Goal: Task Accomplishment & Management: Use online tool/utility

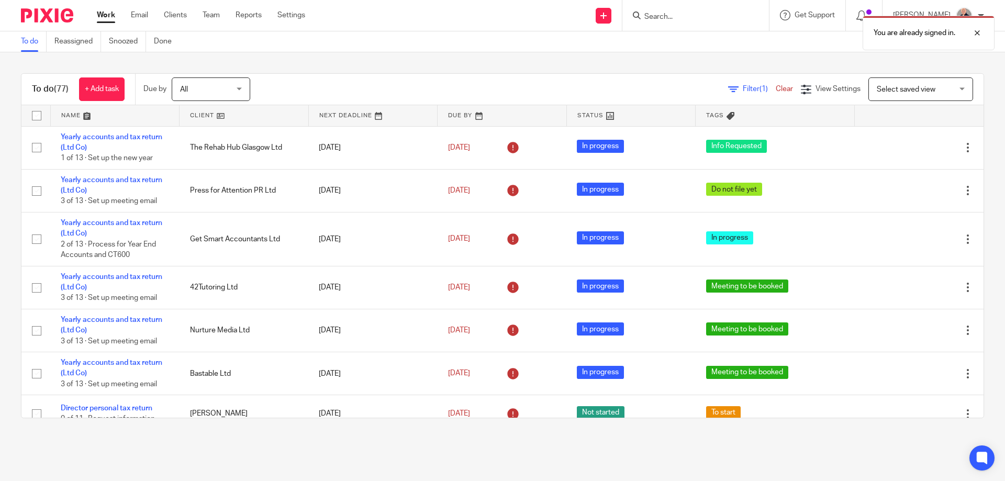
click at [69, 114] on link at bounding box center [115, 115] width 129 height 21
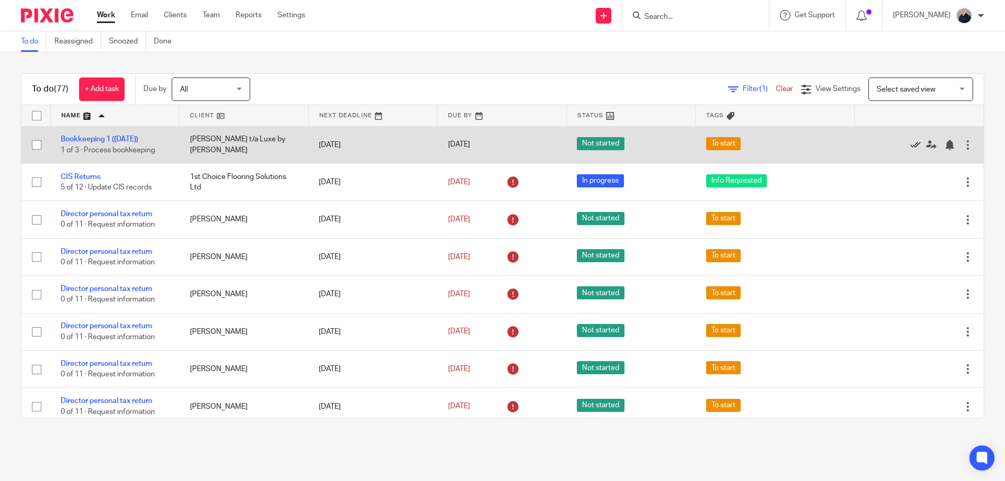
click at [910, 145] on icon at bounding box center [915, 145] width 10 height 10
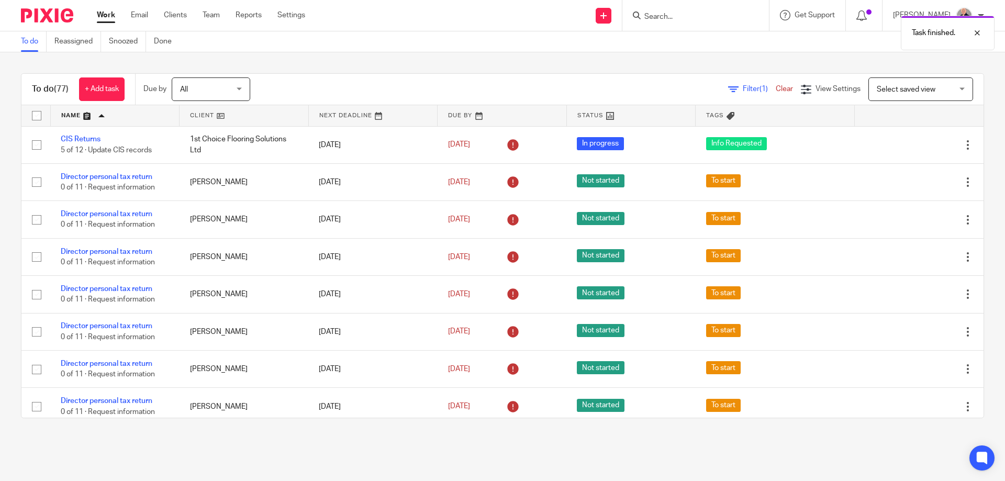
click at [667, 14] on div "Task finished." at bounding box center [748, 30] width 492 height 40
click at [636, 18] on div at bounding box center [695, 15] width 147 height 31
click at [647, 15] on div at bounding box center [694, 15] width 122 height 13
click at [641, 16] on icon at bounding box center [637, 16] width 8 height 8
click at [178, 16] on link "Clients" at bounding box center [175, 15] width 23 height 10
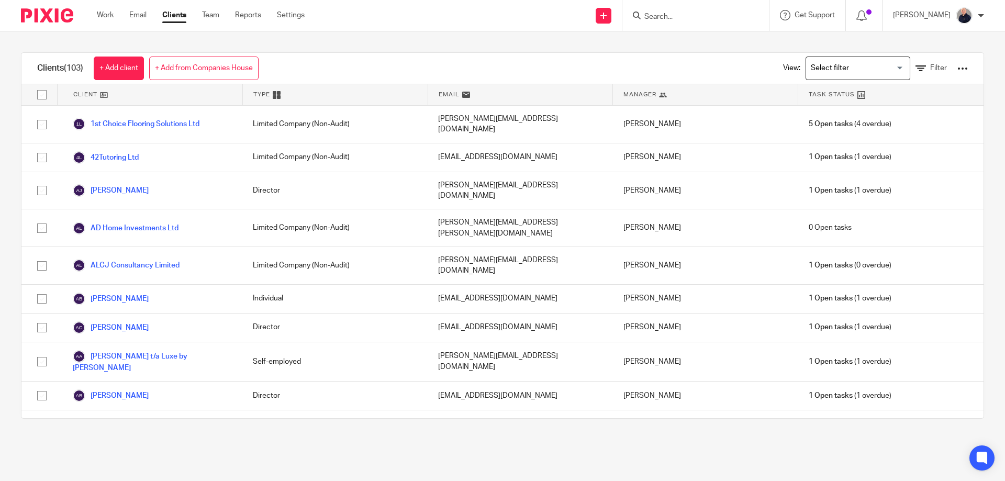
click at [641, 18] on icon at bounding box center [637, 16] width 8 height 8
click at [658, 16] on input "Search" at bounding box center [690, 17] width 94 height 9
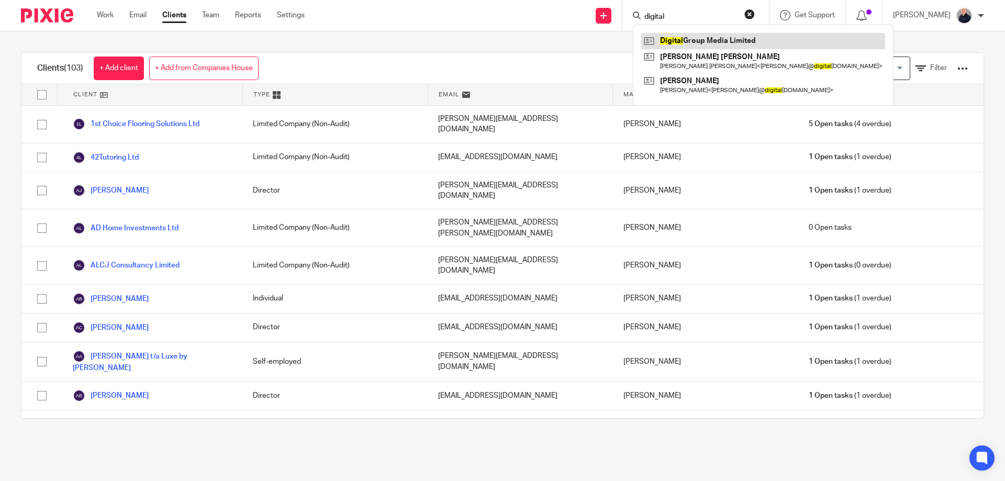
type input "digital"
click at [686, 44] on link at bounding box center [763, 41] width 244 height 16
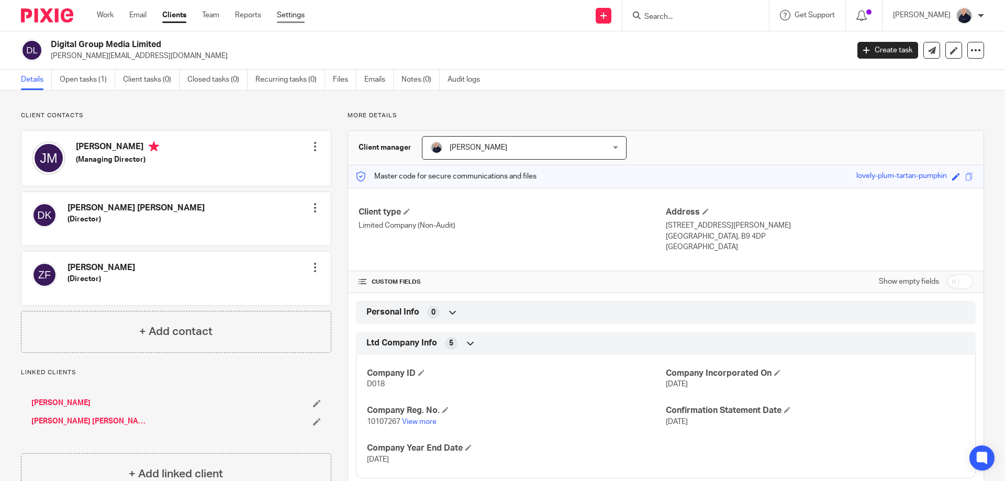
click at [285, 14] on link "Settings" at bounding box center [291, 15] width 28 height 10
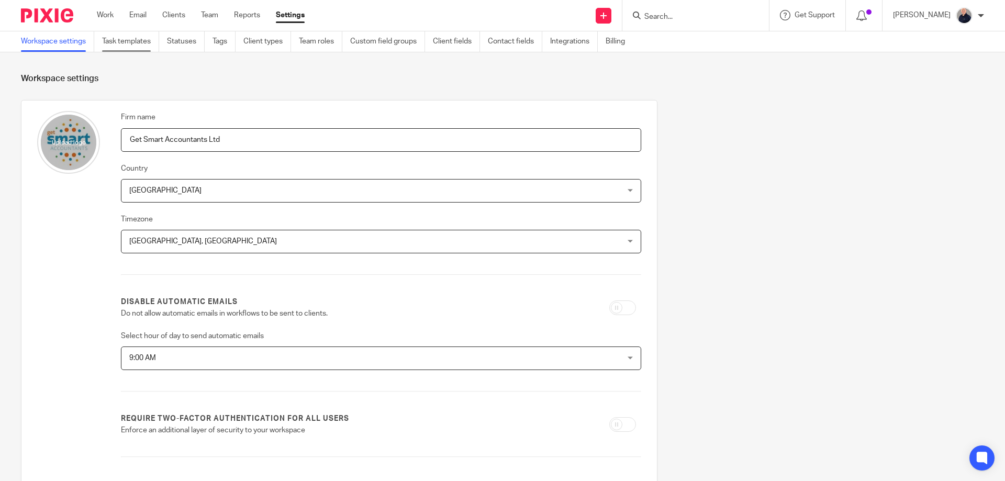
click at [133, 40] on link "Task templates" at bounding box center [130, 41] width 57 height 20
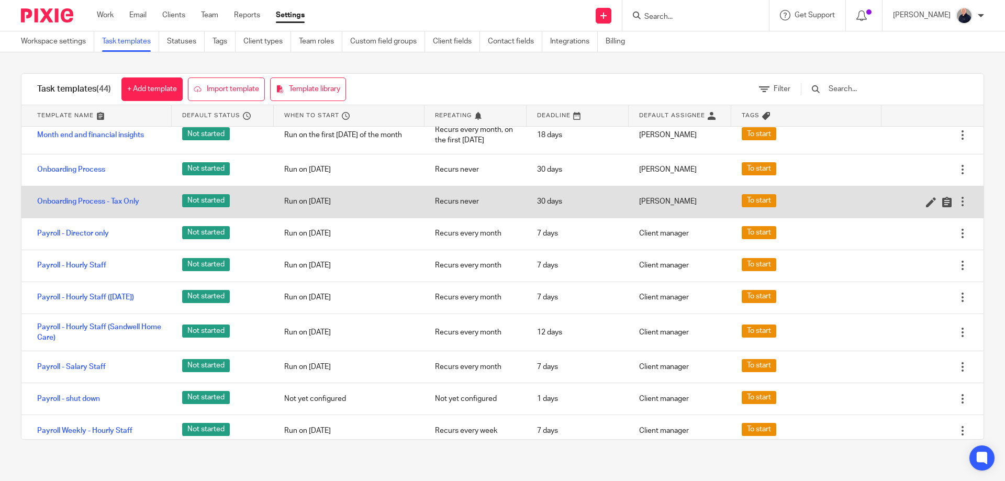
scroll to position [977, 0]
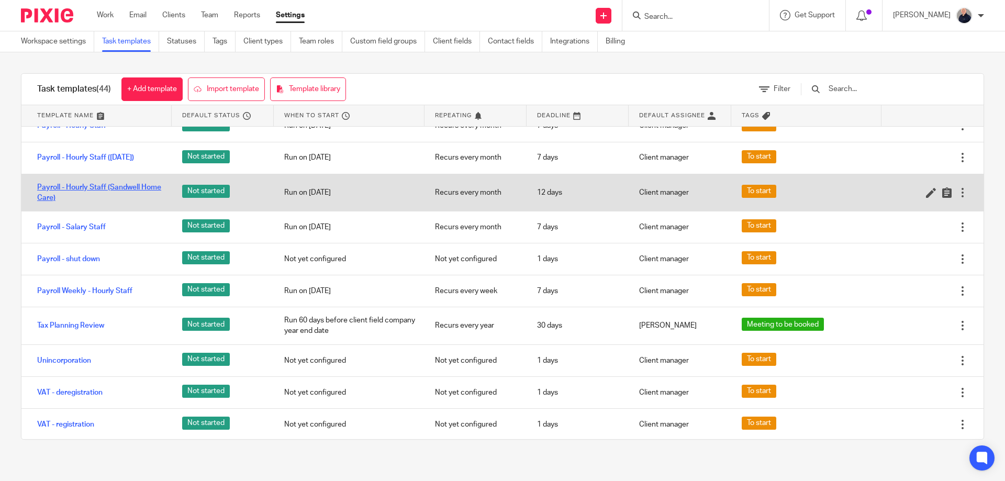
click at [121, 204] on link "Payroll - Hourly Staff (Sandwell Home Care)" at bounding box center [99, 192] width 124 height 21
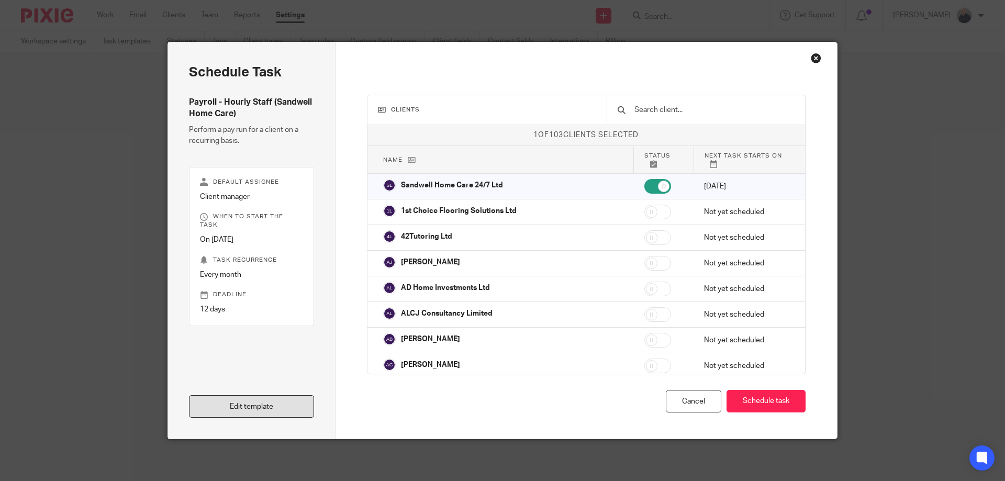
click at [261, 406] on link "Edit template" at bounding box center [251, 406] width 125 height 23
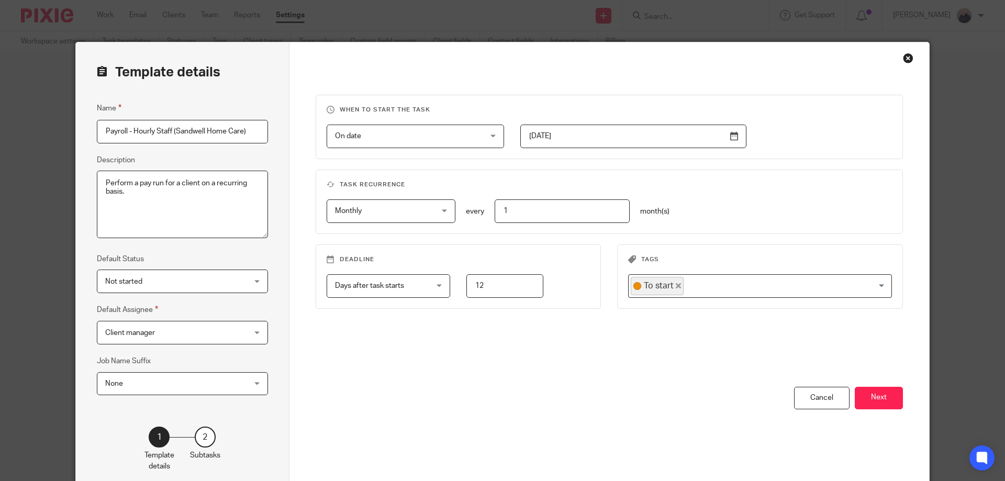
drag, startPoint x: 173, startPoint y: 130, endPoint x: 240, endPoint y: 127, distance: 66.6
click at [240, 127] on input "Payroll - Hourly Staff (Sandwell Home Care)" at bounding box center [182, 132] width 171 height 24
type input "Payroll - Hourly Staff (15th of month)"
click at [867, 400] on button "Next" at bounding box center [879, 398] width 48 height 23
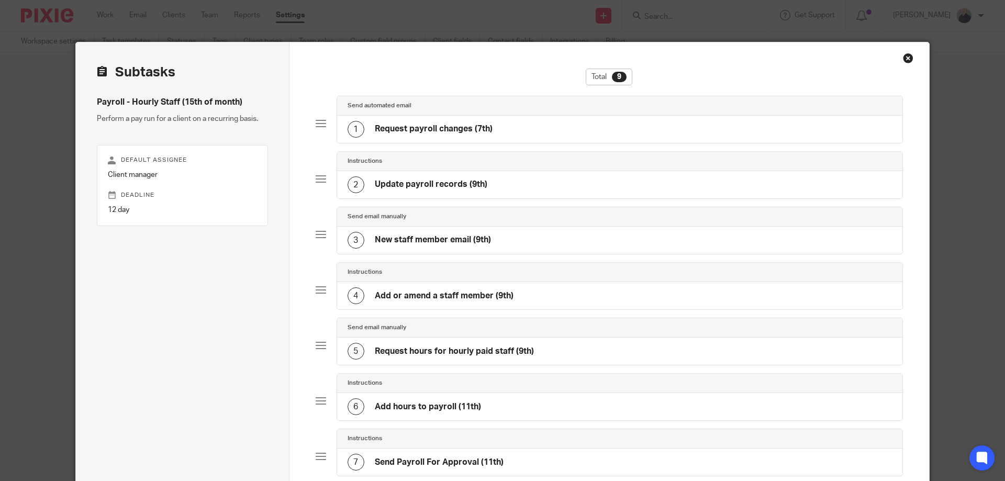
scroll to position [273, 0]
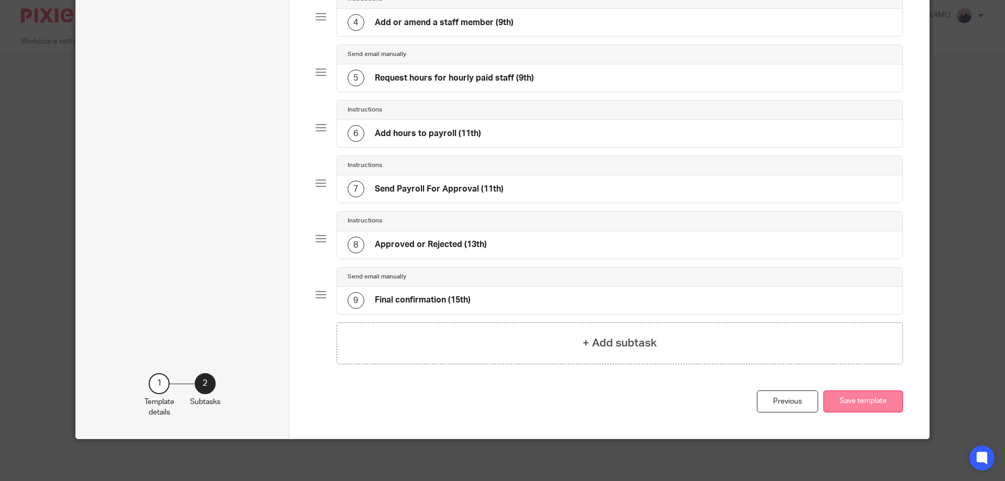
click at [855, 401] on button "Save template" at bounding box center [863, 401] width 80 height 23
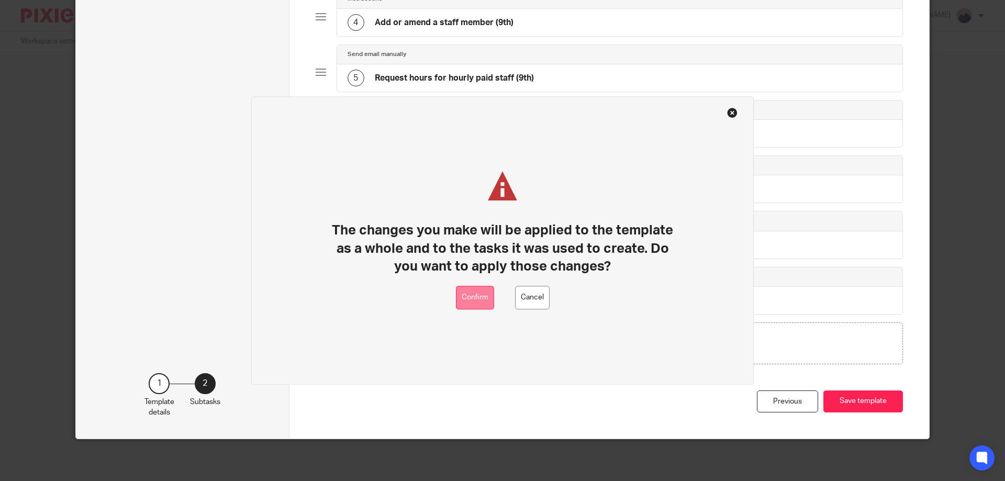
click at [475, 292] on button "Confirm" at bounding box center [475, 298] width 38 height 24
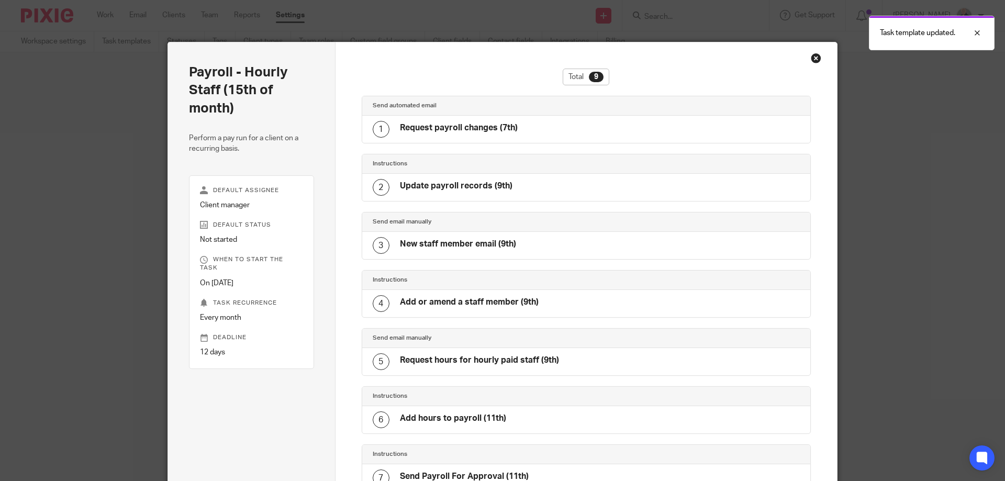
click at [814, 59] on div "Close this dialog window" at bounding box center [816, 58] width 10 height 10
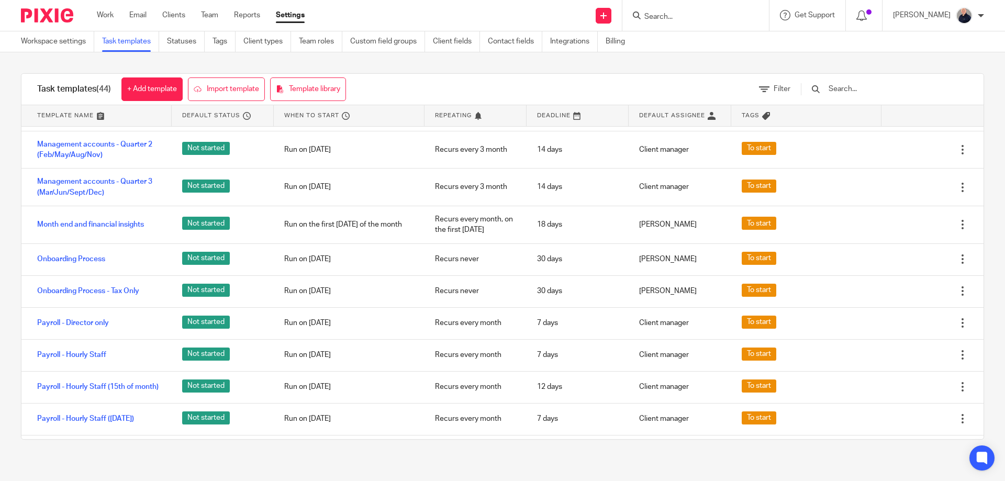
scroll to position [837, 0]
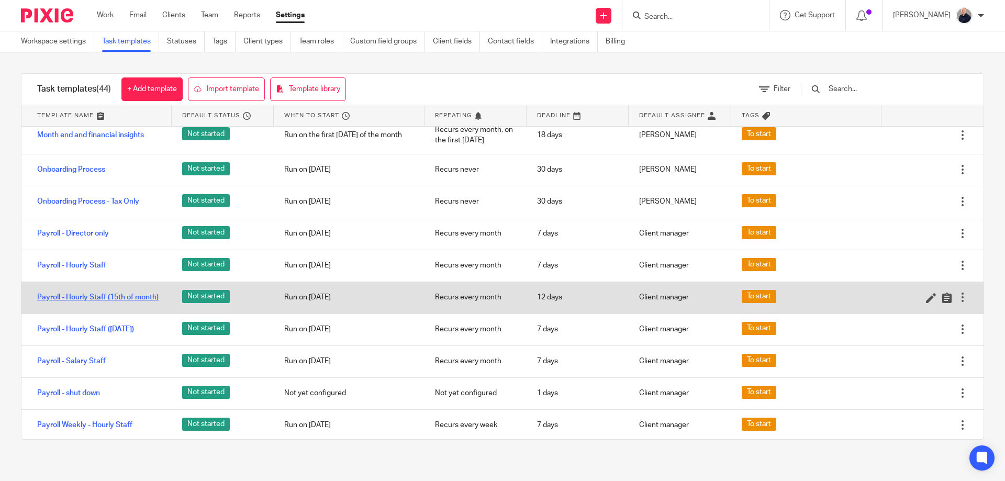
click at [107, 303] on link "Payroll - Hourly Staff (15th of month)" at bounding box center [97, 297] width 121 height 10
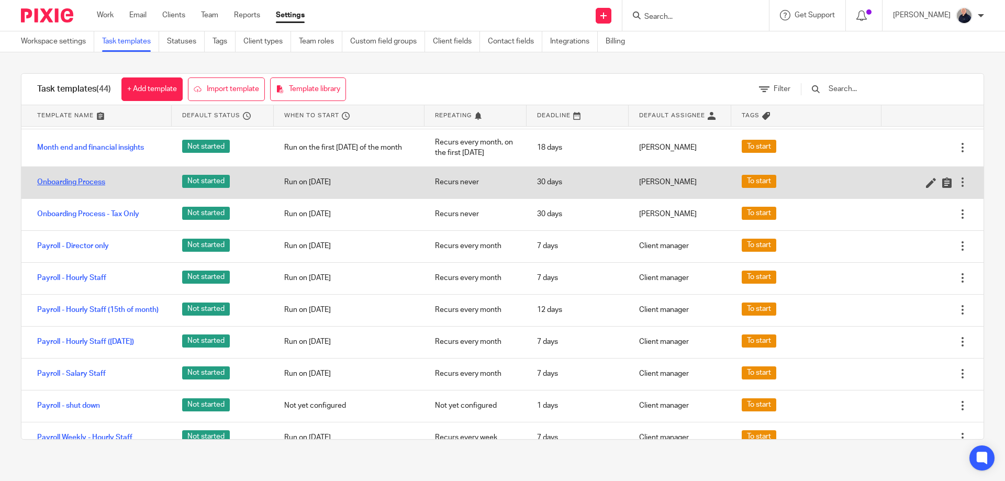
scroll to position [837, 0]
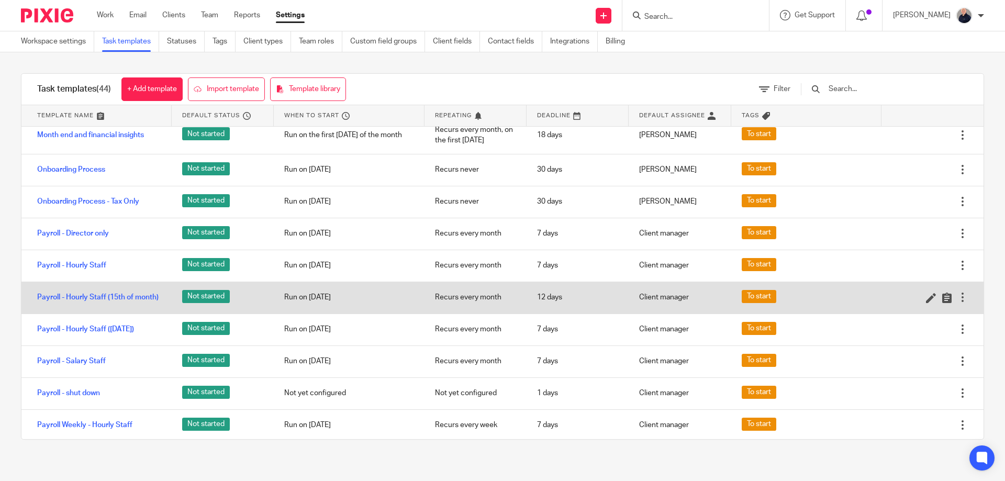
click at [957, 303] on div at bounding box center [962, 297] width 10 height 10
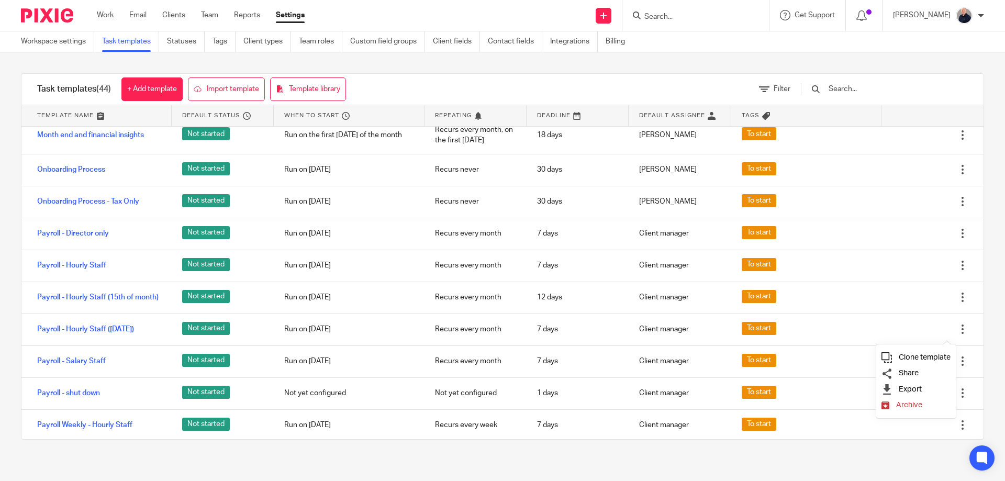
click at [916, 360] on span "Clone template" at bounding box center [925, 357] width 52 height 8
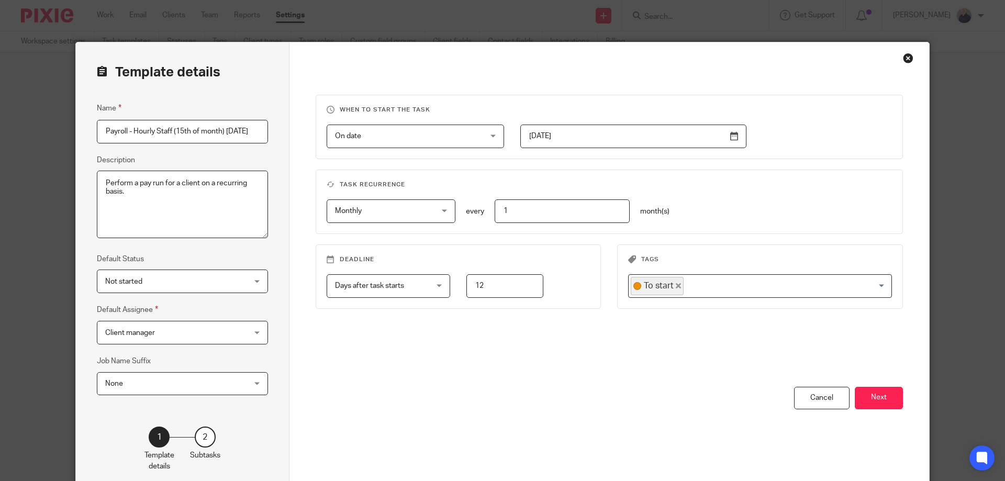
scroll to position [0, 8]
click at [169, 129] on input "Payroll - Hourly Staff (15th of month) 2025-08-15" at bounding box center [182, 132] width 171 height 24
click at [259, 131] on input "Payroll - Hourly Staff (5th of month) 2025-08-15" at bounding box center [182, 132] width 171 height 24
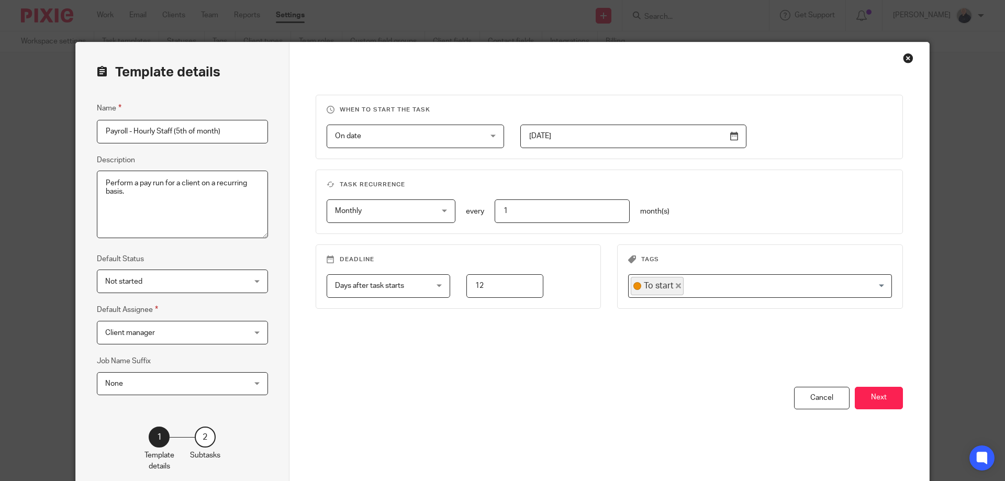
type input "Payroll - Hourly Staff (5th of month)"
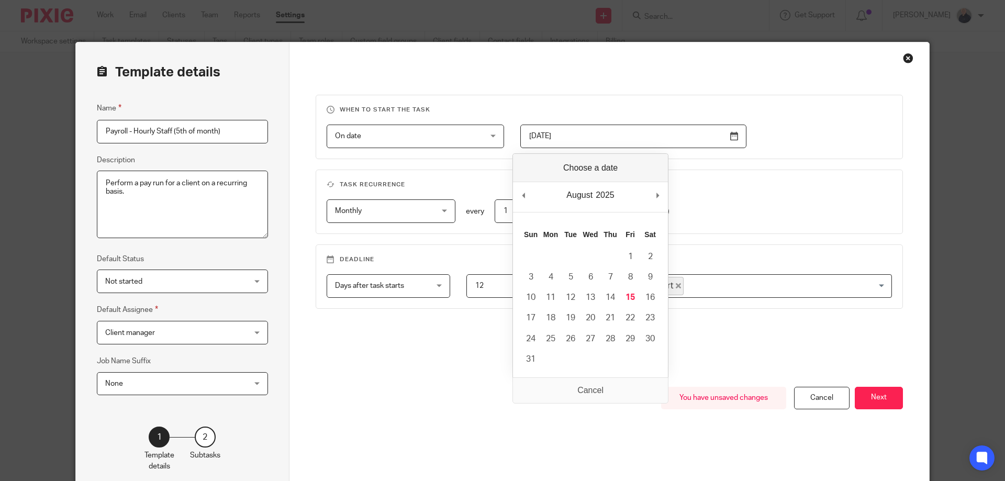
click at [589, 136] on input "2025-04-03" at bounding box center [633, 137] width 226 height 24
type input "2025-07-28"
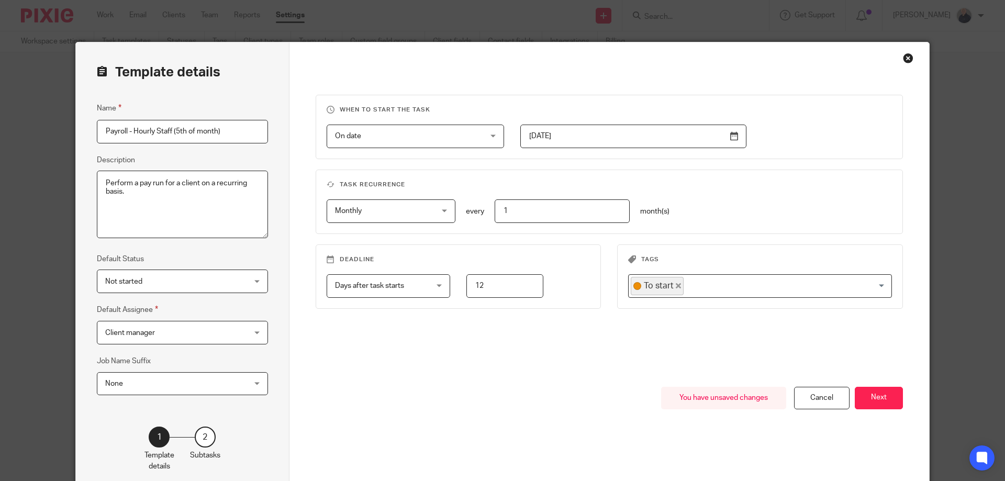
click at [505, 292] on input "12" at bounding box center [504, 286] width 77 height 24
drag, startPoint x: 502, startPoint y: 285, endPoint x: 455, endPoint y: 285, distance: 47.6
click at [454, 285] on div "12" at bounding box center [496, 286] width 93 height 24
type input "7"
click at [865, 397] on button "Next" at bounding box center [879, 398] width 48 height 23
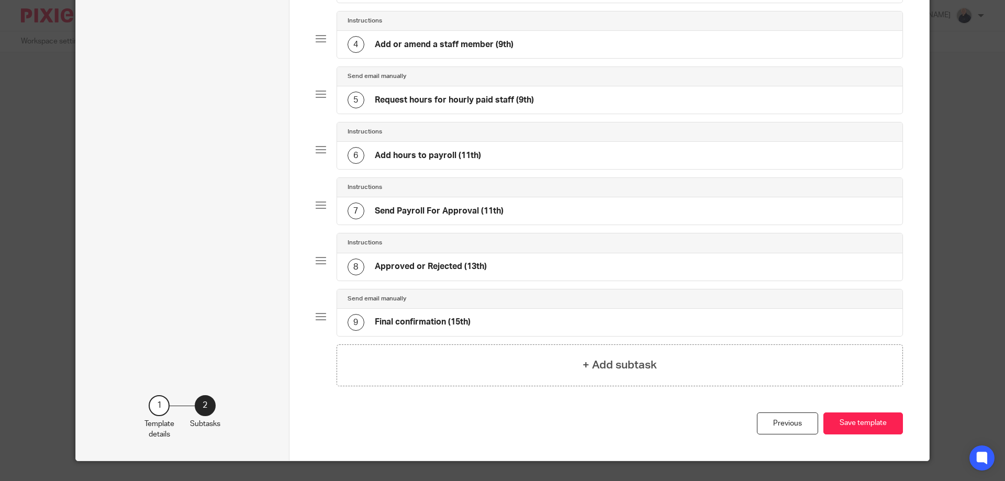
scroll to position [273, 0]
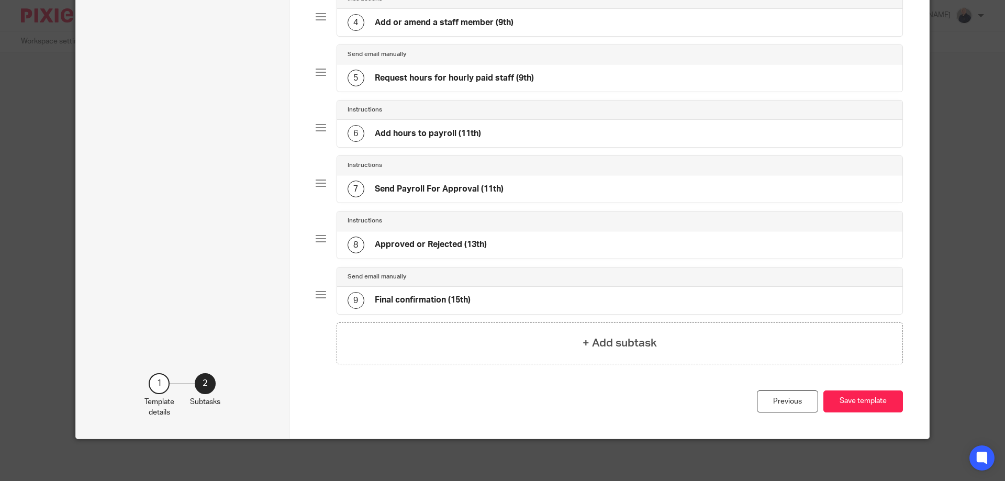
click at [453, 301] on h4 "Final confirmation (15th)" at bounding box center [423, 300] width 96 height 11
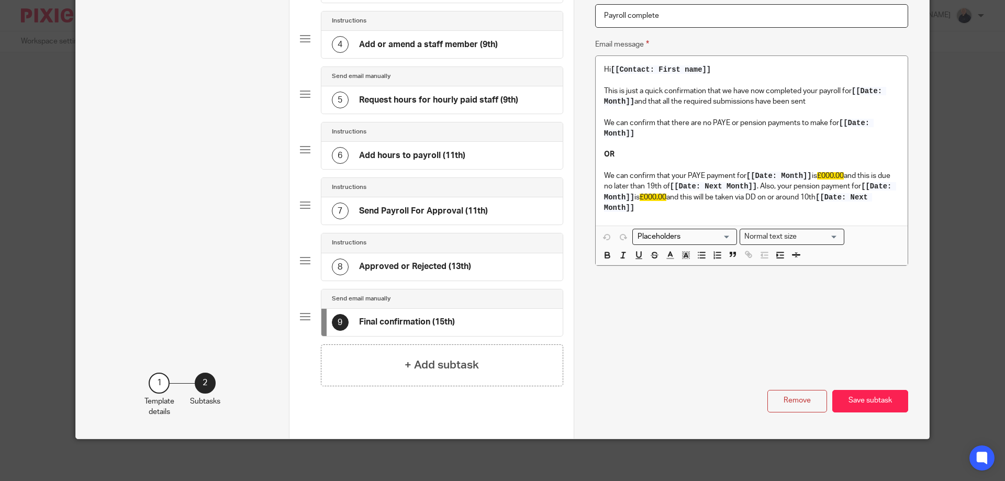
scroll to position [0, 0]
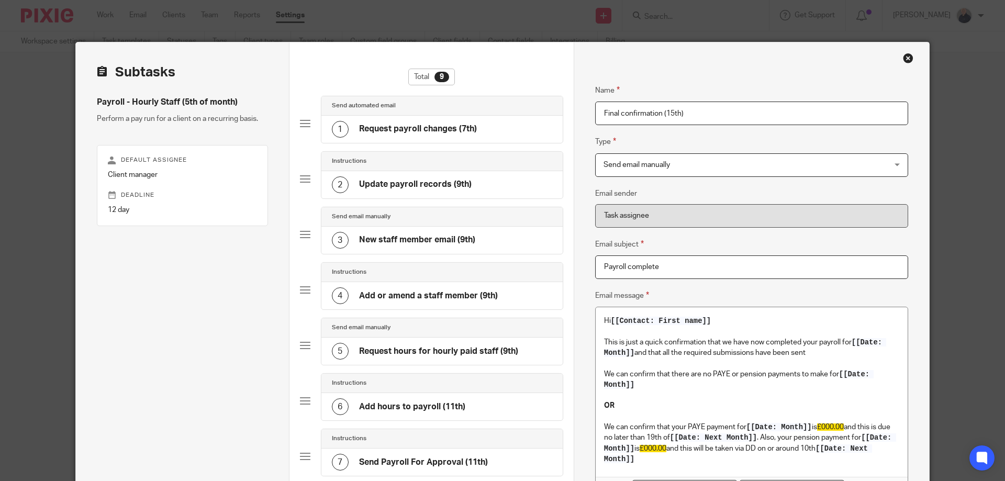
click at [666, 111] on input "Final confirmation (15th)" at bounding box center [751, 114] width 313 height 24
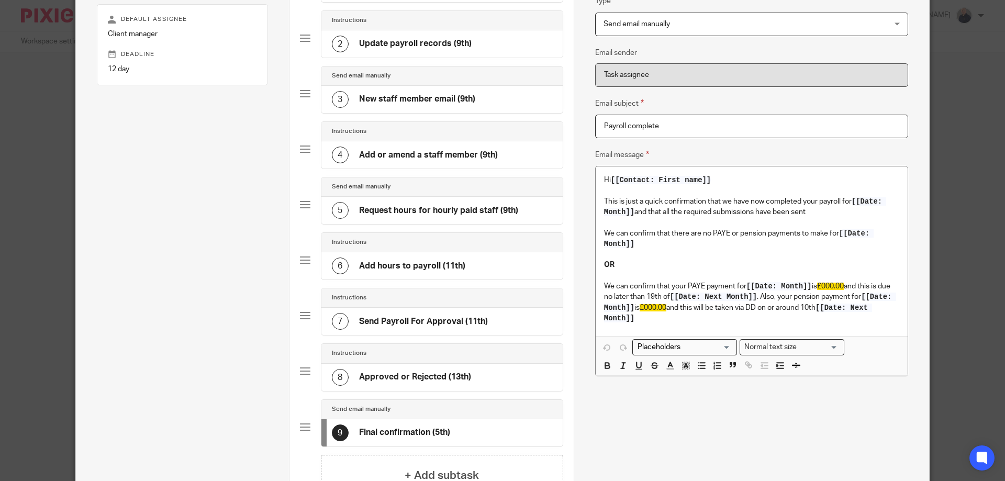
scroll to position [251, 0]
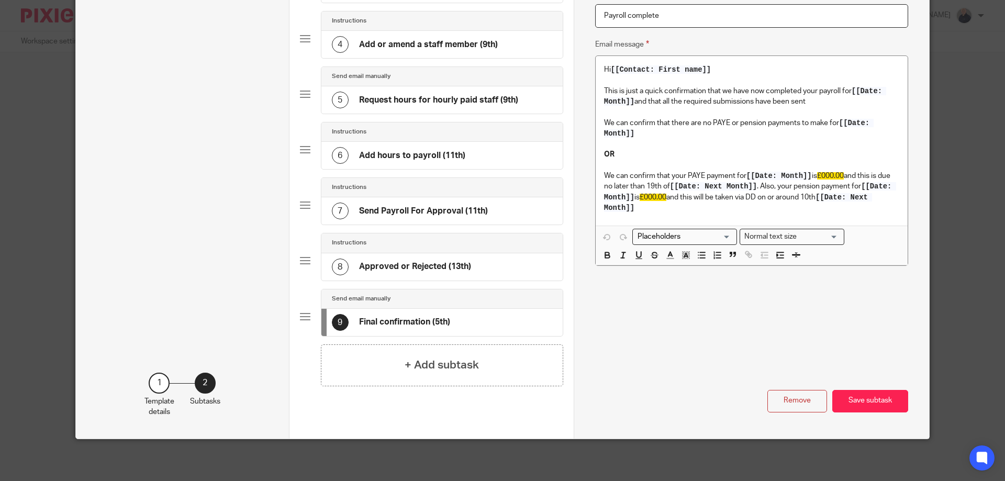
type input "Final confirmation (5th)"
click at [471, 266] on div "8 Approved or Rejected (13th)" at bounding box center [441, 266] width 241 height 27
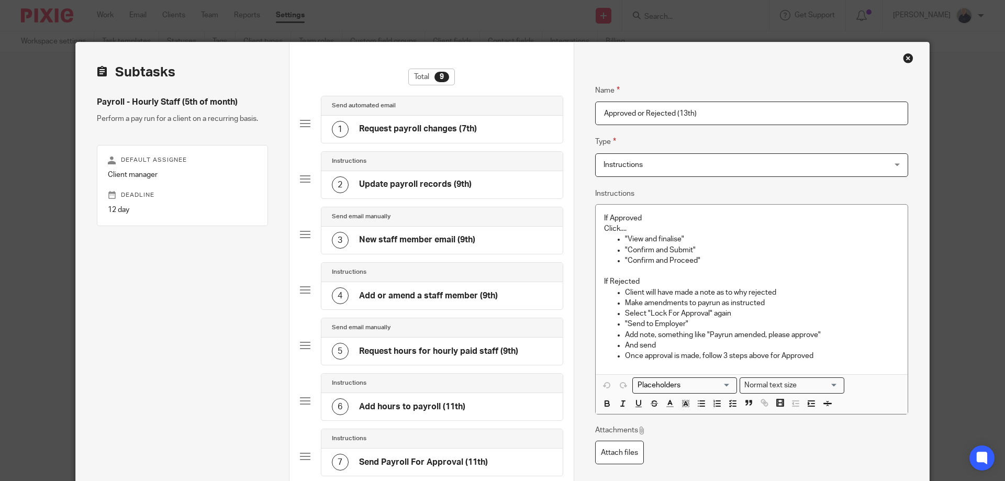
click at [680, 113] on input "Approved or Rejected (13th)" at bounding box center [751, 114] width 313 height 24
click at [687, 111] on input "Approved or Rejected (3th)" at bounding box center [751, 114] width 313 height 24
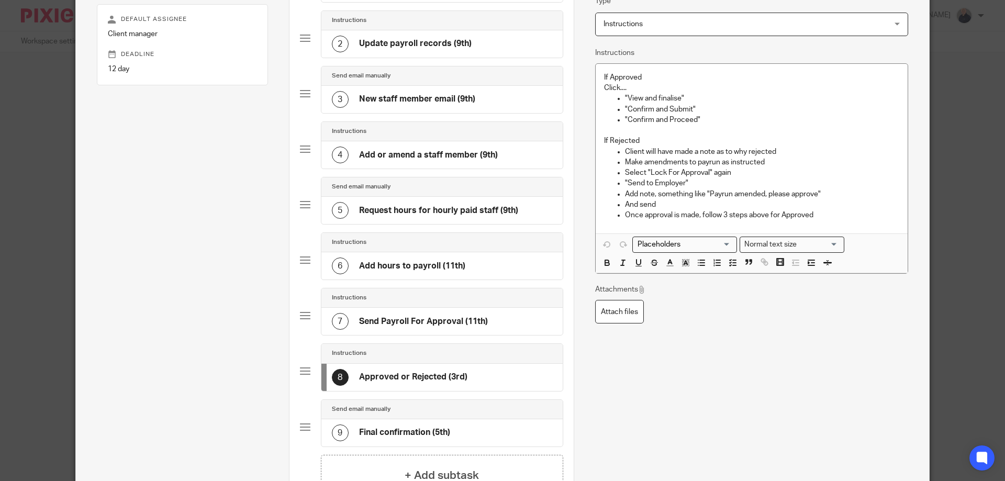
scroll to position [251, 0]
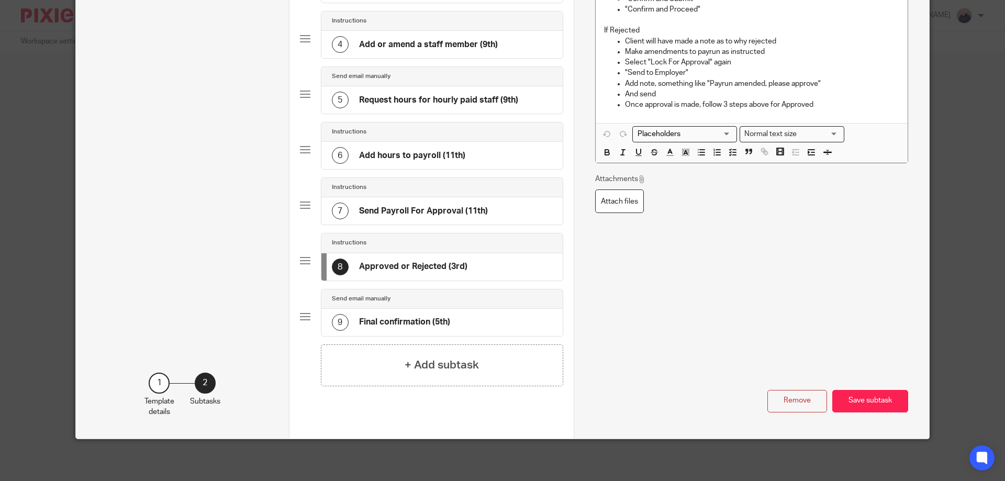
type input "Approved or Rejected (3rd)"
click at [476, 209] on h4 "Send Payroll For Approval (11th)" at bounding box center [423, 211] width 129 height 11
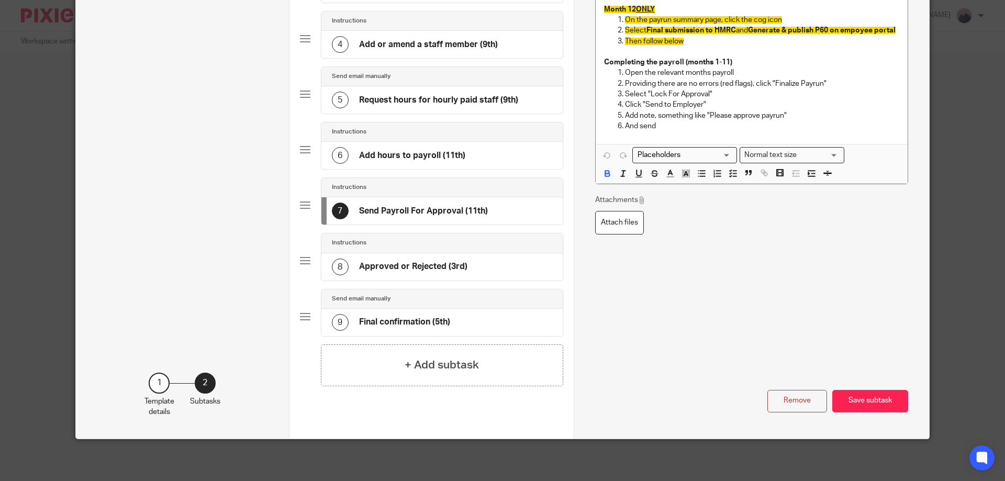
scroll to position [0, 0]
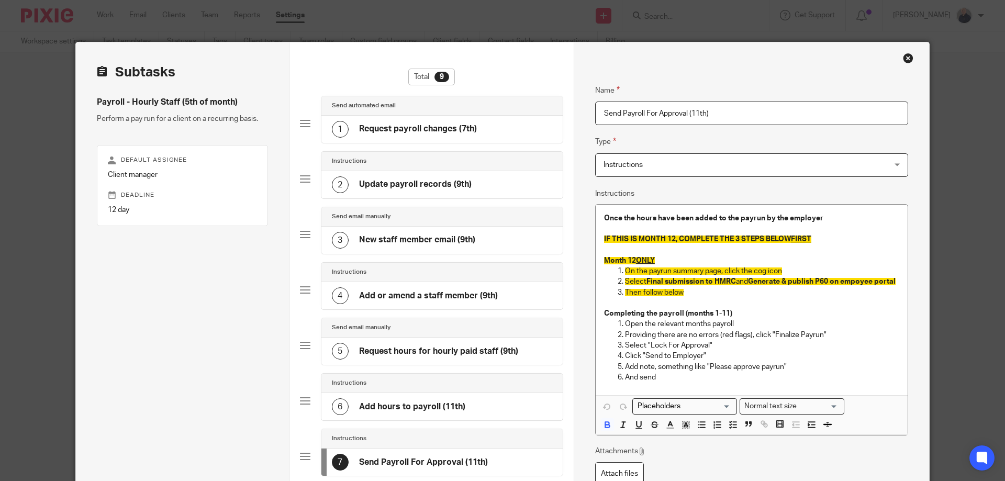
click at [703, 113] on input "Send Payroll For Approval (11th)" at bounding box center [751, 114] width 313 height 24
type input "Send Payroll For Approval (1st)"
click at [478, 400] on div "6 Add hours to payroll (11th)" at bounding box center [441, 406] width 241 height 27
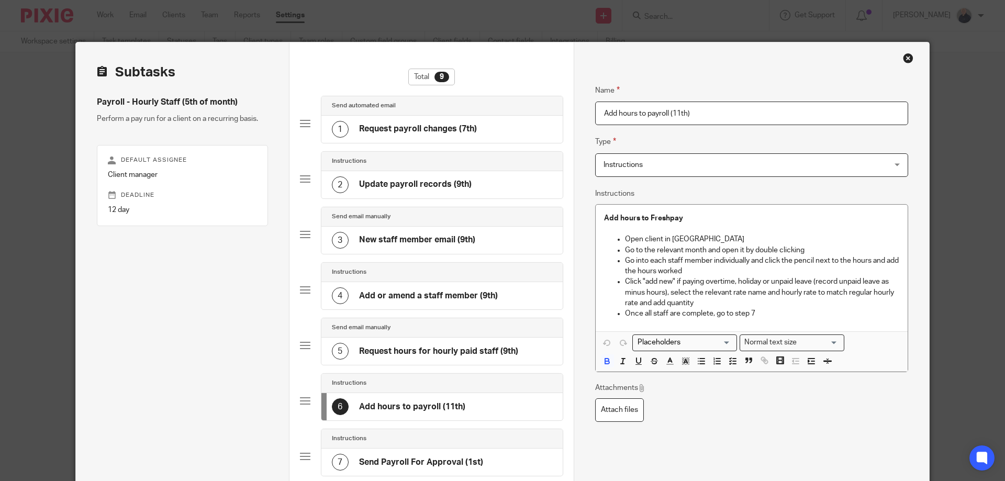
drag, startPoint x: 685, startPoint y: 113, endPoint x: 696, endPoint y: 115, distance: 11.1
click at [685, 113] on input "Add hours to payroll (11th)" at bounding box center [751, 114] width 313 height 24
type input "Add hours to payroll (1st)"
click at [485, 353] on h4 "Request hours for hourly paid staff (9th)" at bounding box center [438, 351] width 159 height 11
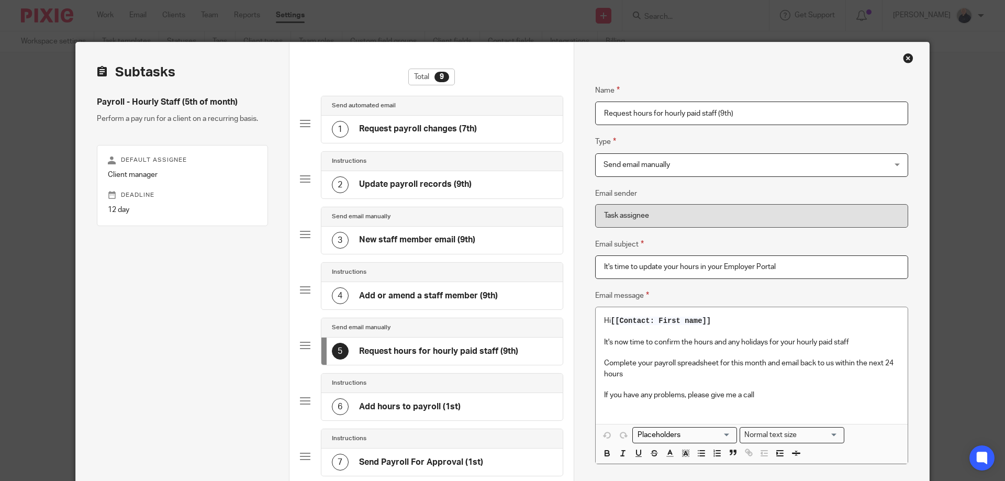
click at [721, 111] on input "Request hours for hourly paid staff (9th)" at bounding box center [751, 114] width 313 height 24
type input "Request hours for hourly paid staff (29th)"
click at [475, 296] on h4 "Add or amend a staff member (9th)" at bounding box center [428, 295] width 139 height 11
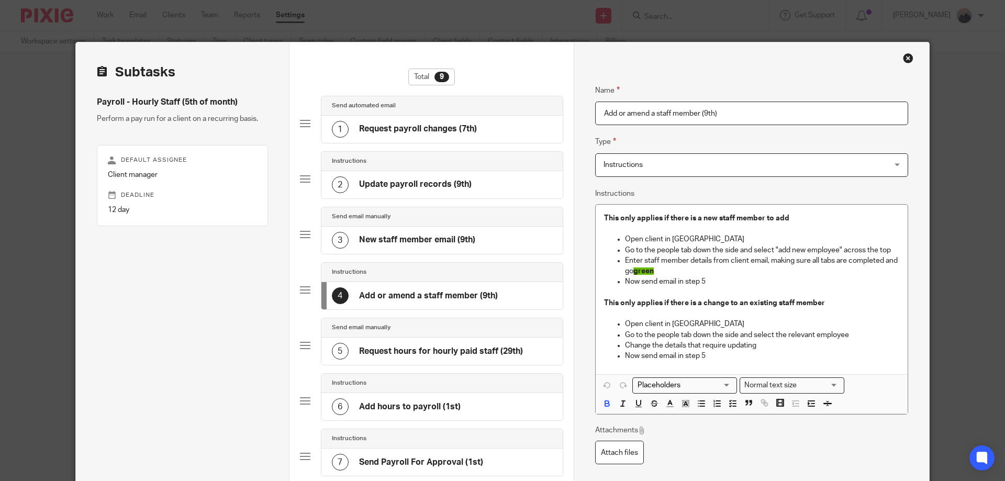
click at [702, 113] on input "Add or amend a staff member (9th)" at bounding box center [751, 114] width 313 height 24
type input "Add or amend a staff member (29th)"
click at [451, 240] on h4 "New staff member email (9th)" at bounding box center [417, 239] width 116 height 11
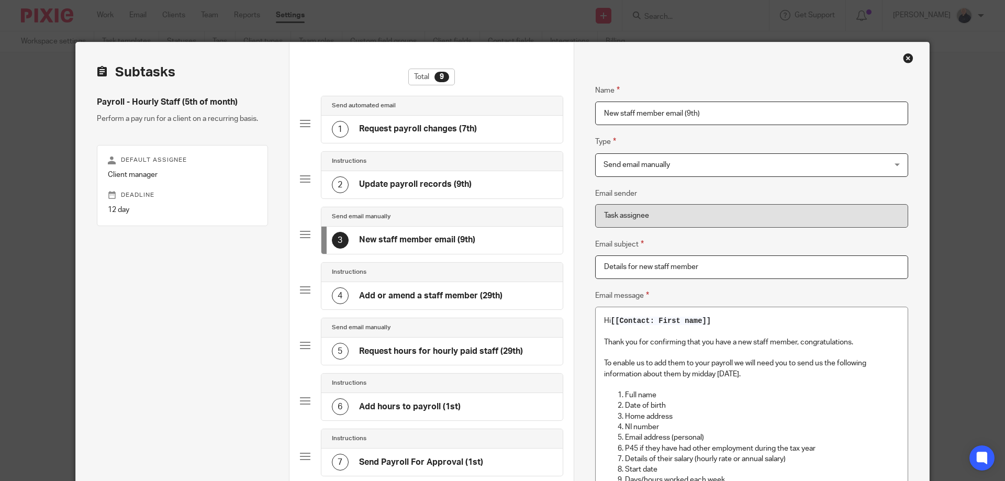
click at [684, 111] on input "New staff member email (9th)" at bounding box center [751, 114] width 313 height 24
type input "New staff member email (29th)"
click at [454, 183] on h4 "Update payroll records (9th)" at bounding box center [415, 184] width 113 height 11
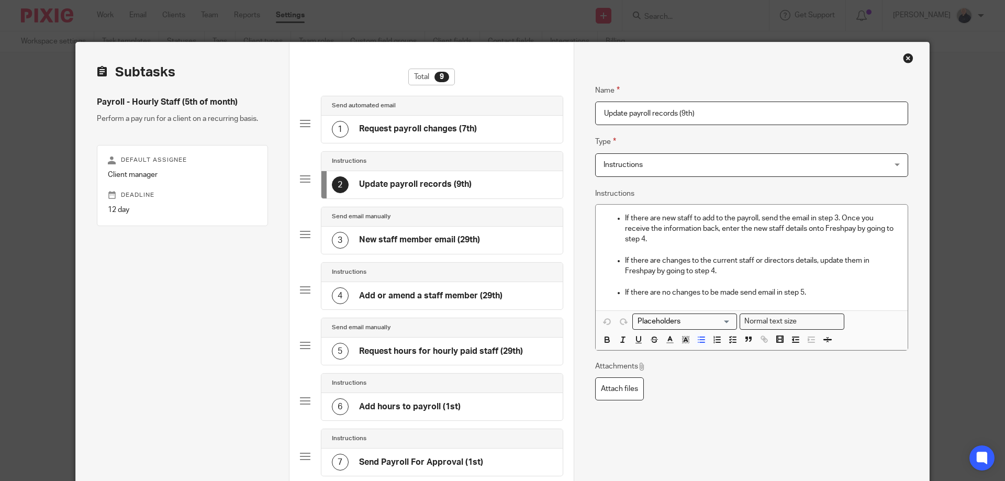
click at [679, 111] on input "Update payroll records (9th)" at bounding box center [751, 114] width 313 height 24
type input "Update payroll records (29th)"
click at [458, 132] on h4 "Request payroll changes (7th)" at bounding box center [418, 129] width 118 height 11
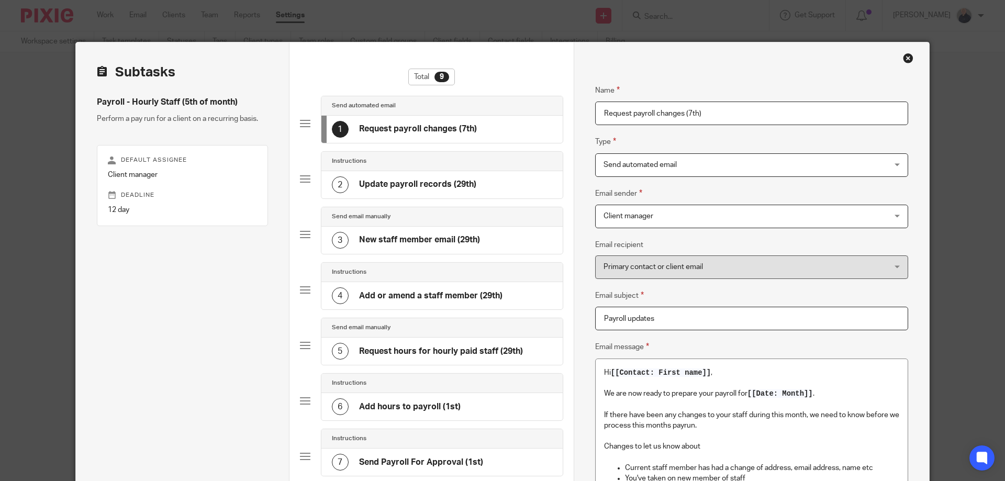
click at [688, 113] on input "Request payroll changes (7th)" at bounding box center [751, 114] width 313 height 24
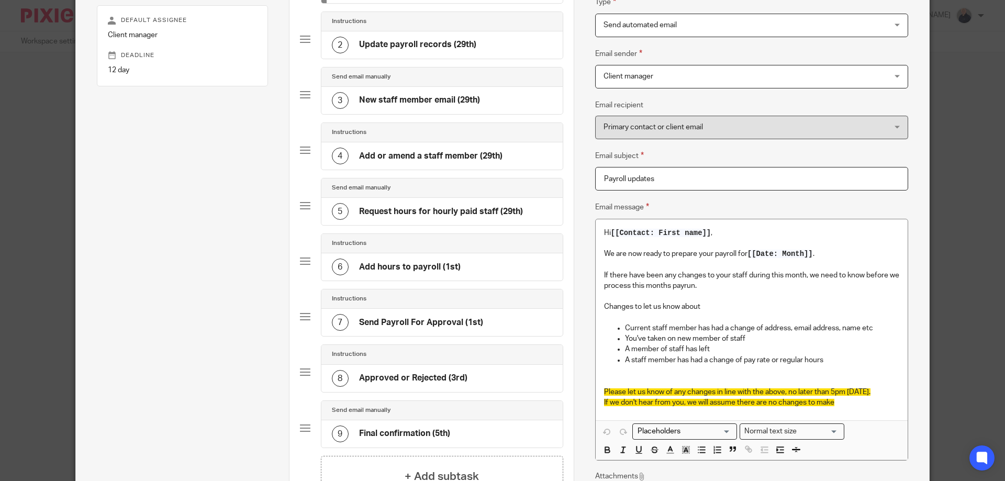
scroll to position [279, 0]
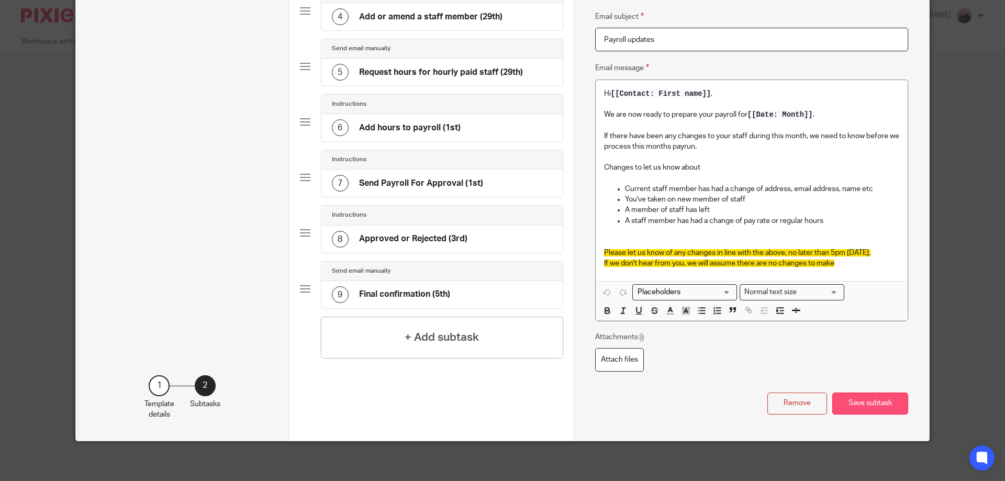
type input "Request payroll changes (28th)"
click at [845, 405] on button "Save subtask" at bounding box center [870, 404] width 76 height 23
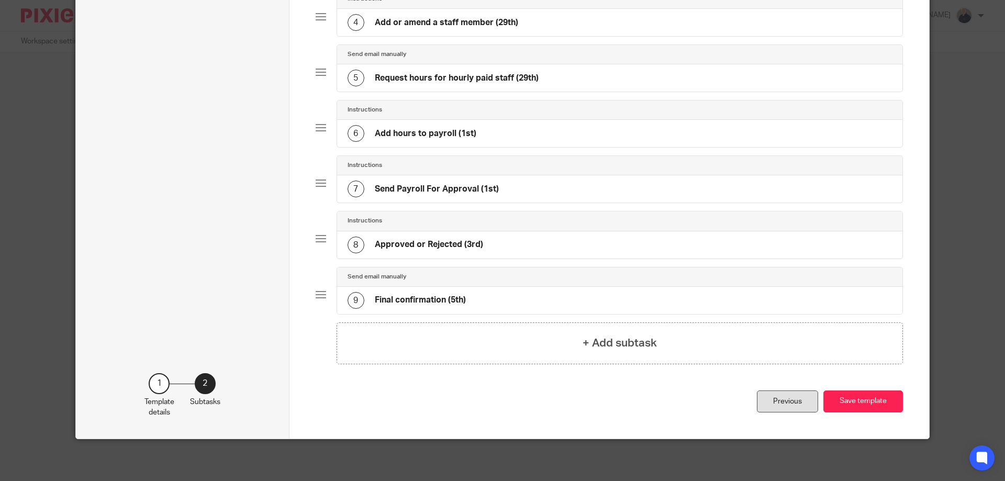
scroll to position [273, 0]
drag, startPoint x: 857, startPoint y: 400, endPoint x: 846, endPoint y: 400, distance: 10.5
click at [855, 400] on button "Save template" at bounding box center [863, 401] width 80 height 23
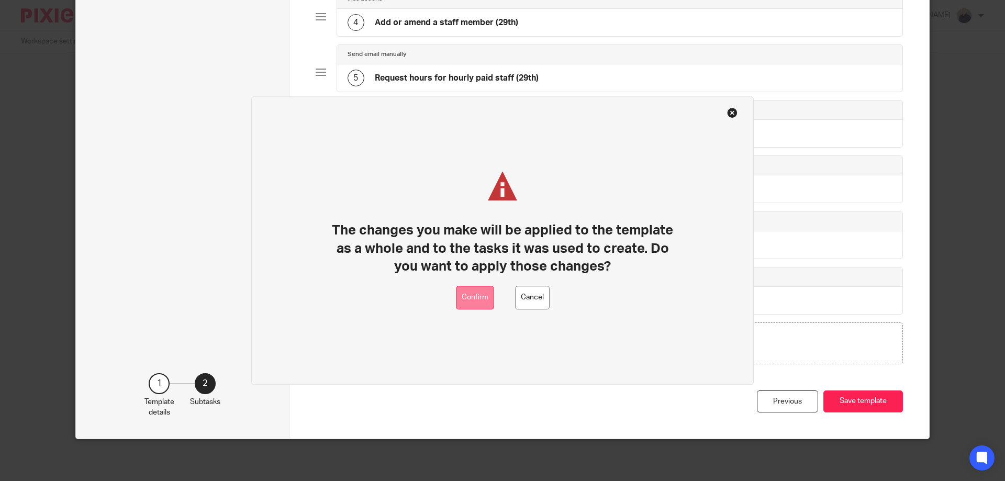
click at [483, 300] on button "Confirm" at bounding box center [475, 298] width 38 height 24
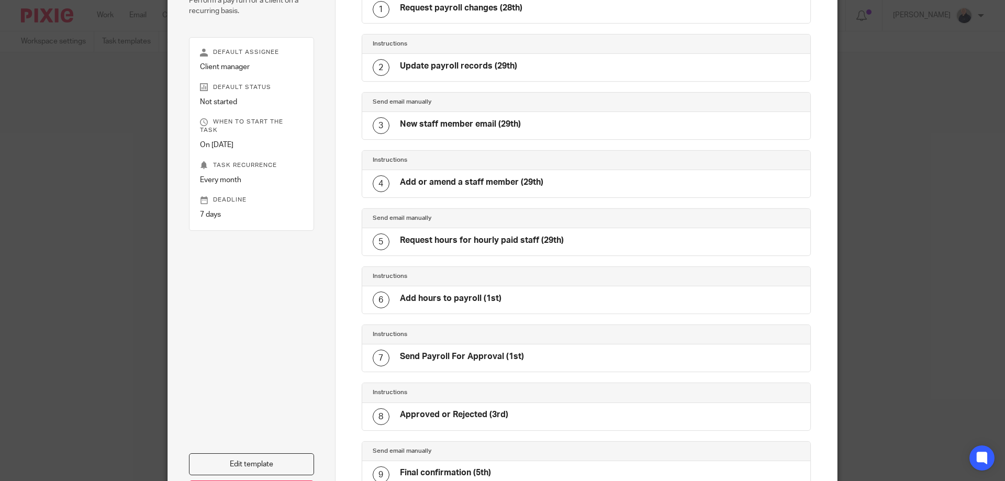
scroll to position [140, 0]
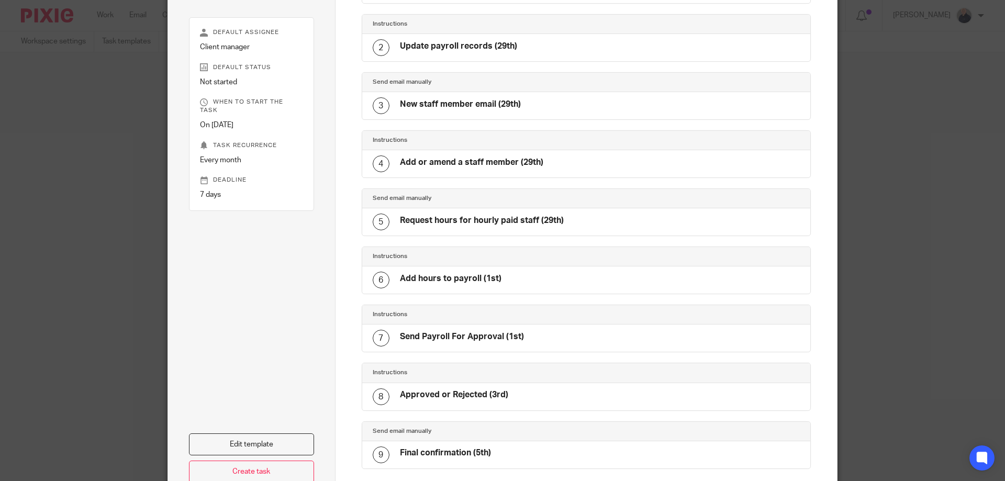
click at [563, 228] on div "5 Request hours for hourly paid staff (29th)" at bounding box center [586, 221] width 449 height 27
click at [538, 225] on h4 "Request hours for hourly paid staff (29th)" at bounding box center [482, 220] width 164 height 11
click at [463, 225] on h4 "Request hours for hourly paid staff (29th)" at bounding box center [482, 220] width 164 height 11
click at [463, 224] on h4 "Request hours for hourly paid staff (29th)" at bounding box center [482, 220] width 164 height 11
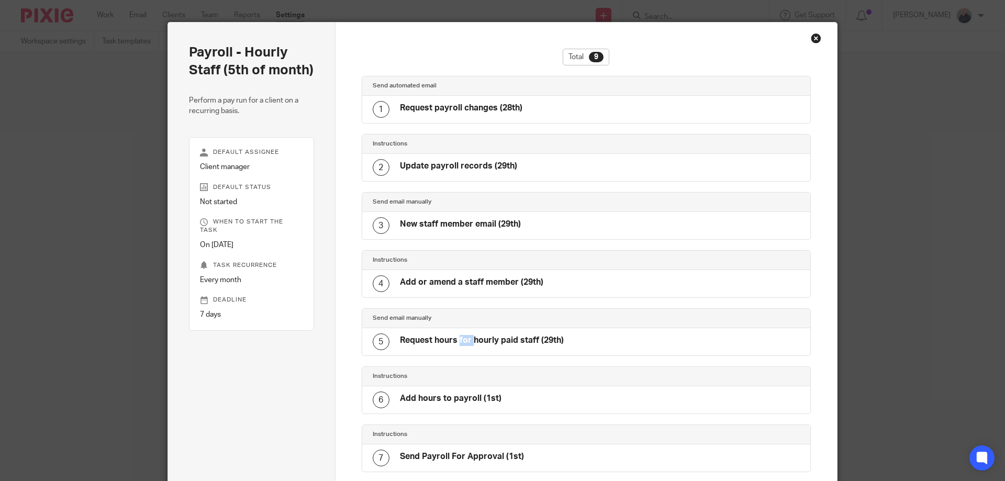
scroll to position [0, 0]
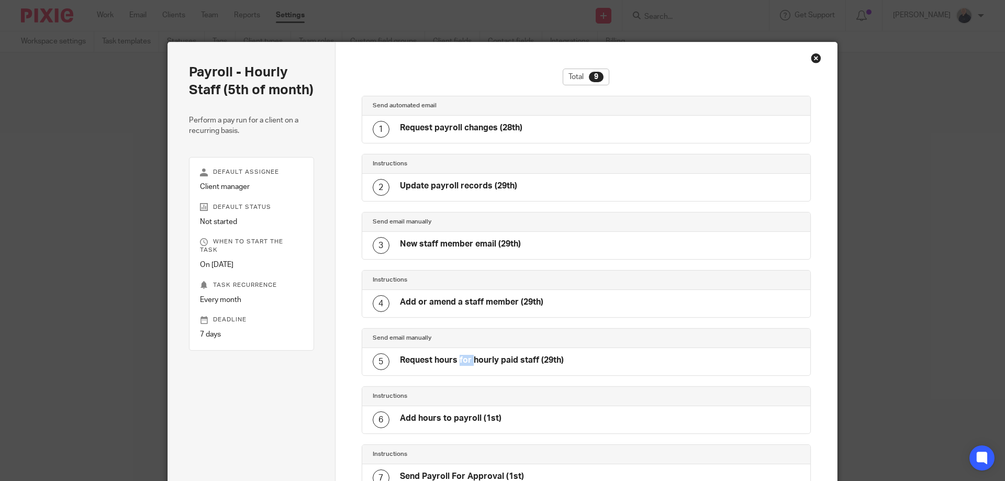
click at [814, 61] on div "Close this dialog window" at bounding box center [816, 58] width 10 height 10
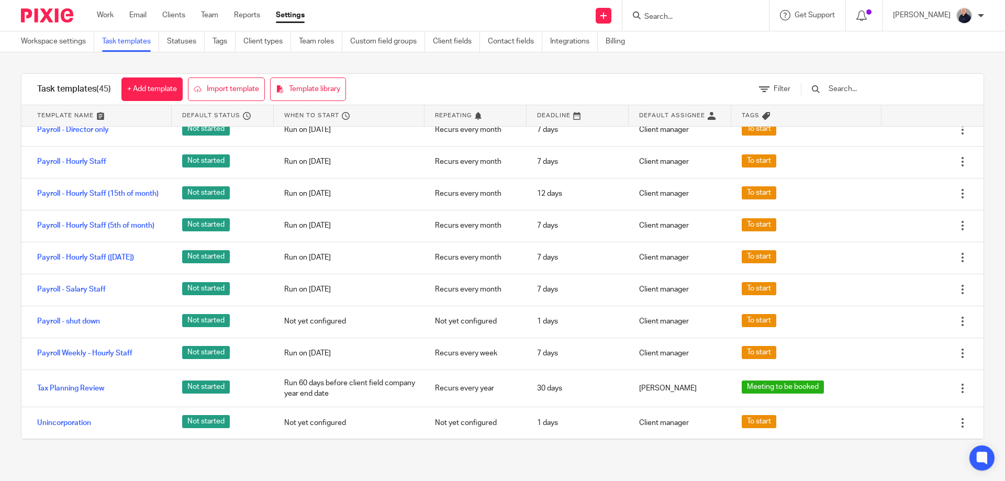
scroll to position [977, 0]
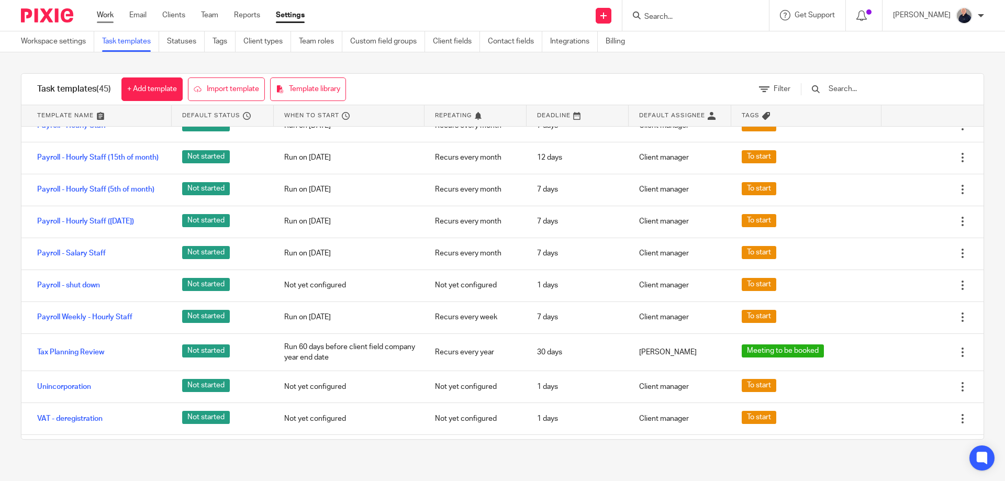
click at [104, 13] on link "Work" at bounding box center [105, 15] width 17 height 10
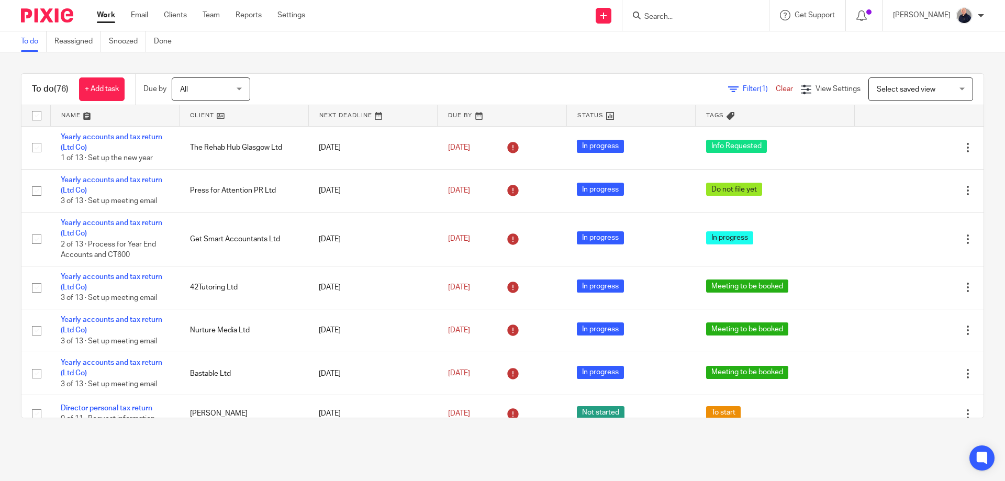
click at [77, 115] on link at bounding box center [115, 115] width 129 height 21
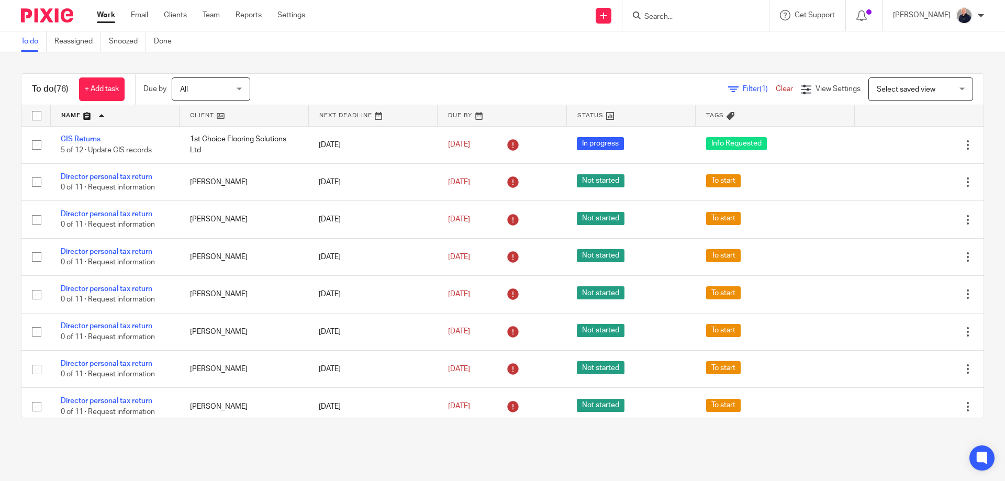
click at [38, 117] on input "checkbox" at bounding box center [37, 116] width 20 height 20
checkbox input "true"
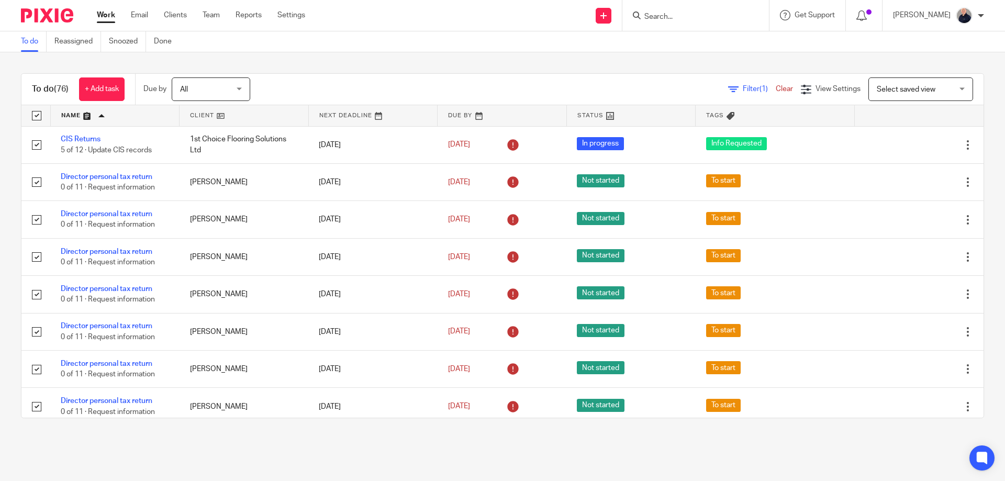
checkbox input "true"
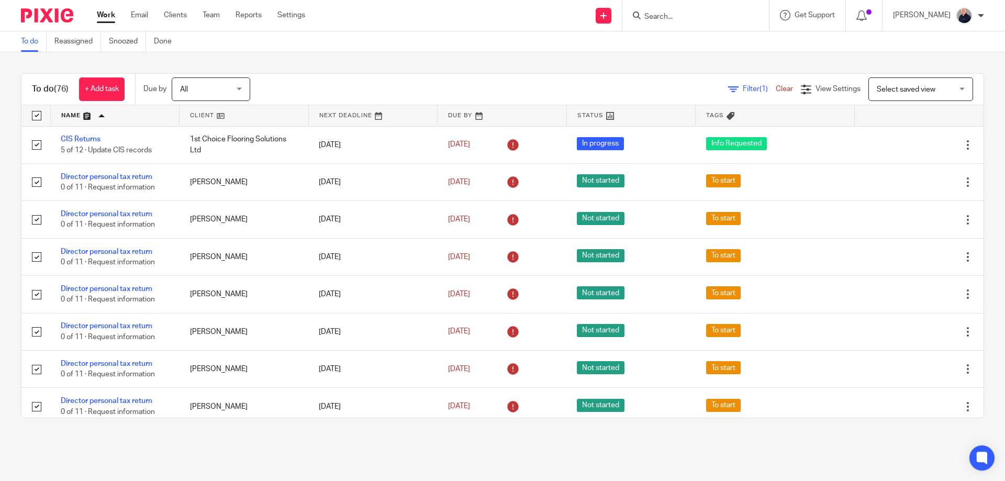
checkbox input "true"
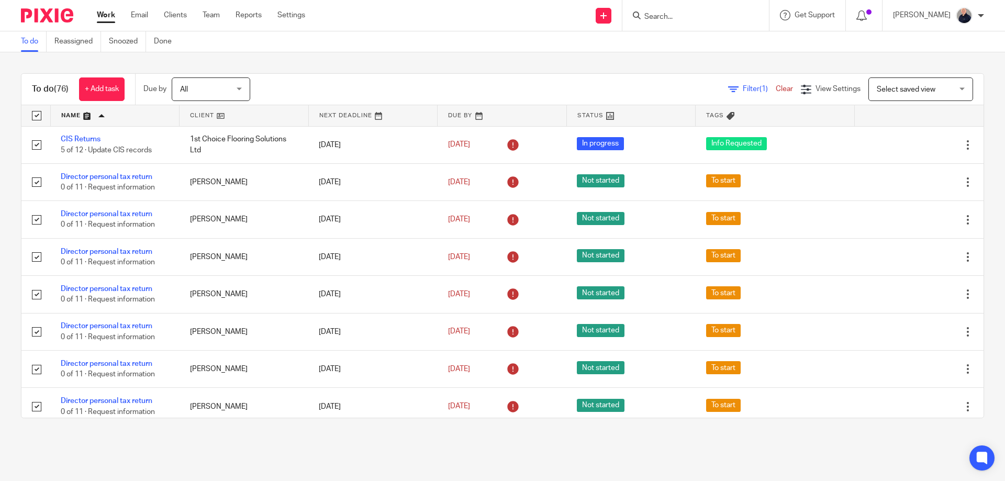
checkbox input "true"
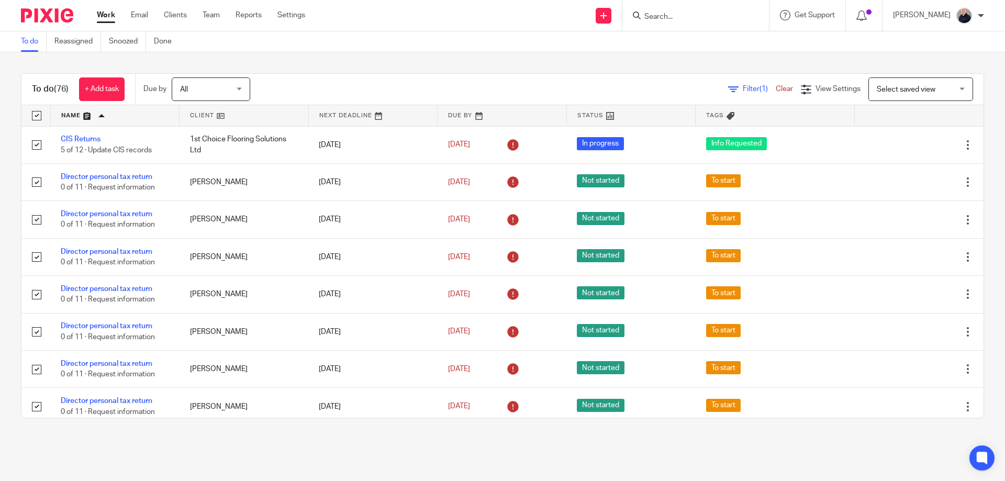
checkbox input "true"
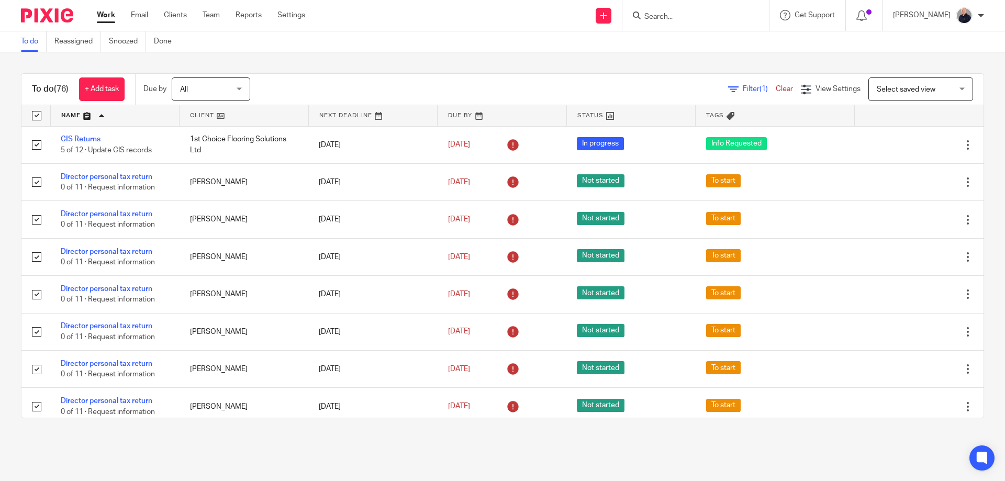
checkbox input "true"
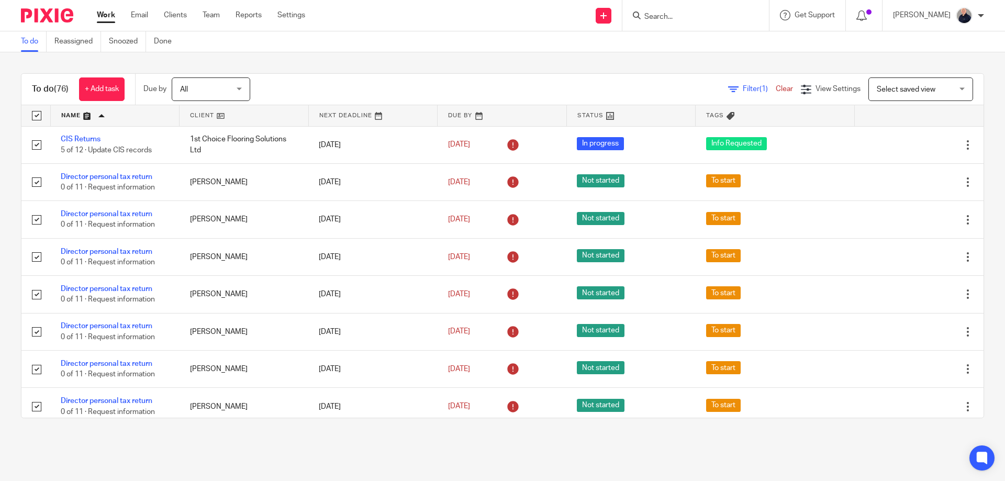
checkbox input "true"
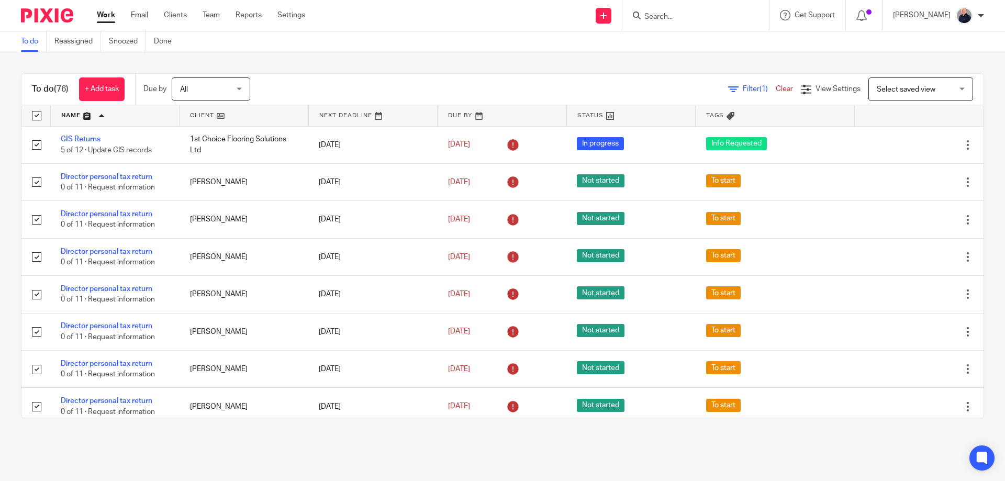
checkbox input "true"
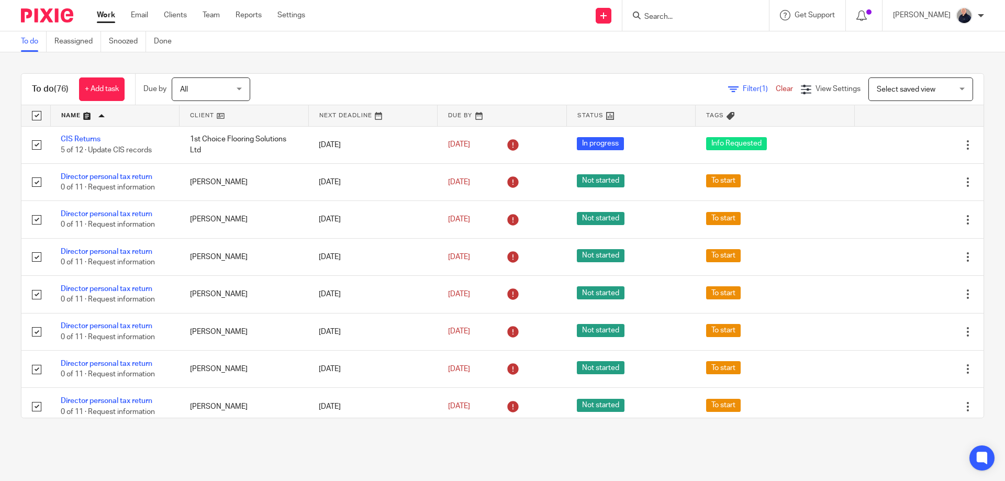
checkbox input "true"
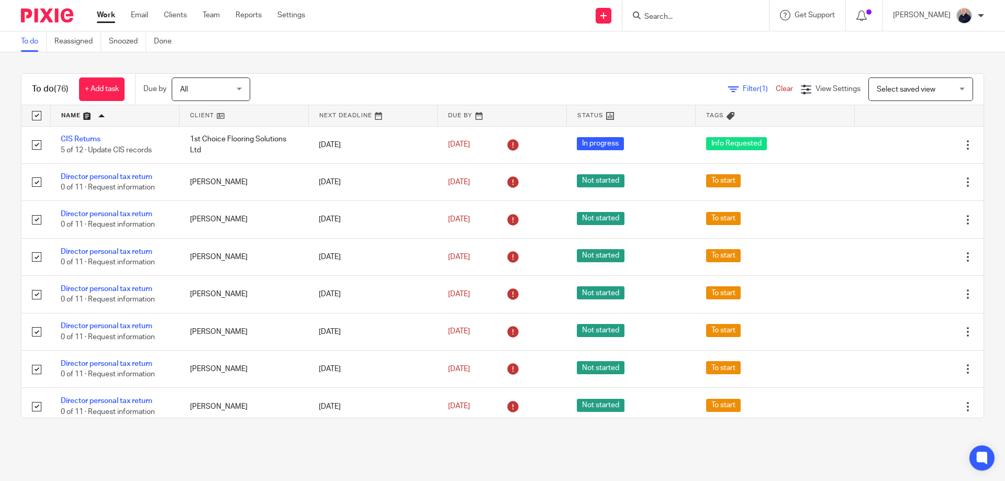
checkbox input "true"
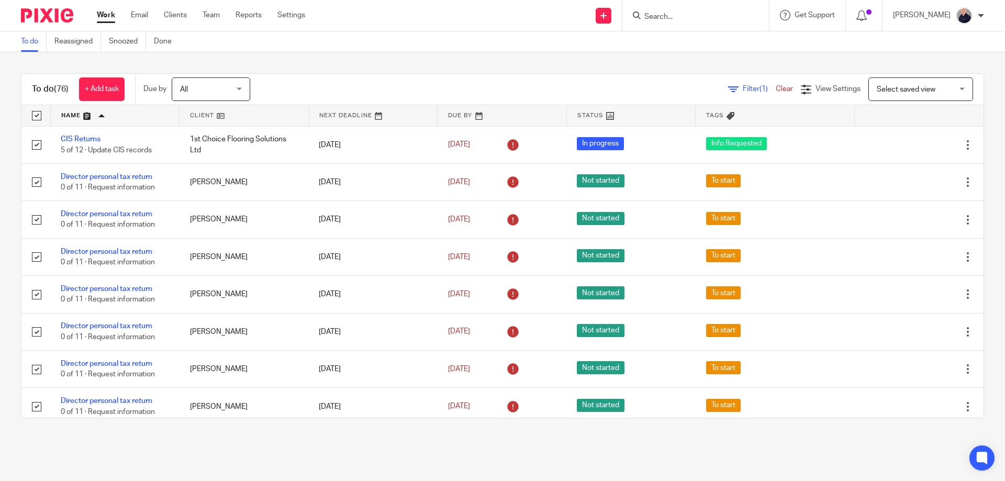
checkbox input "true"
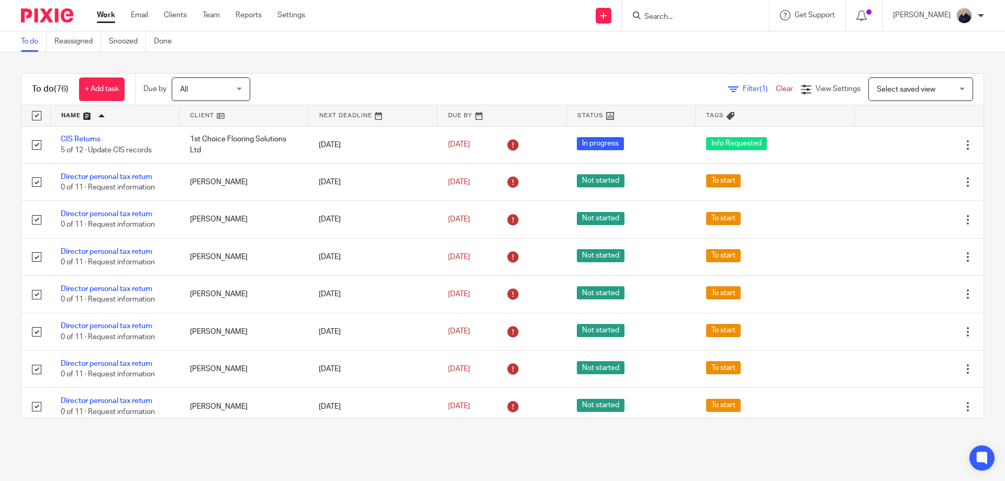
checkbox input "true"
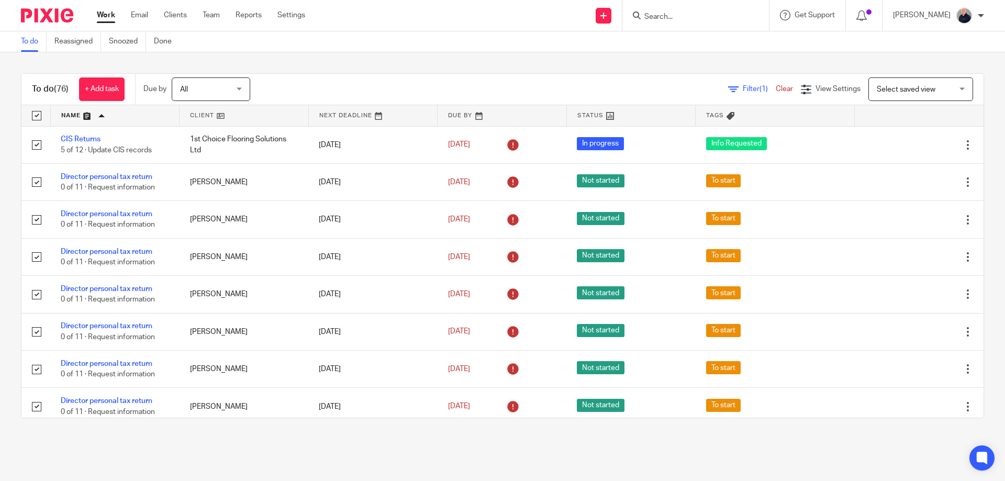
checkbox input "true"
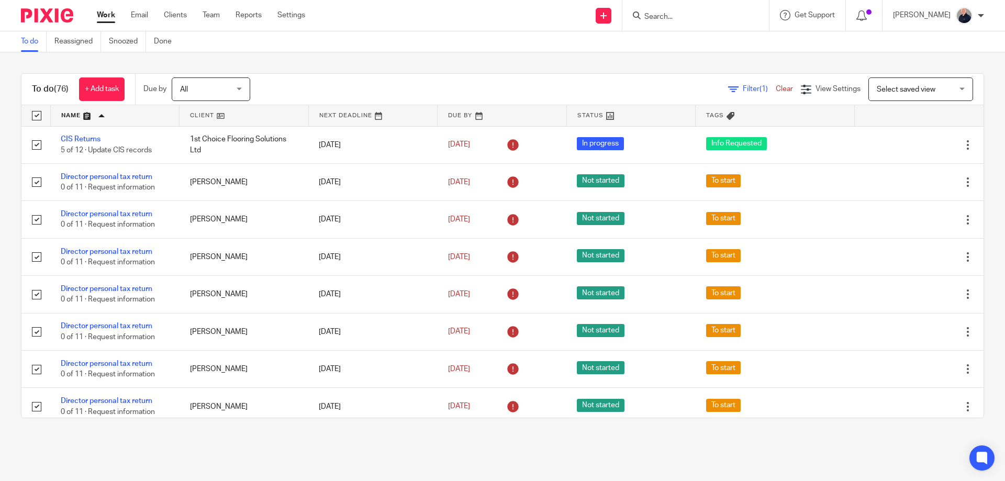
checkbox input "true"
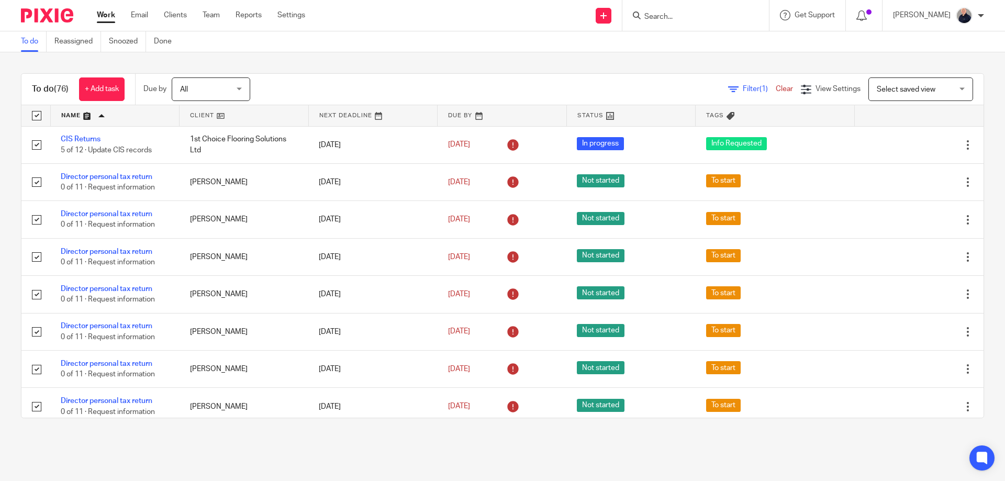
checkbox input "true"
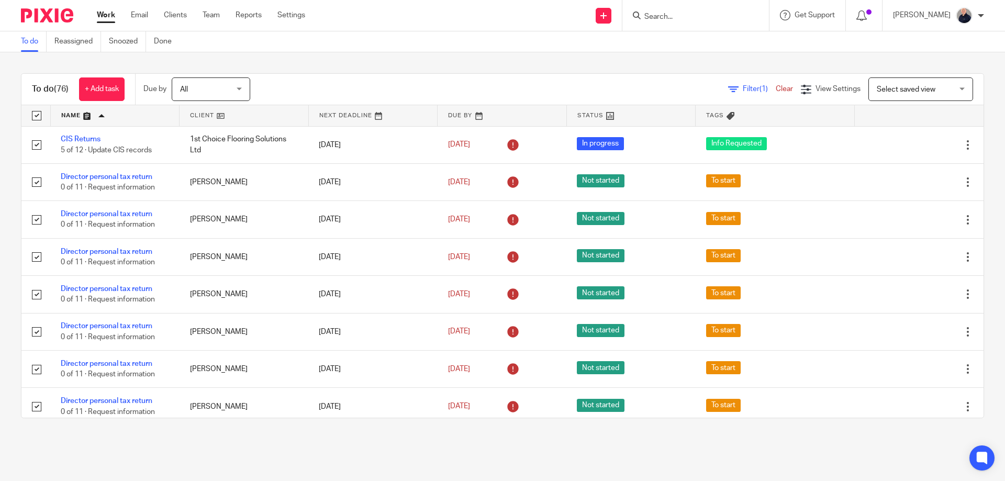
checkbox input "true"
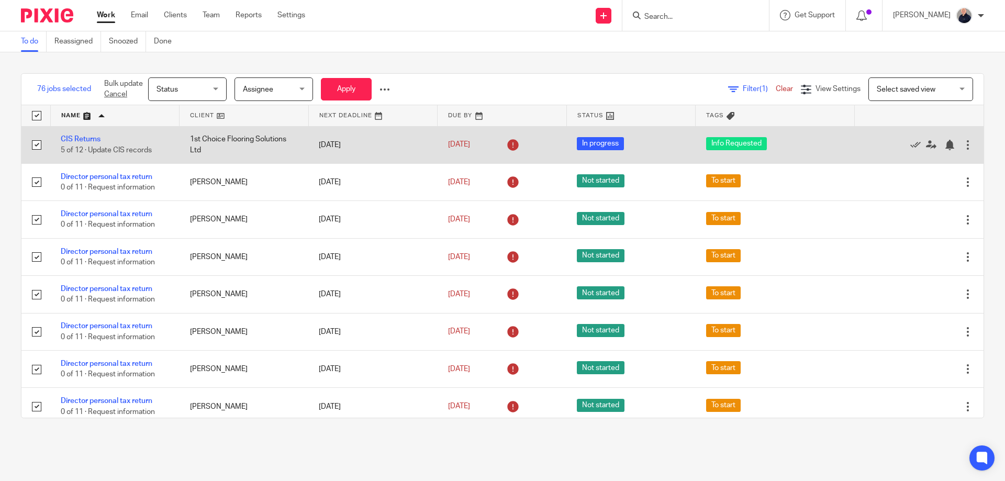
click at [33, 142] on input "checkbox" at bounding box center [37, 145] width 20 height 20
checkbox input "false"
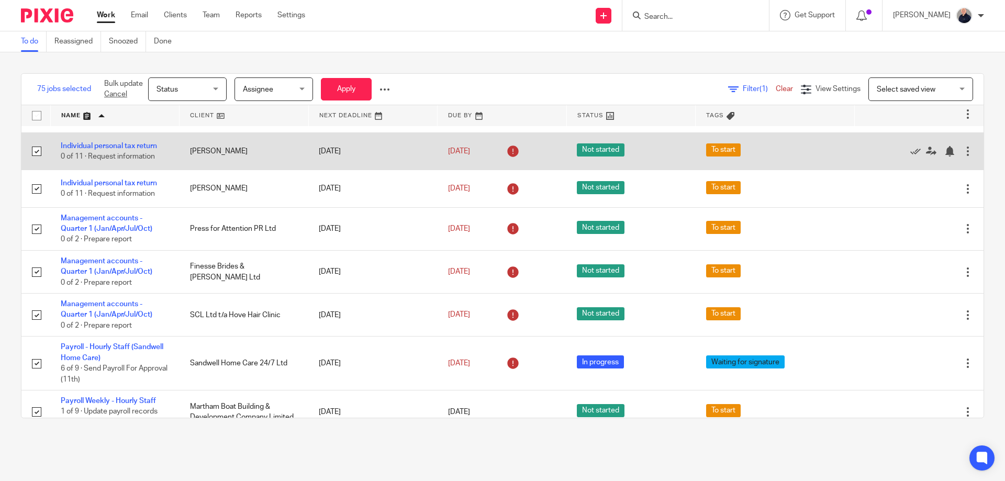
scroll to position [1675, 0]
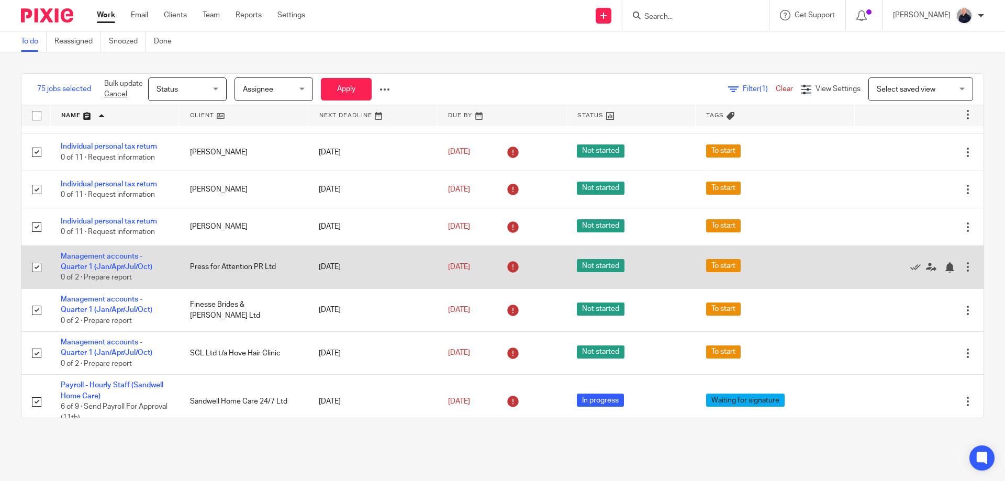
click at [38, 266] on input "checkbox" at bounding box center [37, 268] width 20 height 20
checkbox input "false"
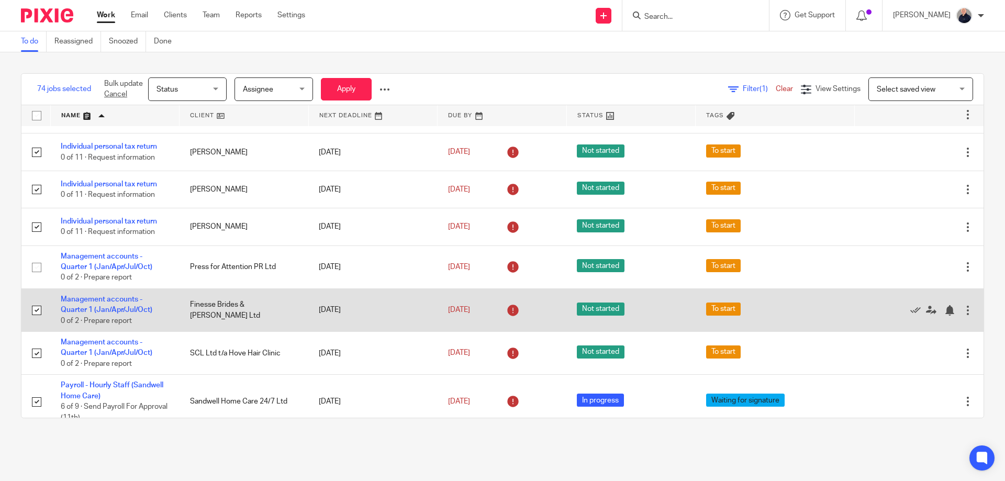
click at [39, 312] on input "checkbox" at bounding box center [37, 310] width 20 height 20
checkbox input "false"
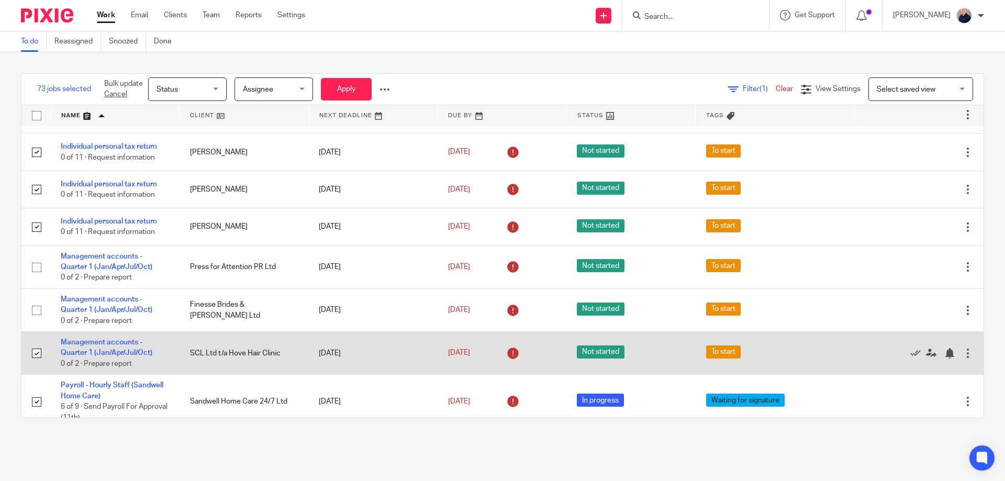
click at [35, 352] on input "checkbox" at bounding box center [37, 353] width 20 height 20
checkbox input "false"
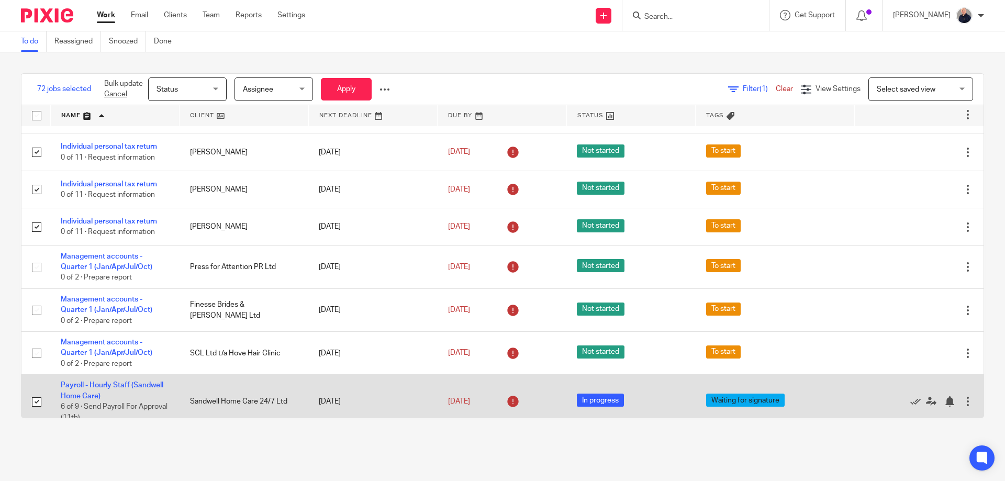
drag, startPoint x: 37, startPoint y: 402, endPoint x: 63, endPoint y: 377, distance: 37.0
click at [38, 402] on input "checkbox" at bounding box center [37, 402] width 20 height 20
checkbox input "false"
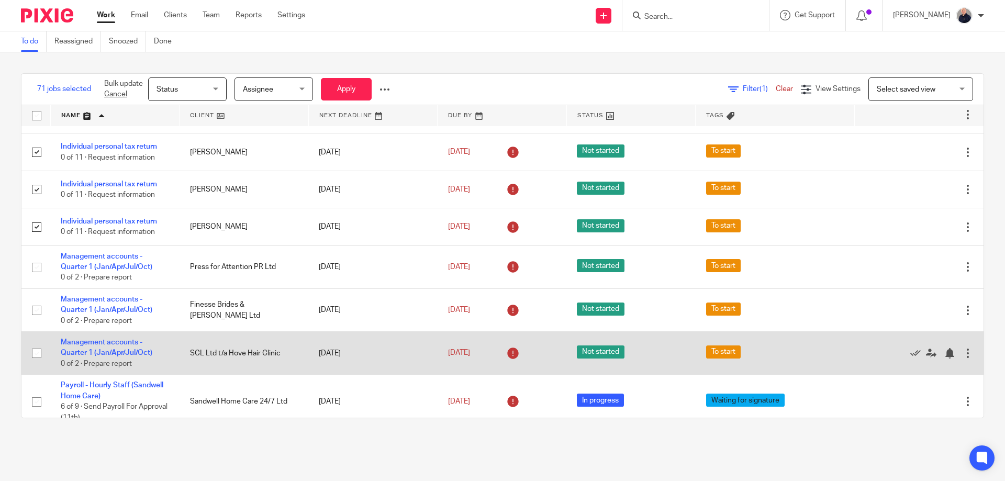
scroll to position [1954, 0]
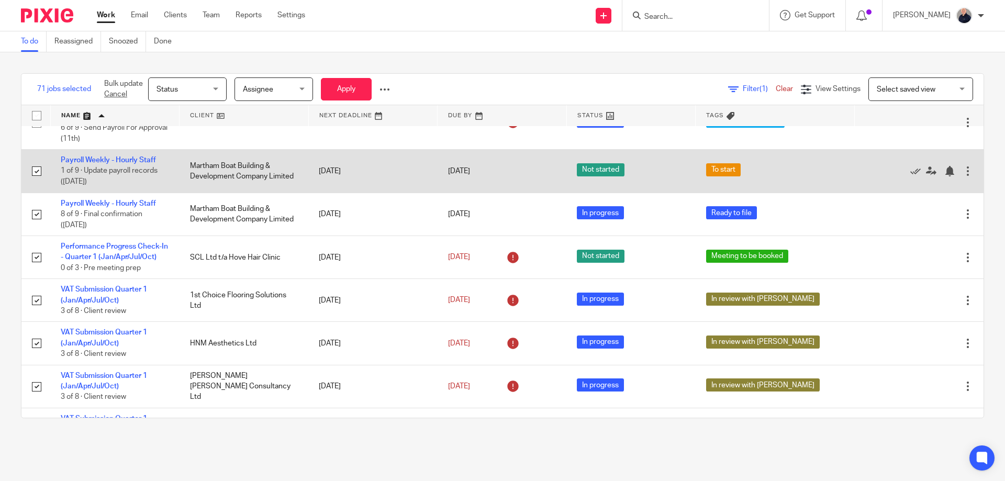
click at [37, 172] on input "checkbox" at bounding box center [37, 171] width 20 height 20
checkbox input "false"
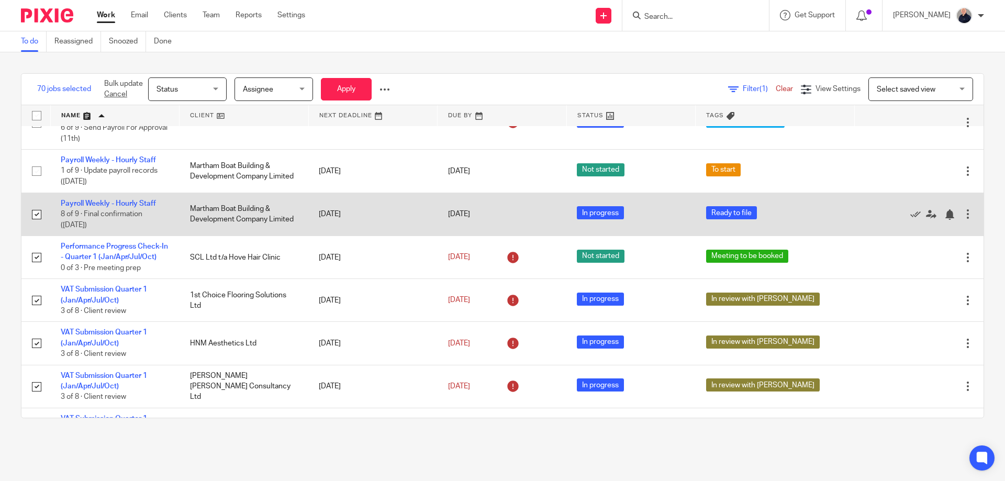
drag, startPoint x: 36, startPoint y: 213, endPoint x: 35, endPoint y: 234, distance: 21.0
click at [36, 214] on input "checkbox" at bounding box center [37, 215] width 20 height 20
checkbox input "false"
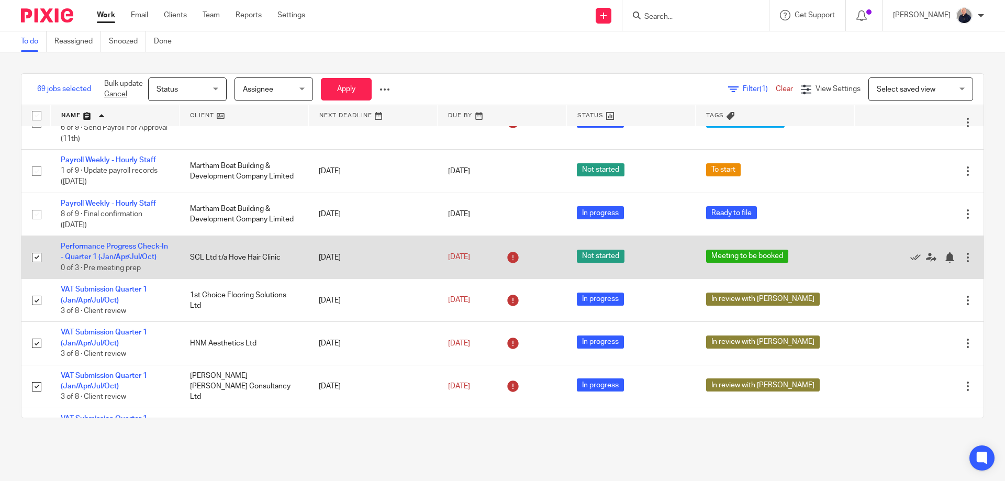
click at [35, 261] on input "checkbox" at bounding box center [37, 258] width 20 height 20
checkbox input "false"
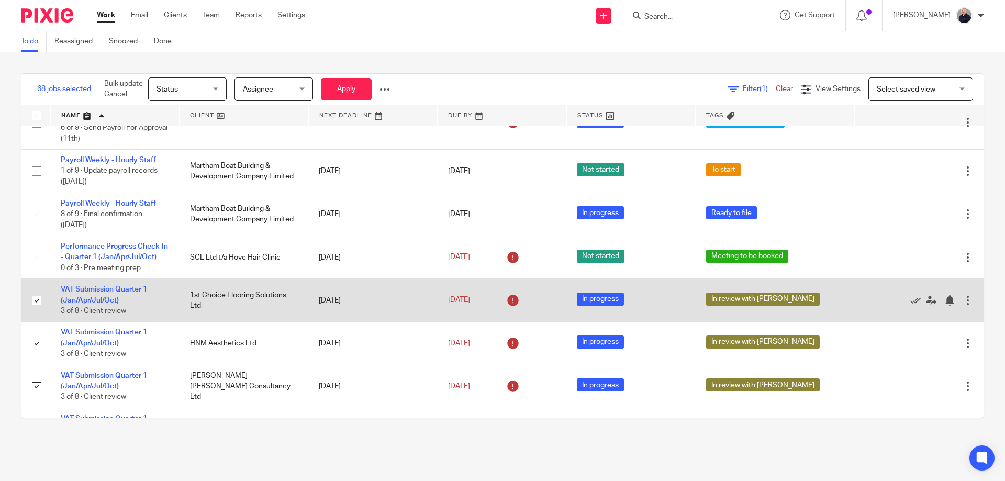
drag, startPoint x: 35, startPoint y: 303, endPoint x: 40, endPoint y: 334, distance: 31.8
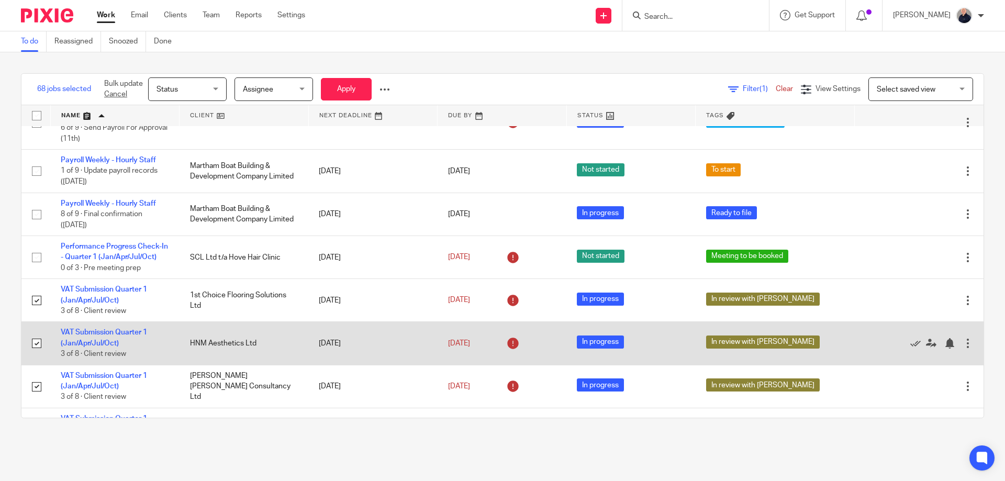
click at [35, 303] on input "checkbox" at bounding box center [37, 300] width 20 height 20
checkbox input "false"
click at [36, 344] on input "checkbox" at bounding box center [37, 343] width 20 height 20
checkbox input "false"
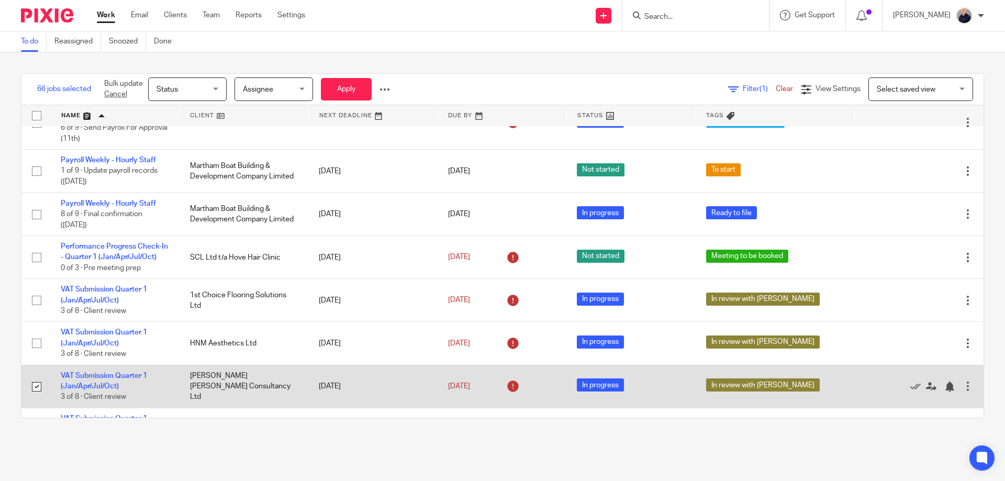
click at [34, 388] on input "checkbox" at bounding box center [37, 387] width 20 height 20
checkbox input "false"
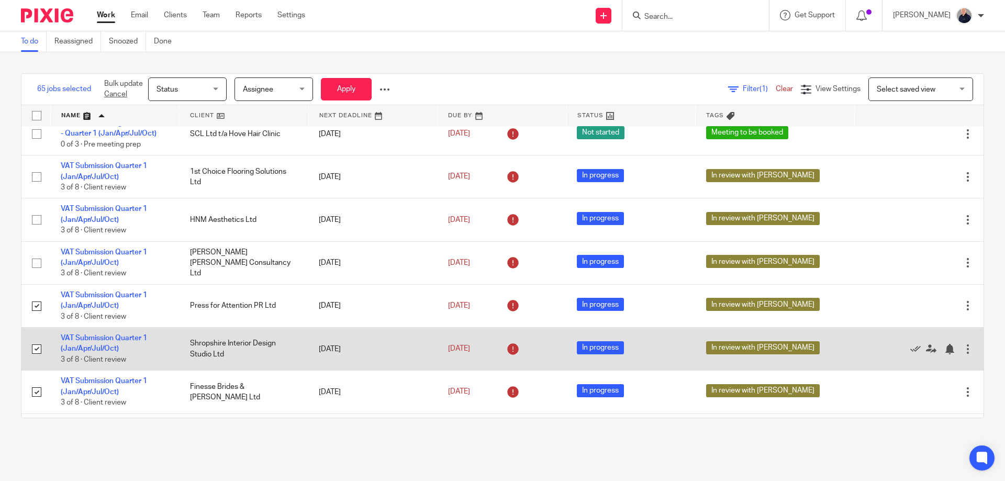
scroll to position [2094, 0]
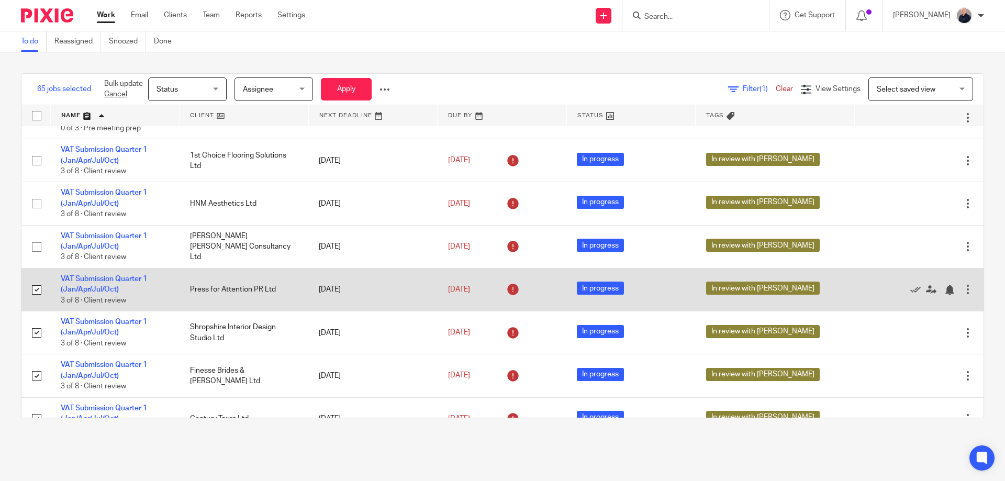
click at [36, 292] on input "checkbox" at bounding box center [37, 290] width 20 height 20
checkbox input "false"
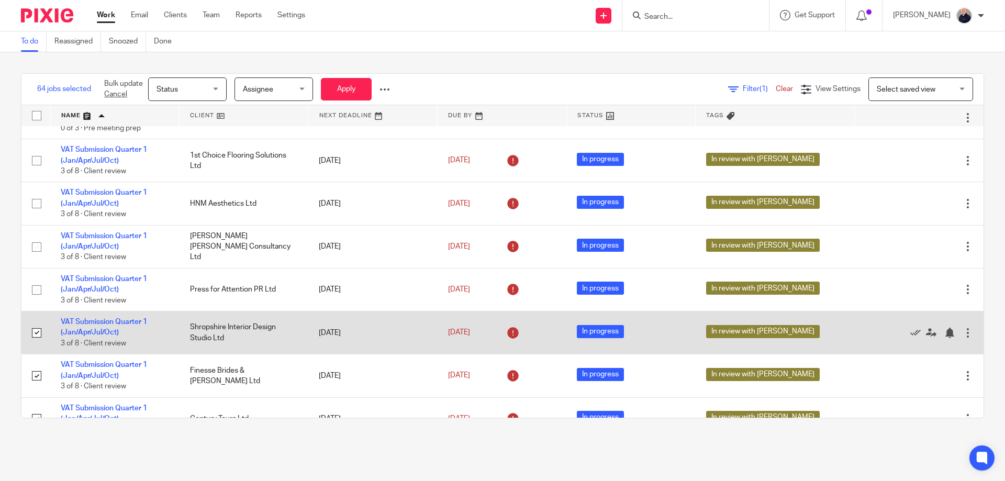
drag, startPoint x: 36, startPoint y: 331, endPoint x: 37, endPoint y: 353, distance: 22.5
click at [36, 332] on input "checkbox" at bounding box center [37, 333] width 20 height 20
checkbox input "false"
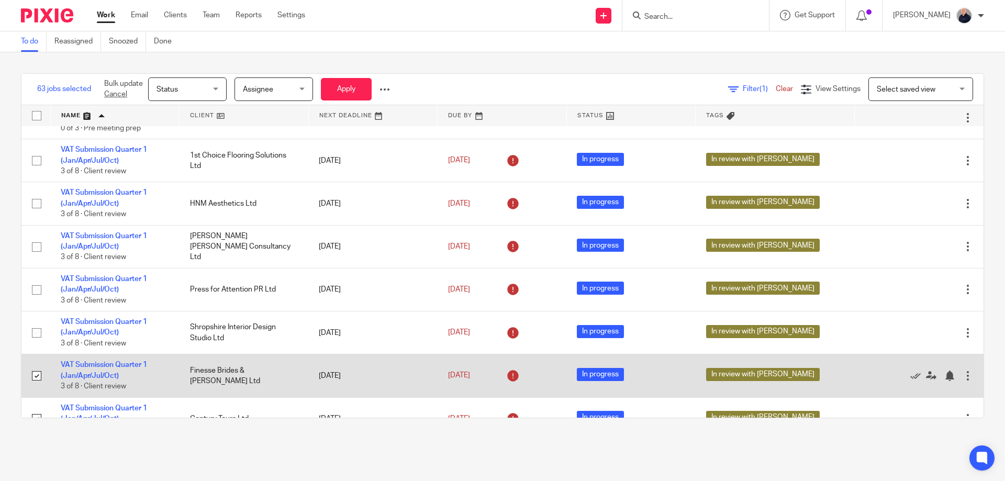
click at [39, 374] on input "checkbox" at bounding box center [37, 376] width 20 height 20
checkbox input "false"
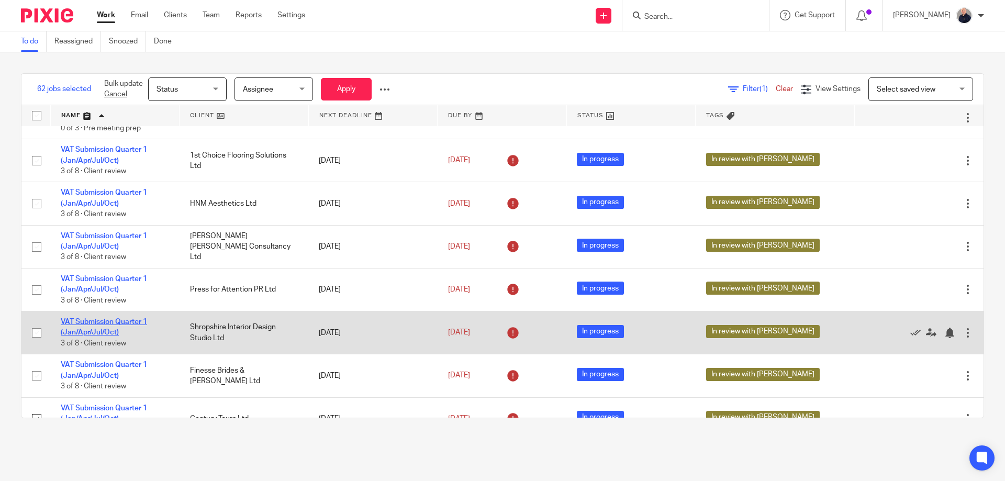
scroll to position [2233, 0]
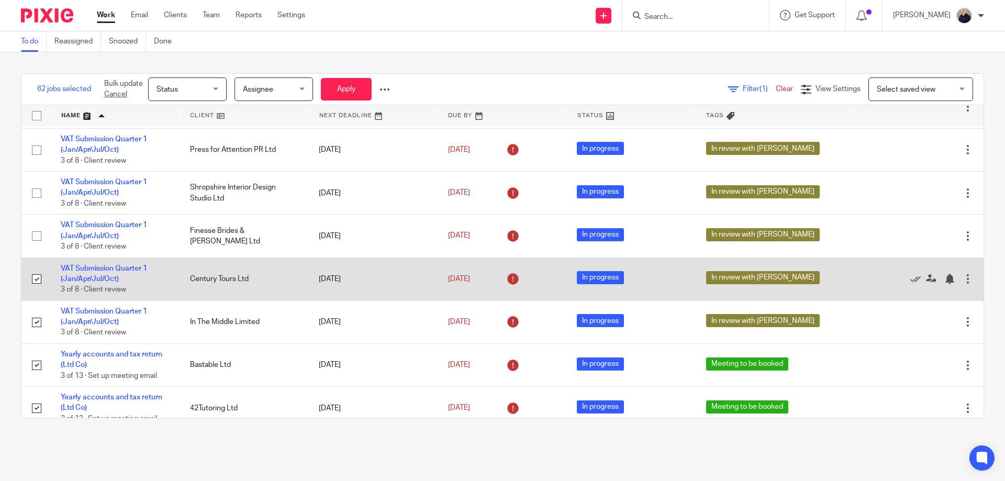
click at [36, 281] on input "checkbox" at bounding box center [37, 279] width 20 height 20
checkbox input "false"
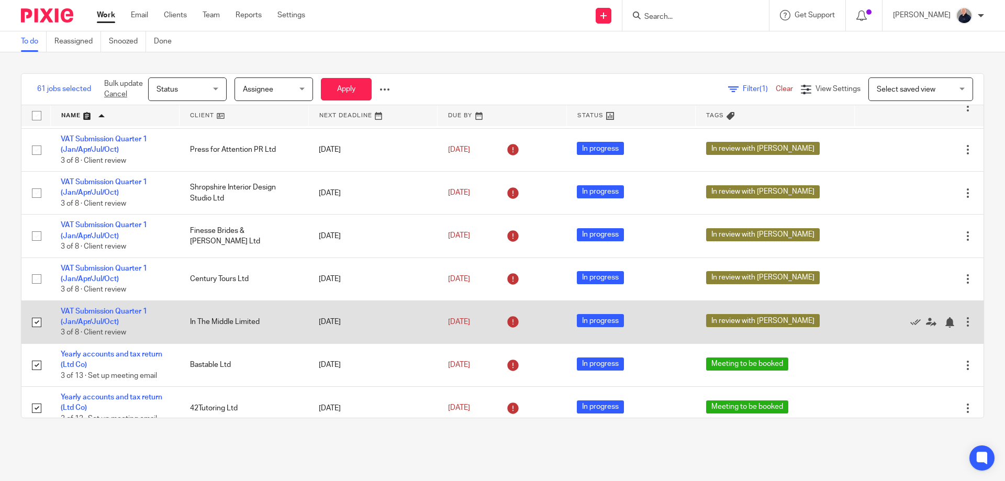
click at [36, 325] on input "checkbox" at bounding box center [37, 322] width 20 height 20
checkbox input "false"
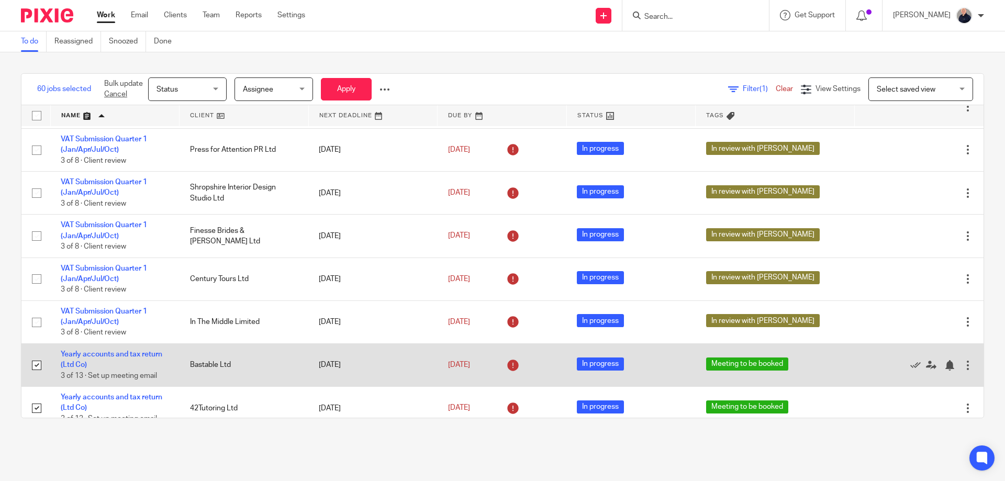
click at [37, 363] on input "checkbox" at bounding box center [37, 365] width 20 height 20
checkbox input "false"
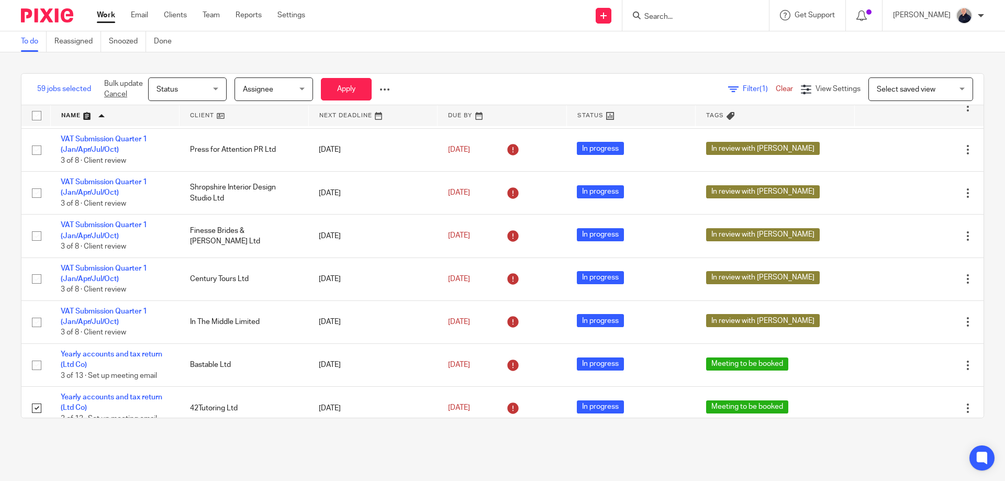
scroll to position [2372, 0]
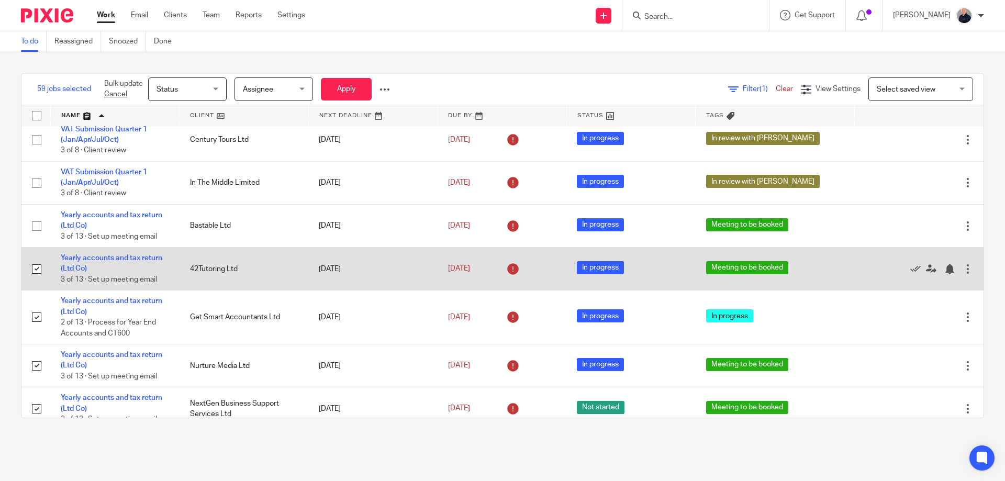
click at [38, 270] on input "checkbox" at bounding box center [37, 269] width 20 height 20
checkbox input "false"
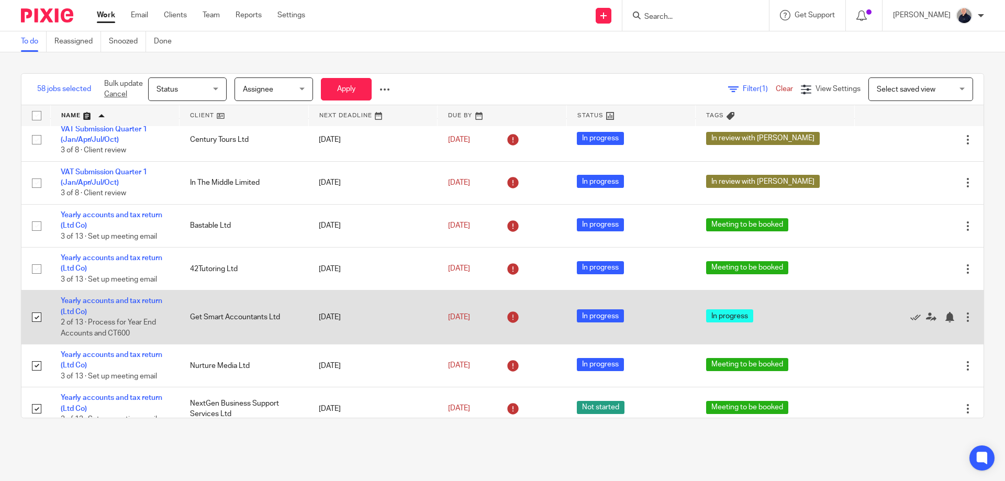
click at [38, 319] on input "checkbox" at bounding box center [37, 317] width 20 height 20
checkbox input "false"
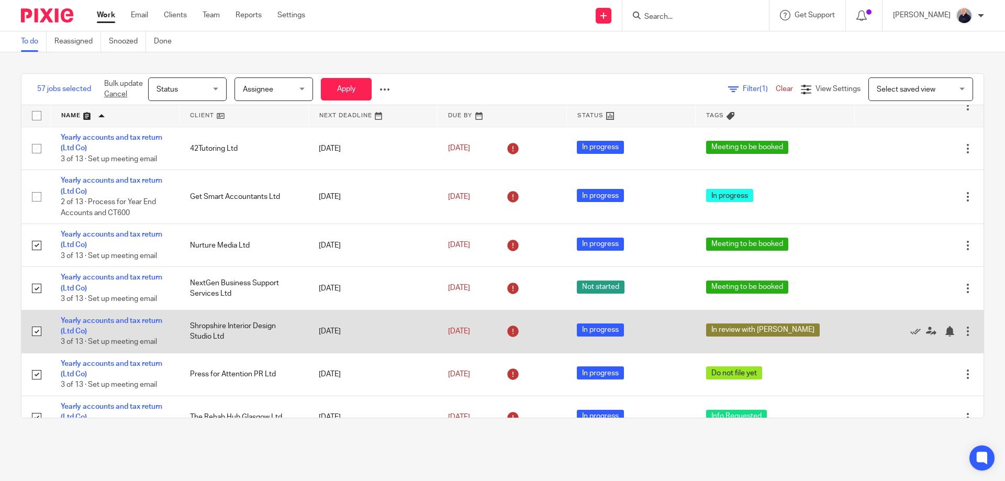
scroll to position [2512, 0]
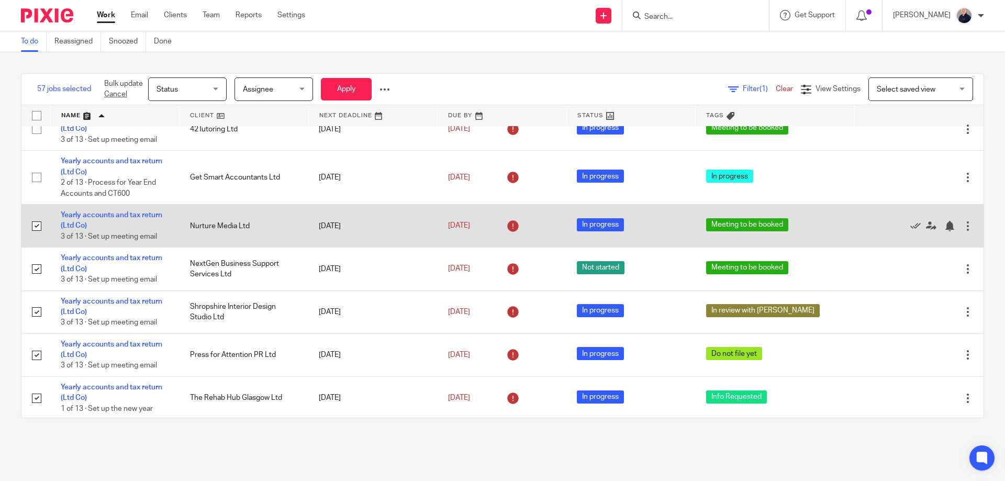
click at [37, 228] on input "checkbox" at bounding box center [37, 226] width 20 height 20
checkbox input "false"
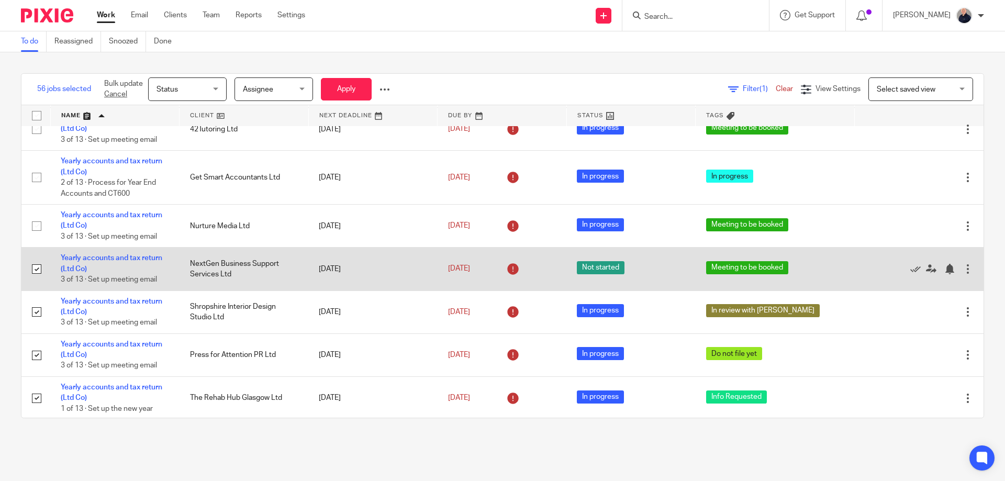
click at [35, 270] on input "checkbox" at bounding box center [37, 269] width 20 height 20
checkbox input "false"
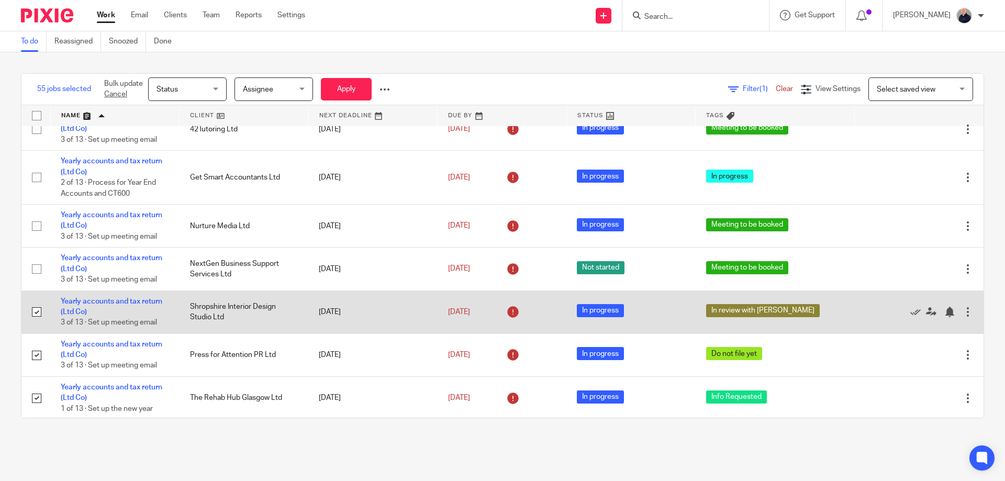
click at [35, 310] on input "checkbox" at bounding box center [37, 312] width 20 height 20
checkbox input "false"
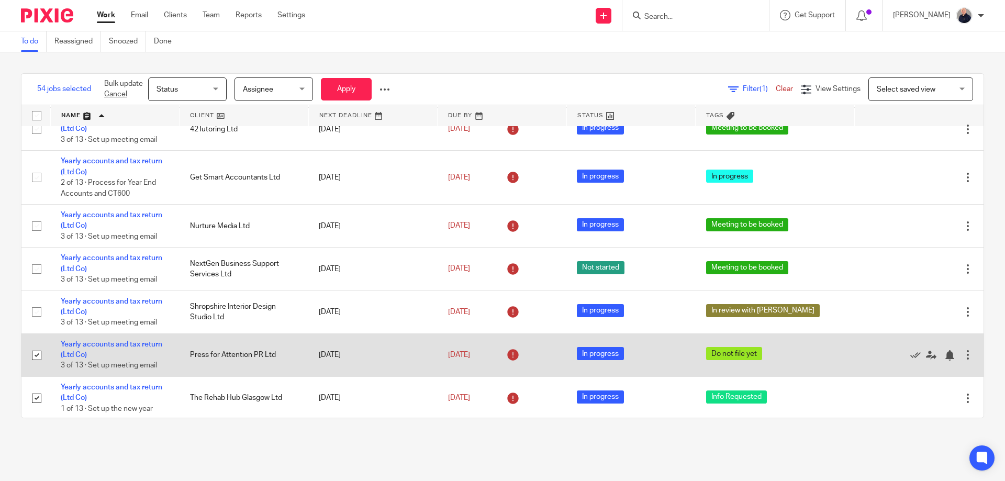
click at [37, 354] on input "checkbox" at bounding box center [37, 355] width 20 height 20
checkbox input "false"
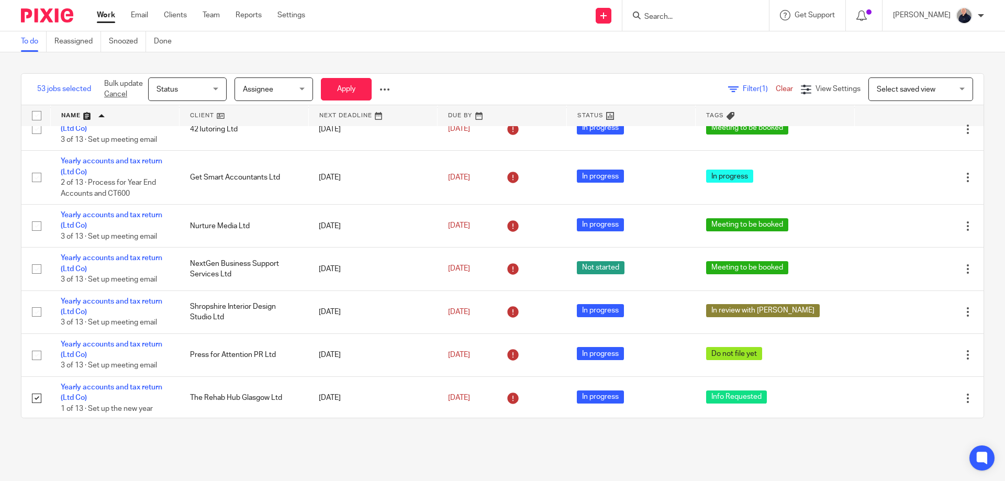
scroll to position [2652, 0]
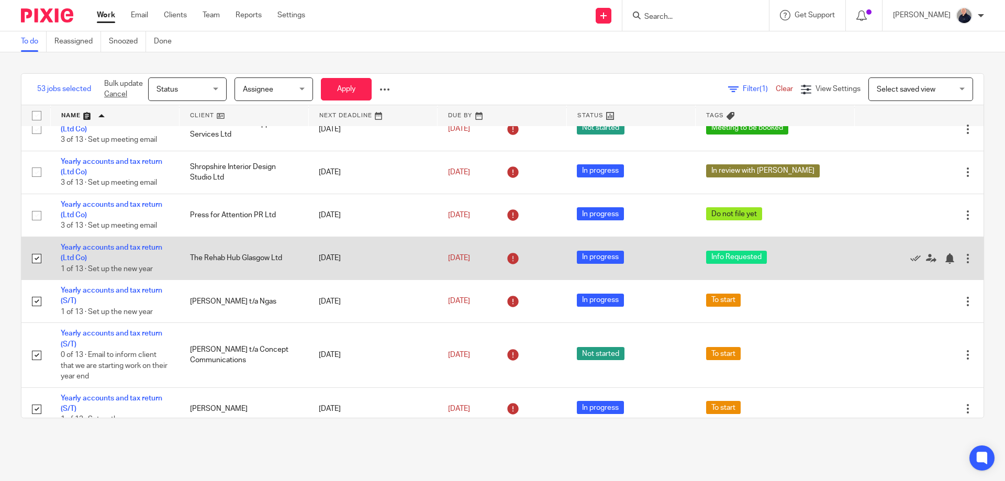
click at [39, 261] on input "checkbox" at bounding box center [37, 259] width 20 height 20
checkbox input "false"
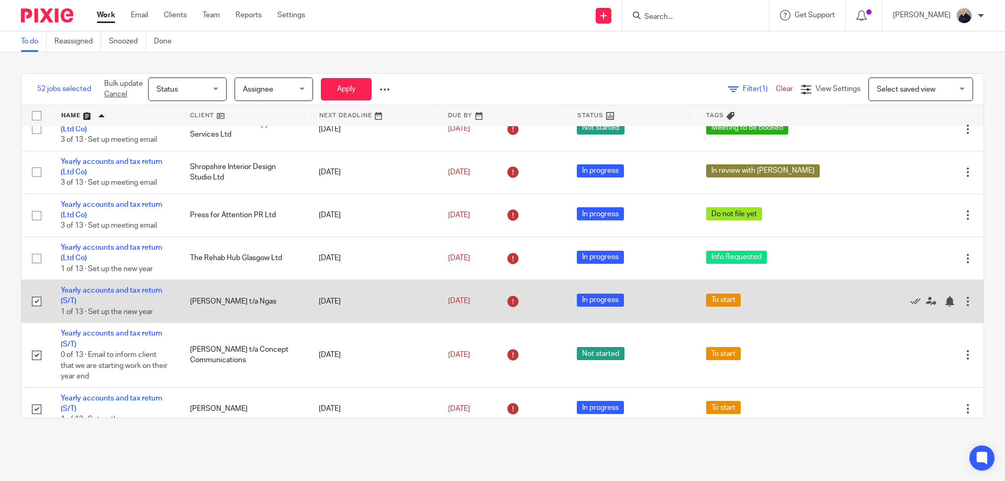
click at [34, 301] on input "checkbox" at bounding box center [37, 302] width 20 height 20
checkbox input "false"
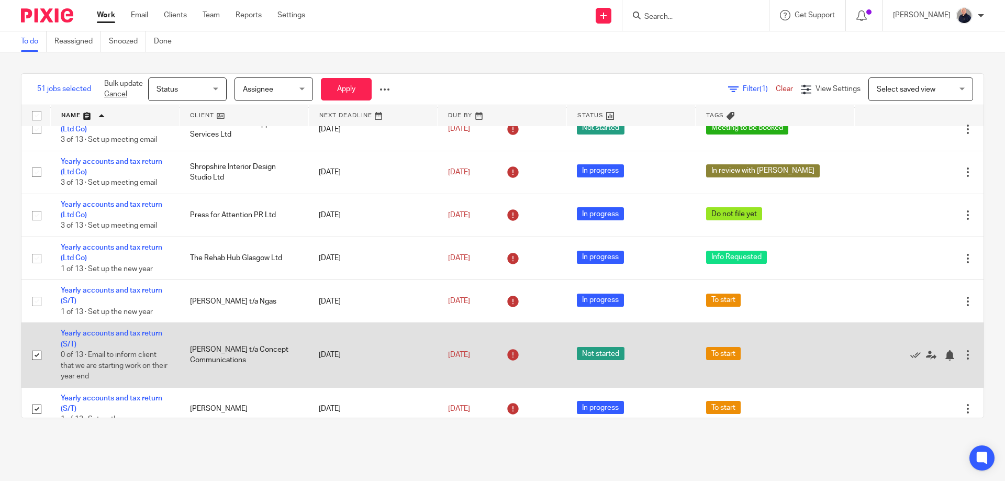
click at [37, 355] on input "checkbox" at bounding box center [37, 355] width 20 height 20
checkbox input "false"
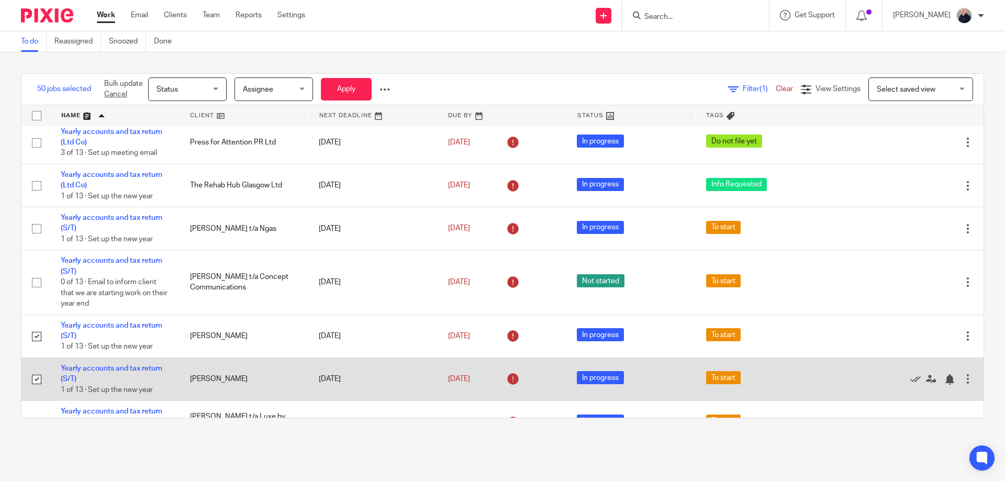
scroll to position [2750, 0]
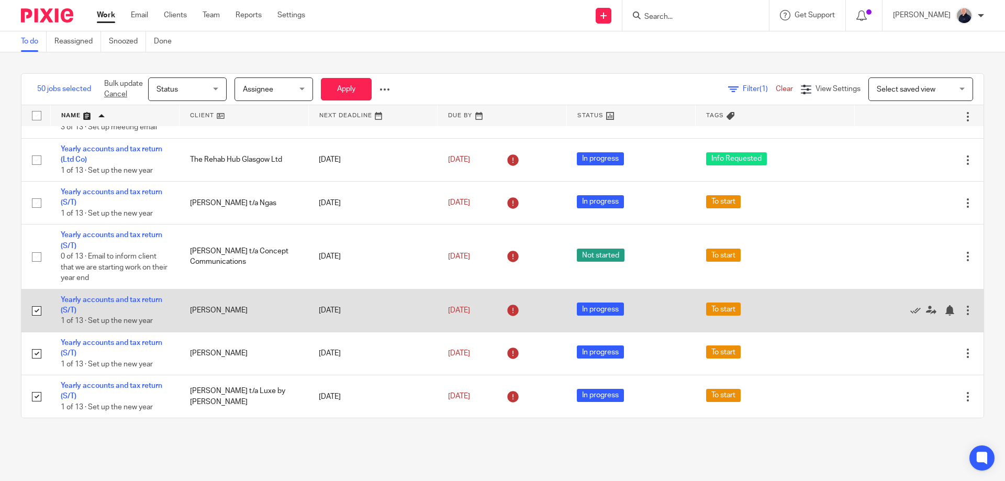
click at [33, 314] on input "checkbox" at bounding box center [37, 311] width 20 height 20
checkbox input "false"
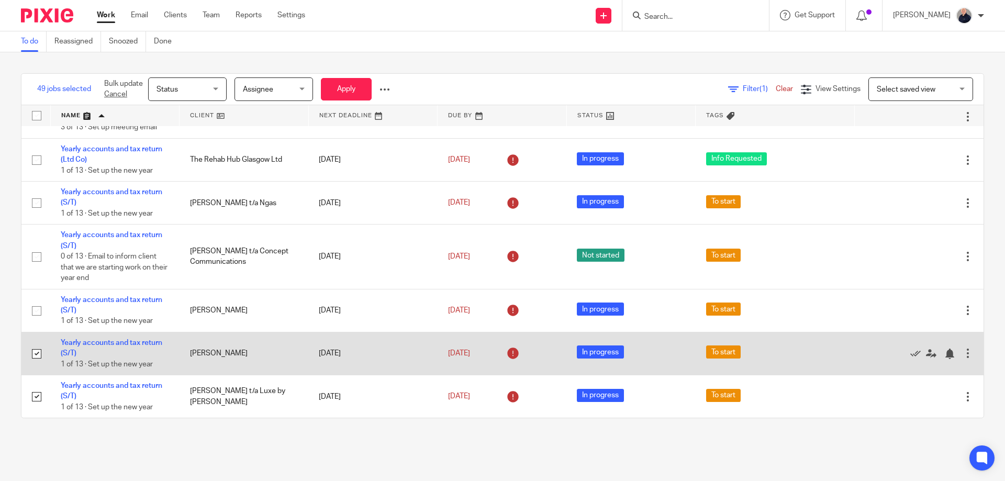
drag, startPoint x: 38, startPoint y: 356, endPoint x: 37, endPoint y: 369, distance: 13.1
click at [37, 356] on input "checkbox" at bounding box center [37, 354] width 20 height 20
checkbox input "false"
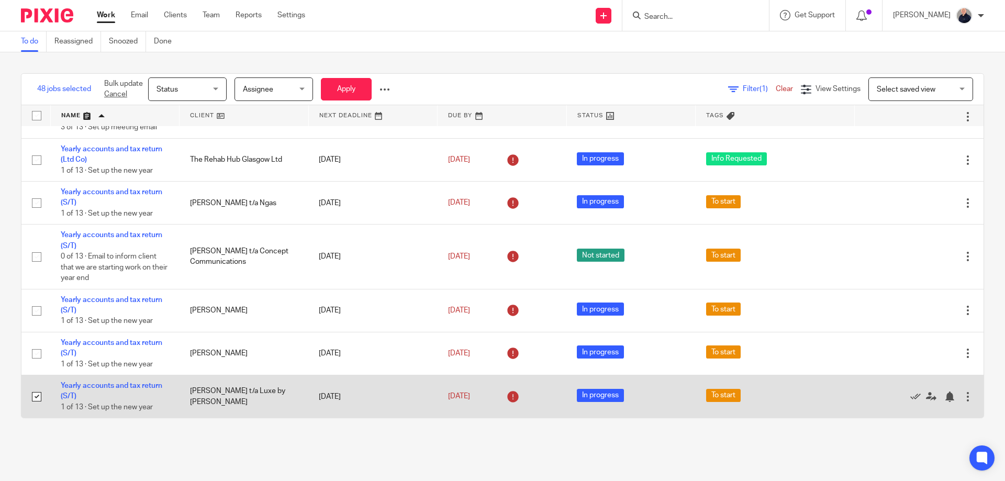
click at [34, 393] on input "checkbox" at bounding box center [37, 397] width 20 height 20
click at [37, 396] on input "checkbox" at bounding box center [37, 397] width 20 height 20
checkbox input "true"
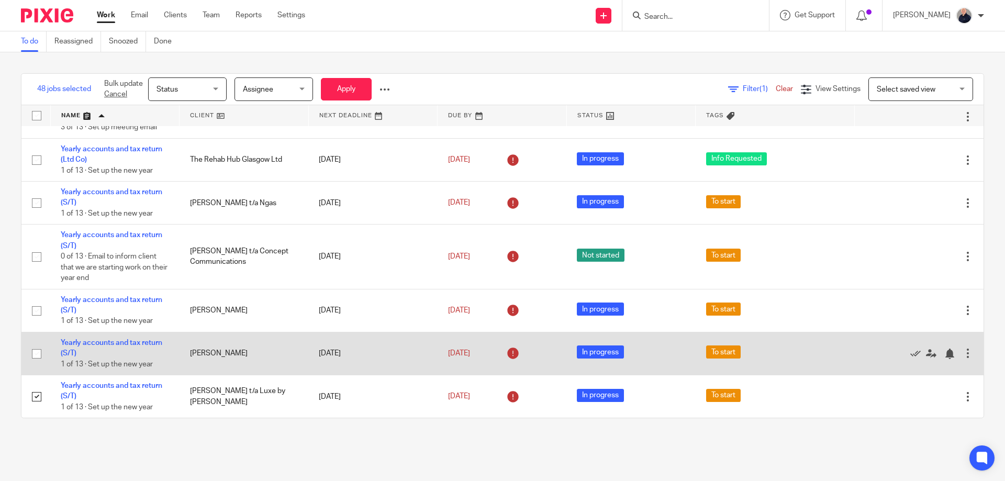
click at [36, 353] on input "checkbox" at bounding box center [37, 354] width 20 height 20
checkbox input "true"
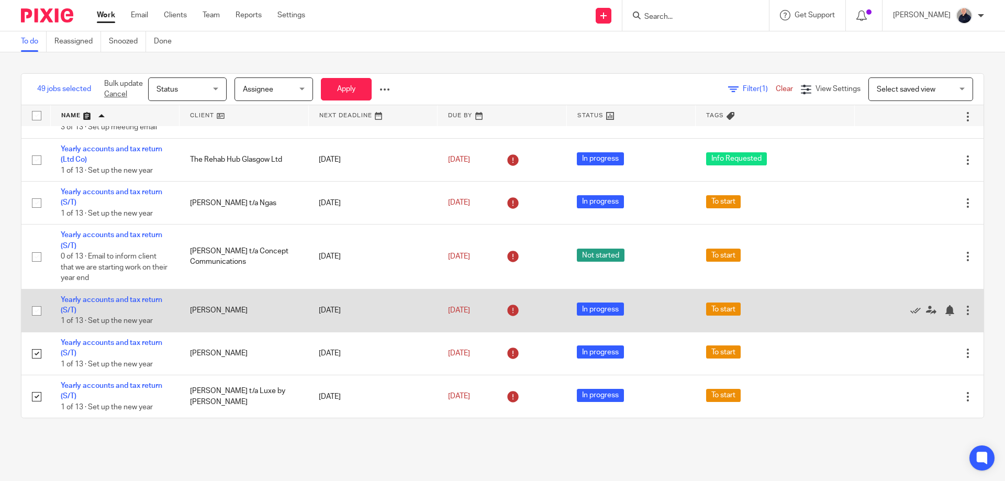
click at [37, 310] on input "checkbox" at bounding box center [37, 311] width 20 height 20
checkbox input "true"
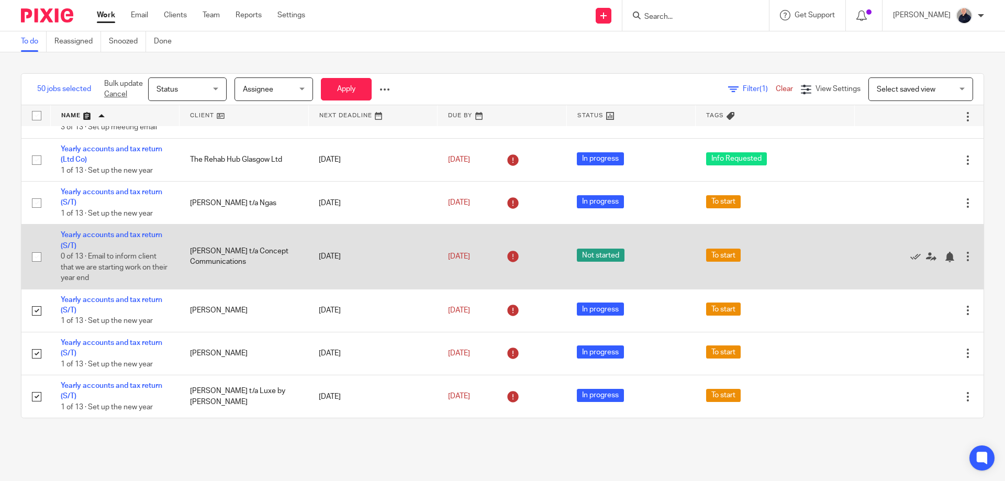
click at [38, 256] on input "checkbox" at bounding box center [37, 257] width 20 height 20
checkbox input "true"
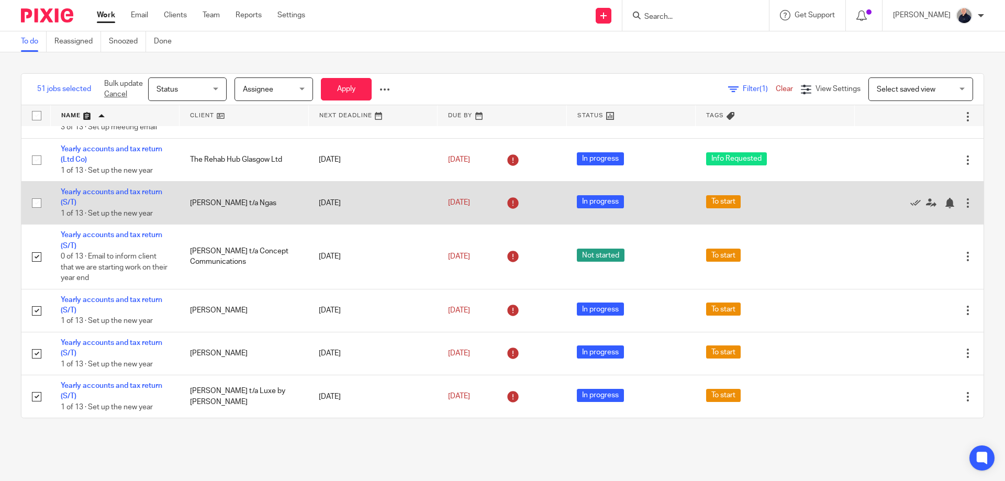
click at [33, 201] on input "checkbox" at bounding box center [37, 203] width 20 height 20
checkbox input "true"
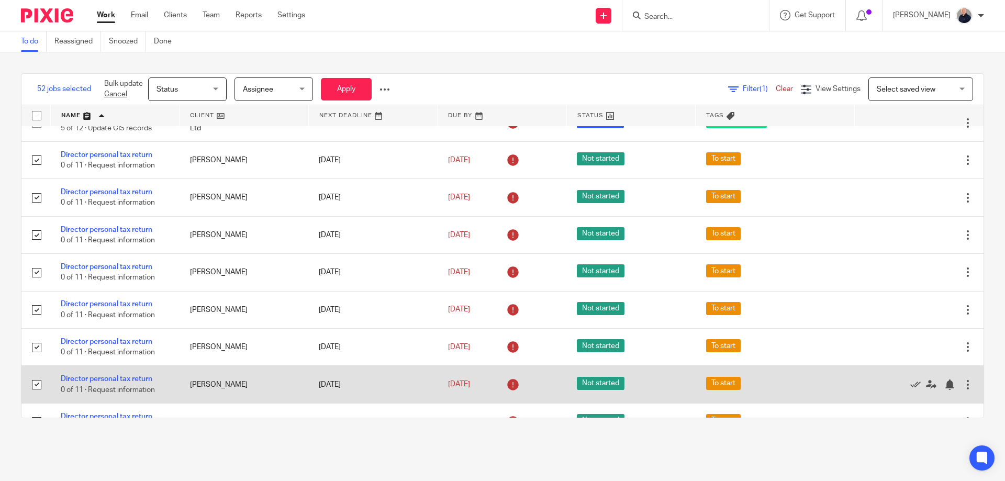
scroll to position [0, 0]
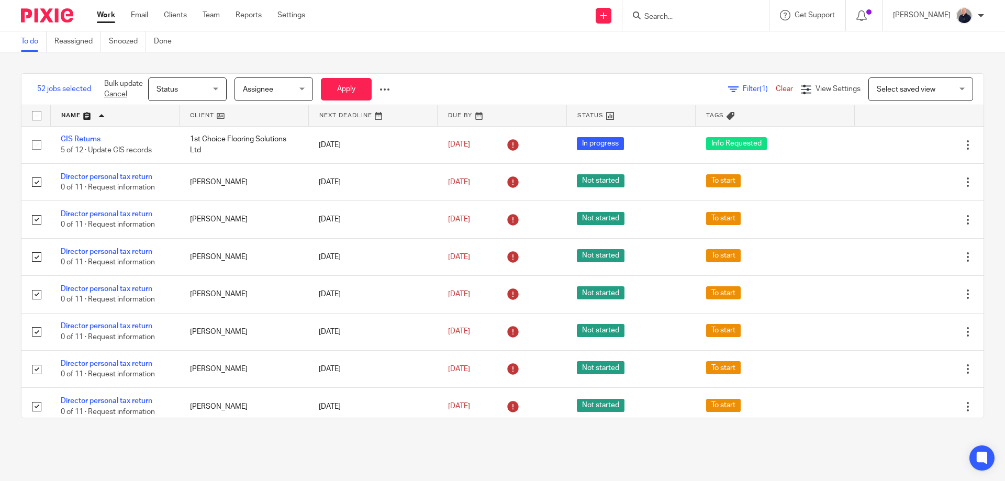
click at [41, 116] on input "checkbox" at bounding box center [37, 116] width 20 height 20
checkbox input "true"
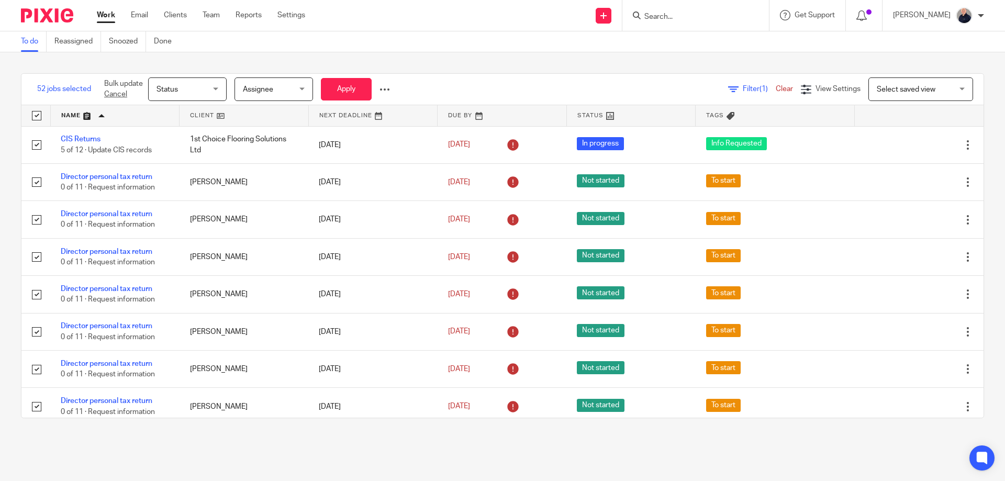
checkbox input "true"
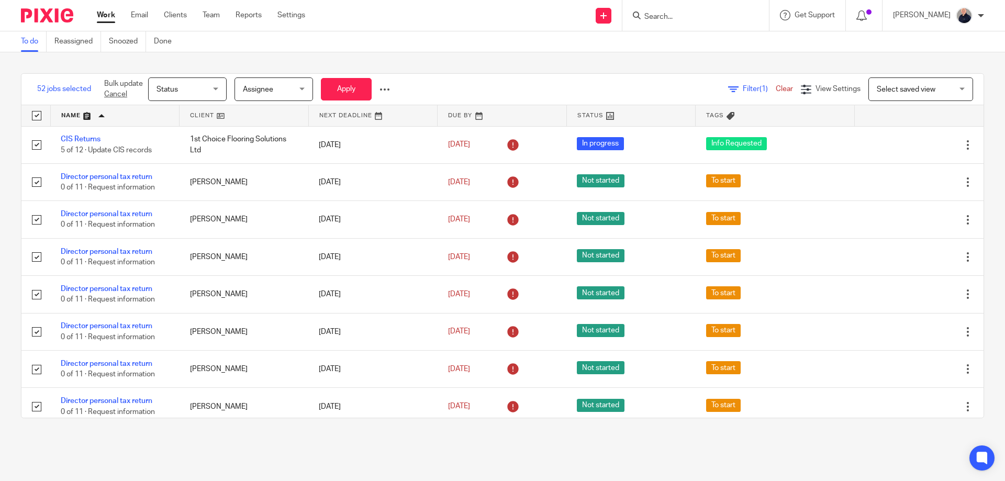
checkbox input "true"
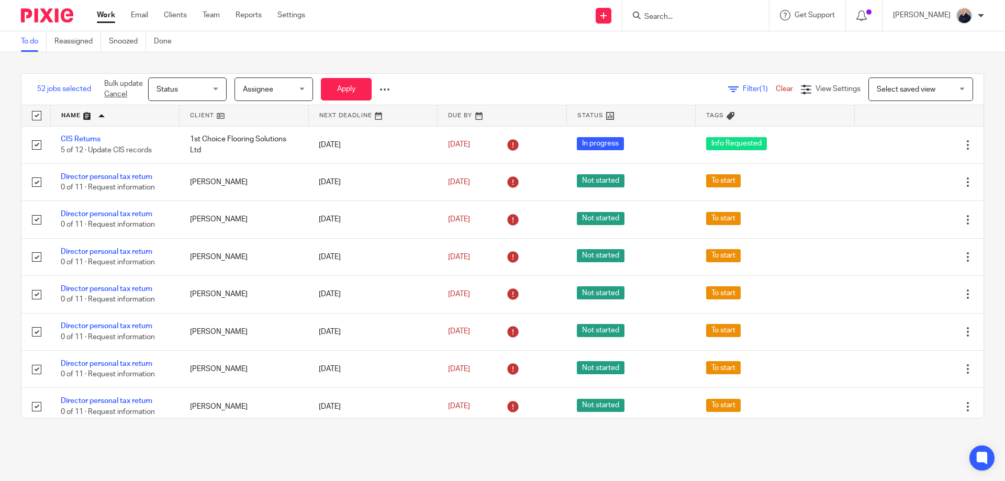
checkbox input "true"
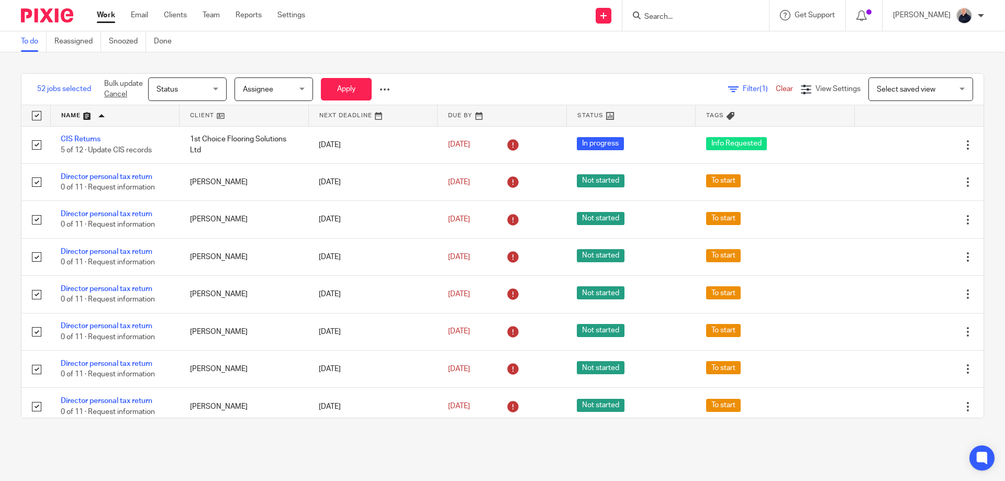
checkbox input "true"
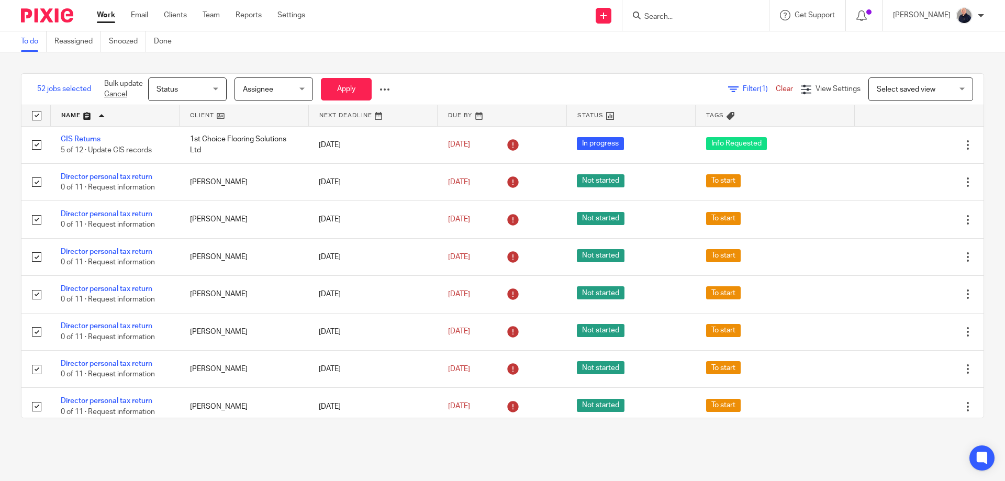
checkbox input "true"
click at [37, 116] on input "checkbox" at bounding box center [37, 116] width 20 height 20
checkbox input "false"
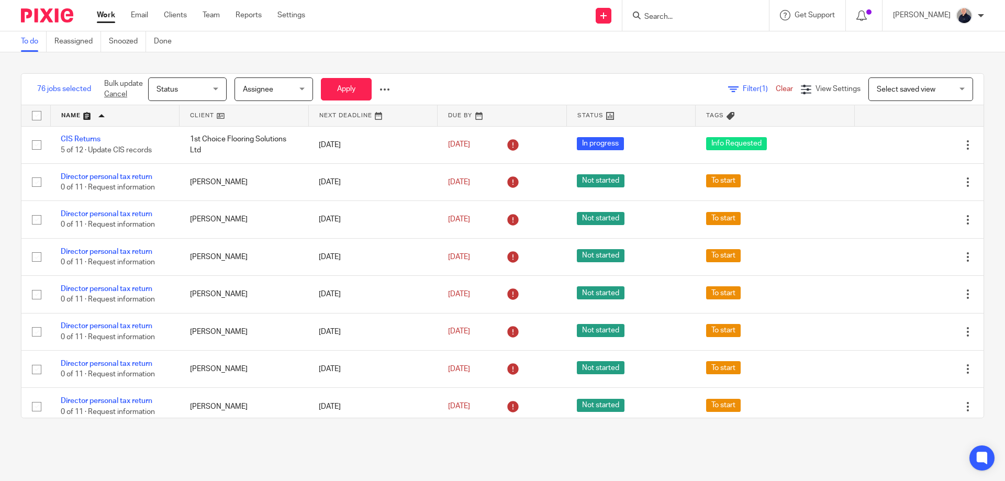
checkbox input "false"
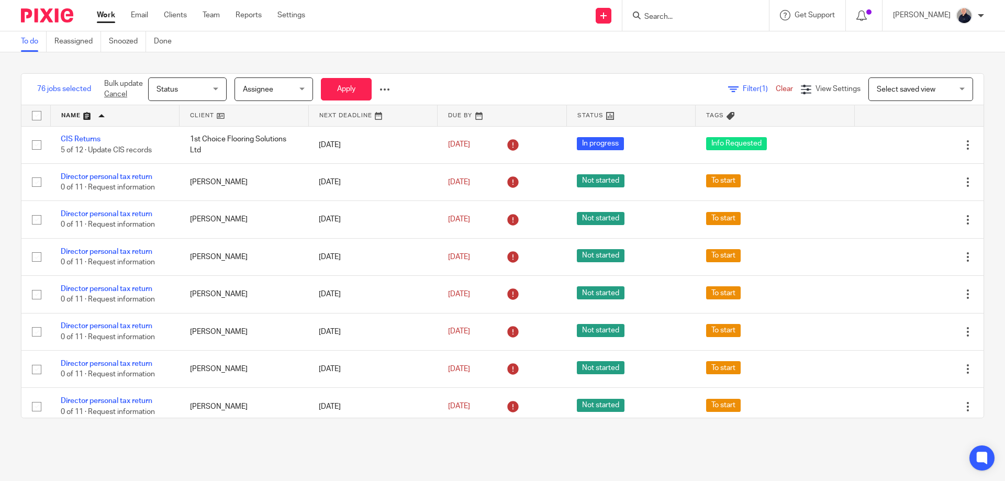
checkbox input "false"
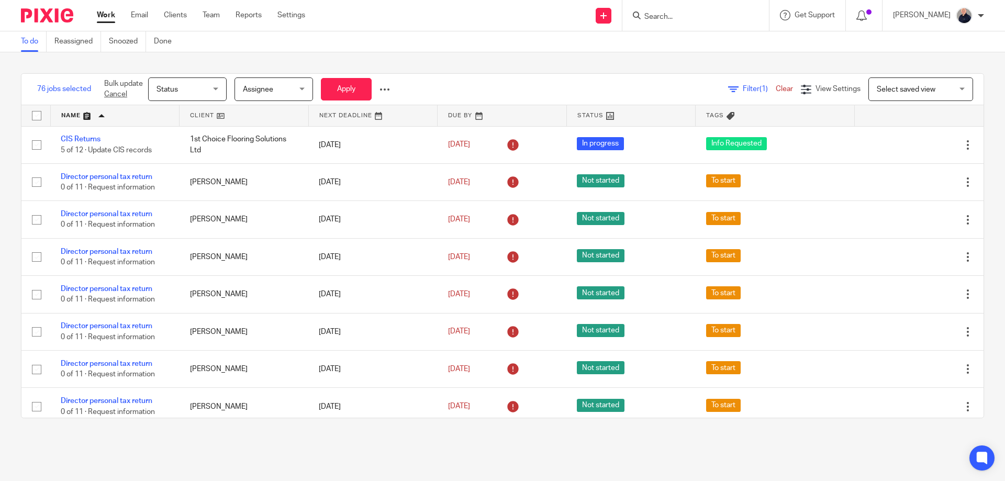
checkbox input "false"
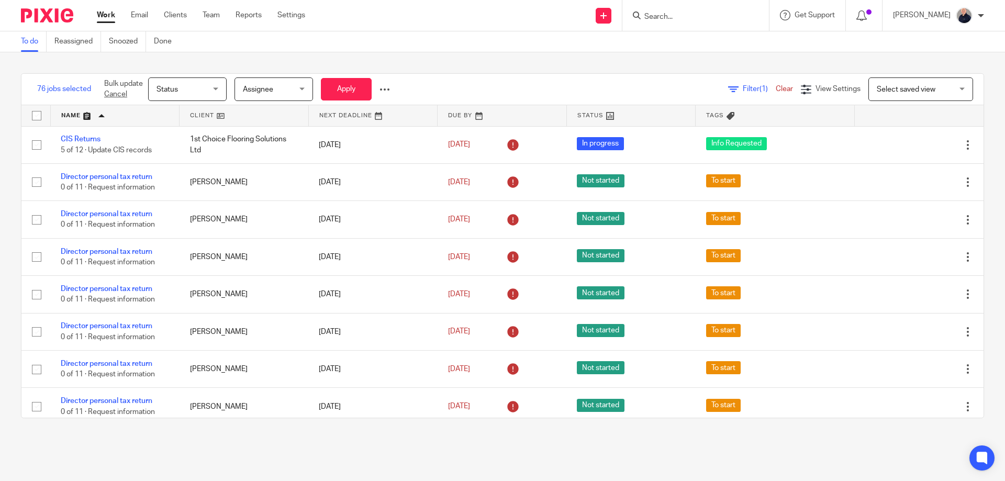
checkbox input "false"
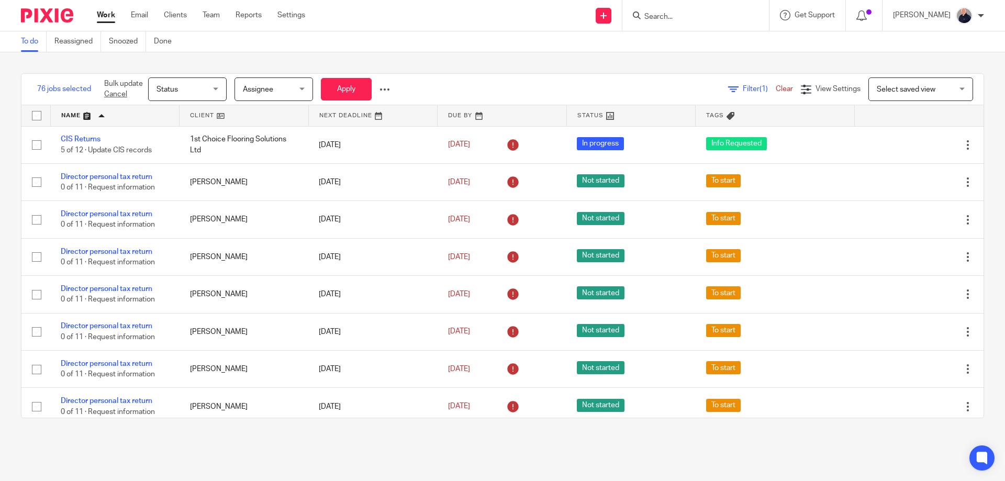
checkbox input "false"
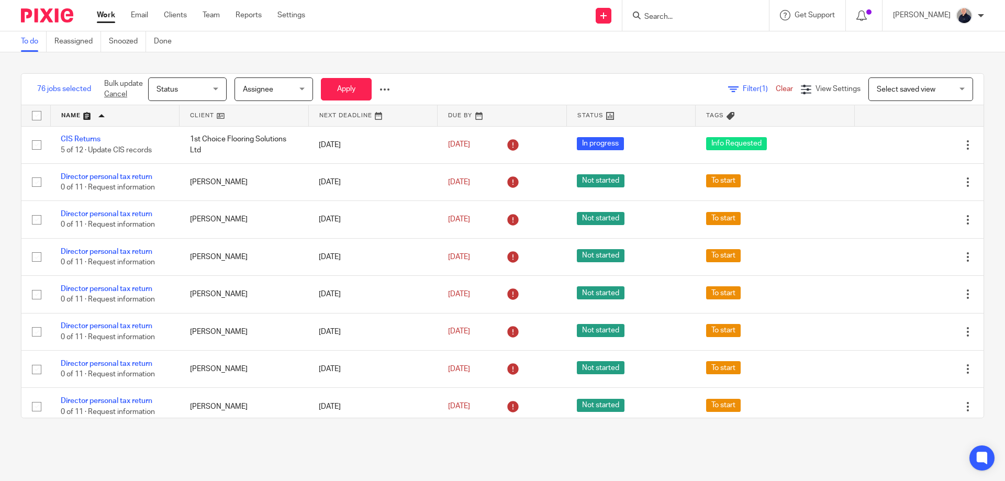
checkbox input "false"
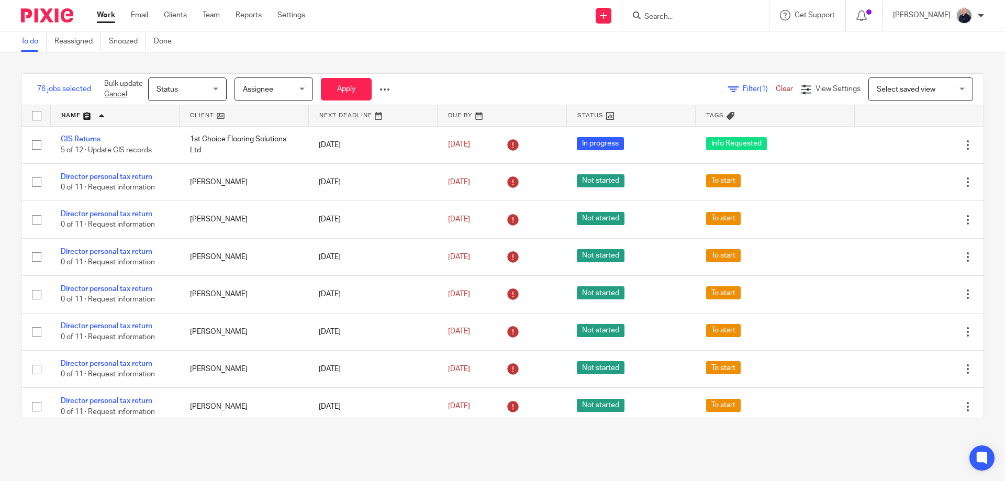
checkbox input "false"
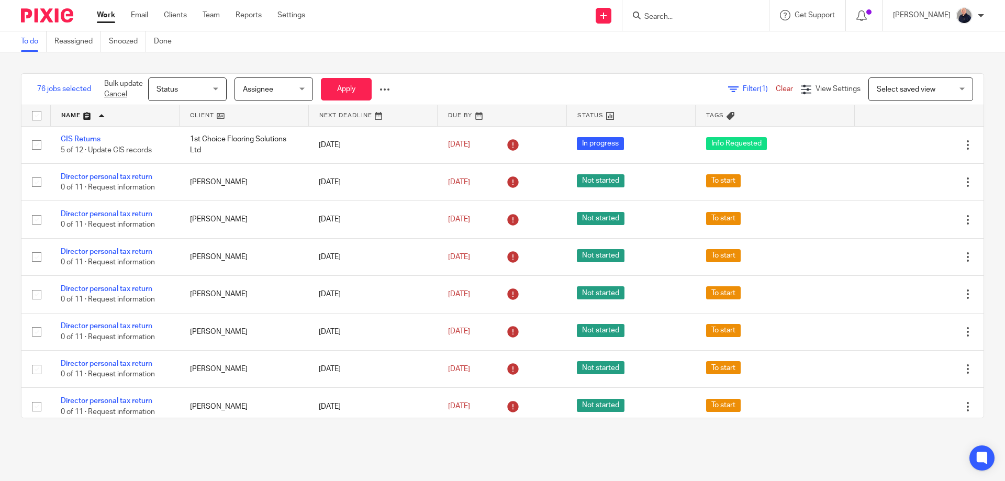
checkbox input "false"
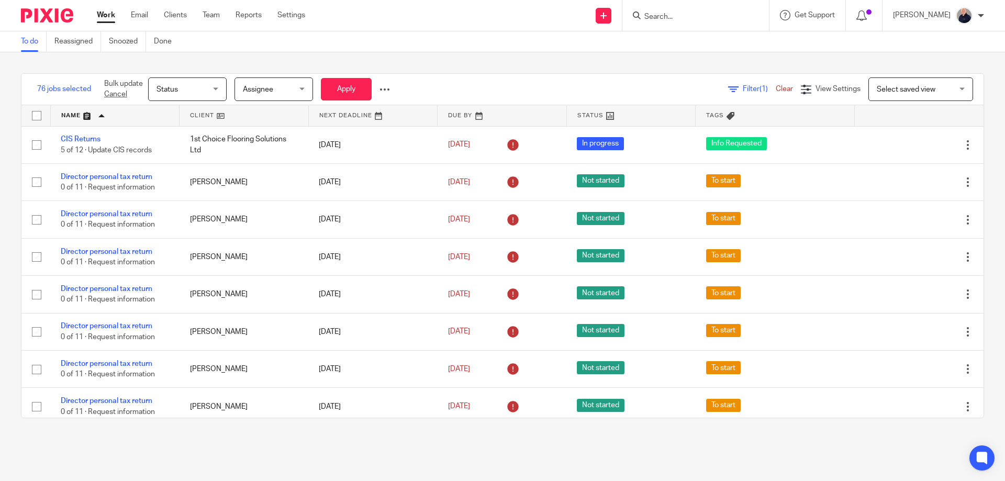
checkbox input "false"
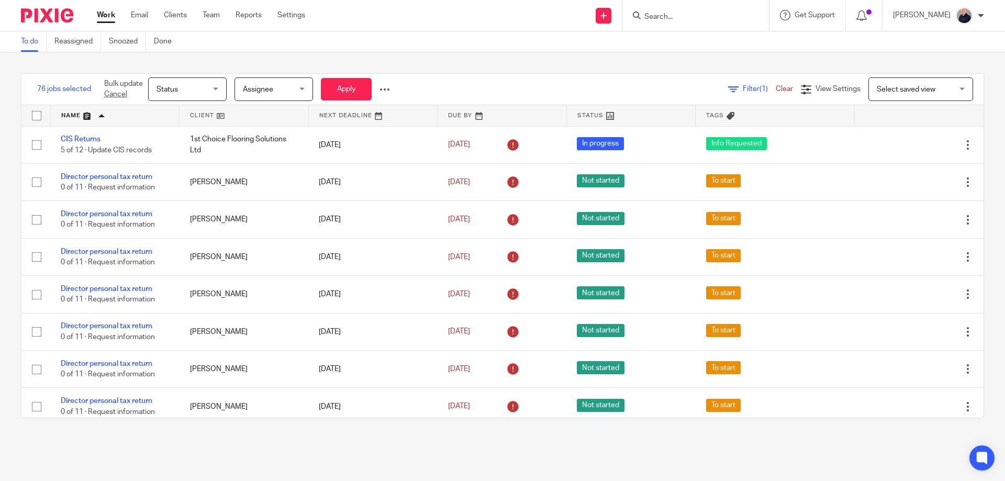
checkbox input "false"
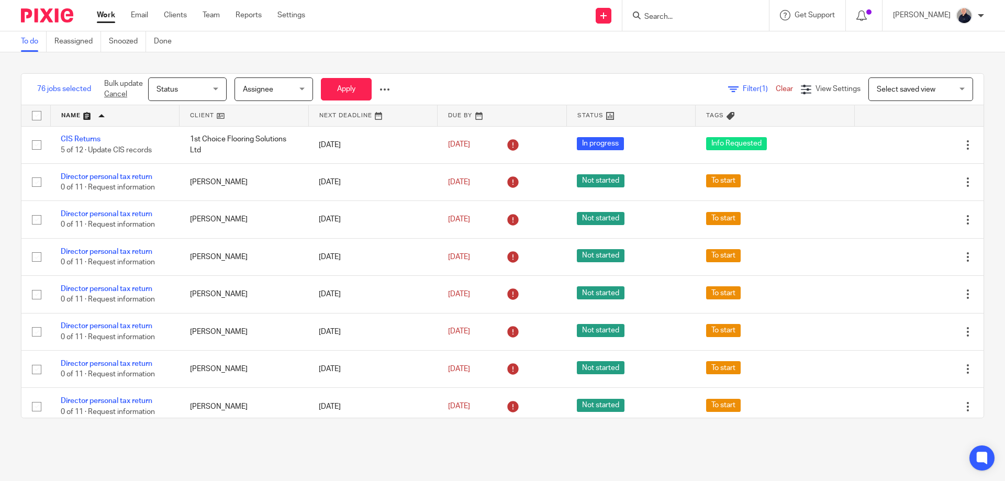
checkbox input "false"
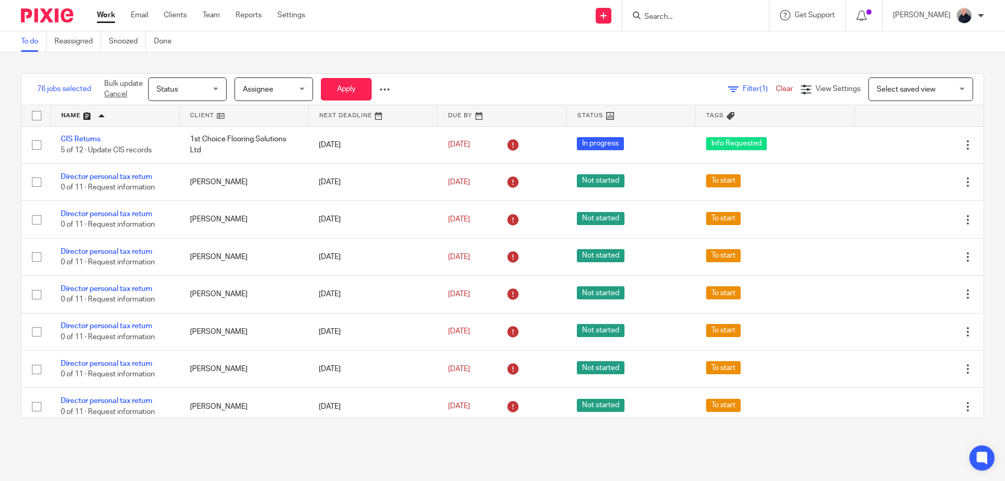
checkbox input "false"
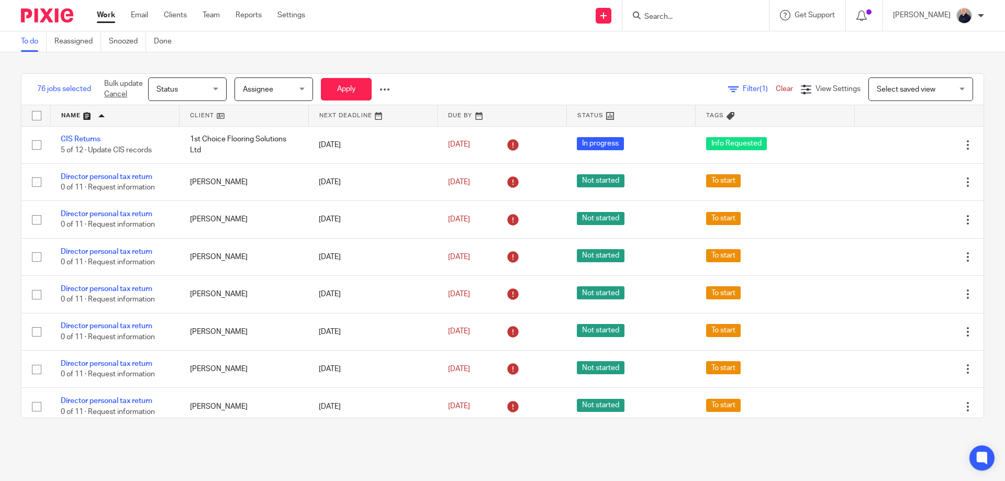
checkbox input "false"
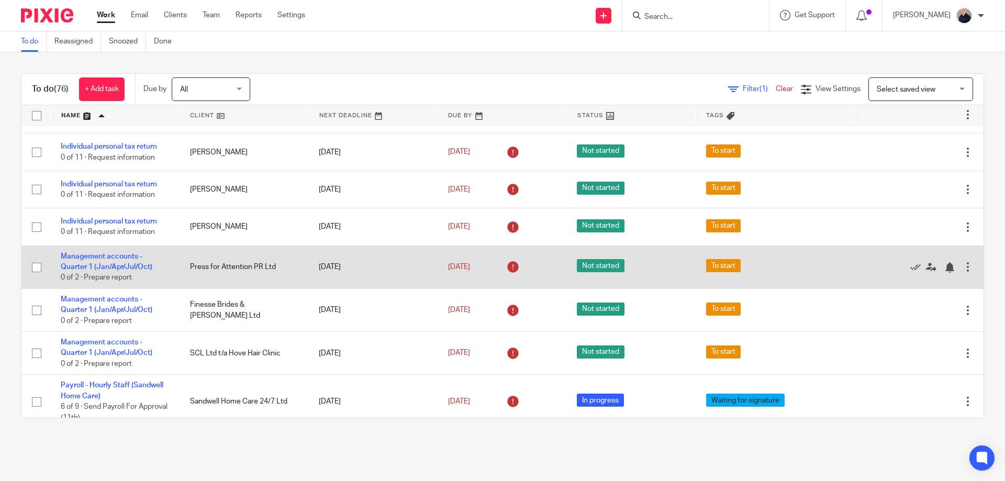
scroll to position [1815, 0]
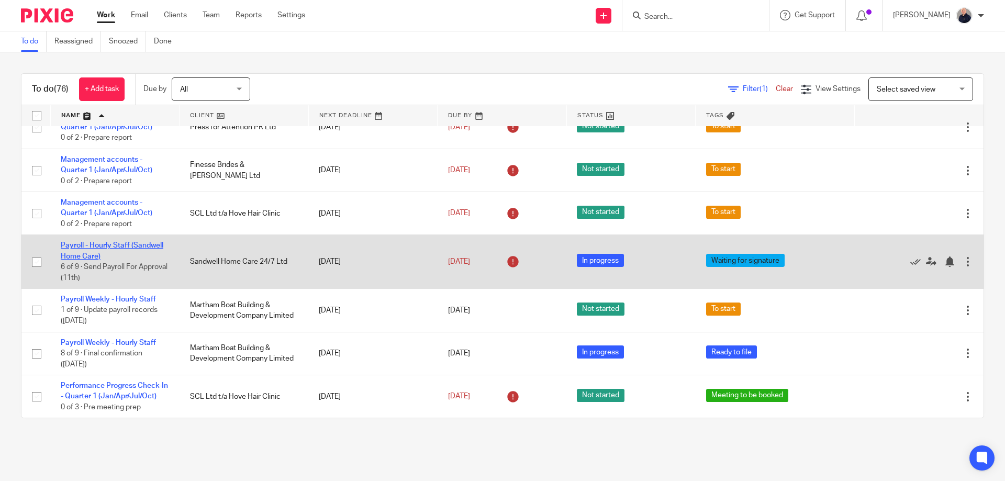
click at [126, 246] on link "Payroll - Hourly Staff (Sandwell Home Care)" at bounding box center [112, 251] width 103 height 18
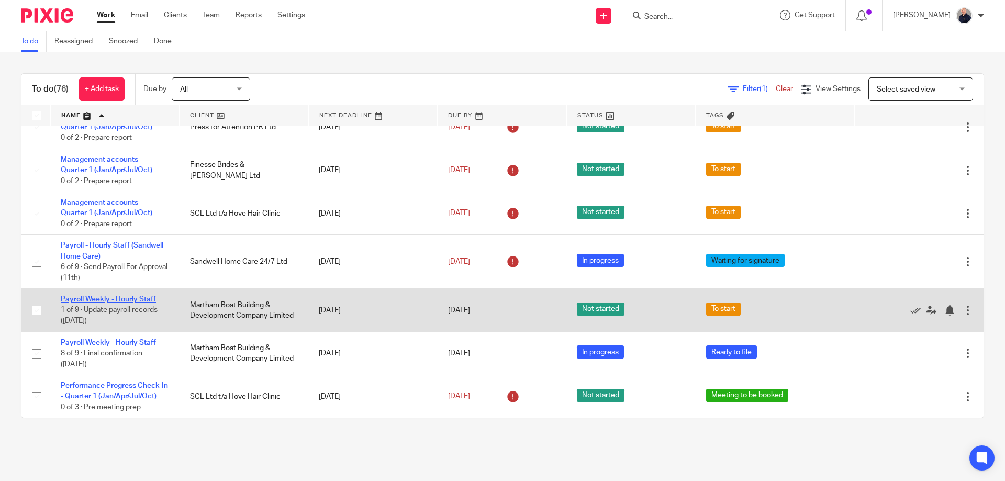
click at [113, 298] on link "Payroll Weekly - Hourly Staff" at bounding box center [108, 299] width 95 height 7
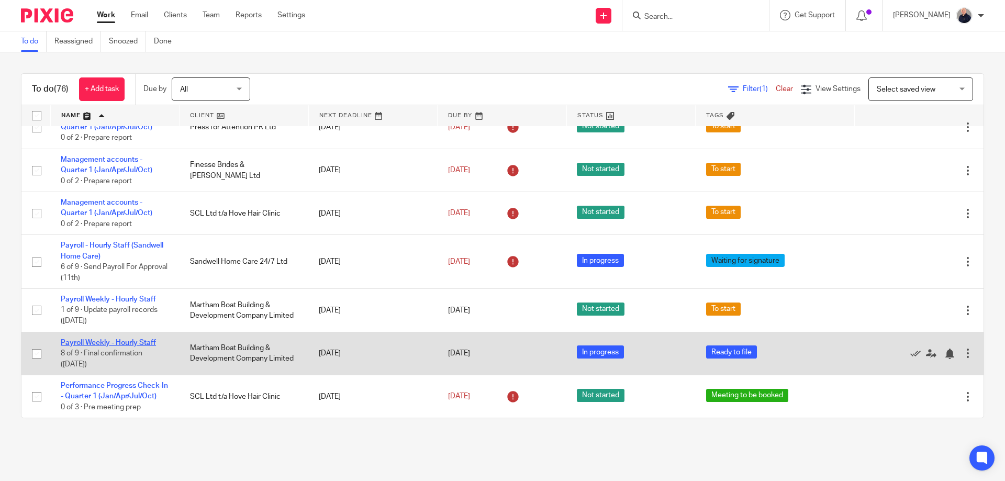
click at [110, 340] on link "Payroll Weekly - Hourly Staff" at bounding box center [108, 342] width 95 height 7
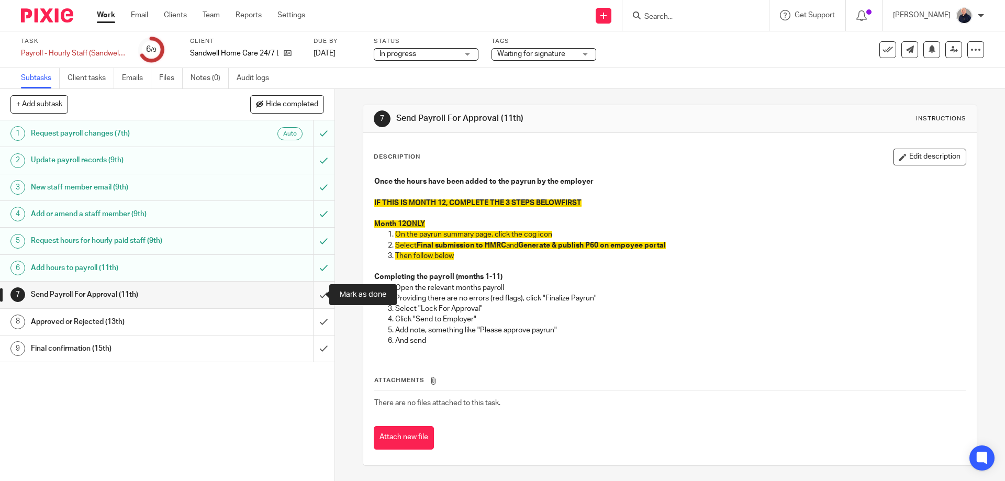
click at [309, 295] on input "submit" at bounding box center [167, 295] width 334 height 26
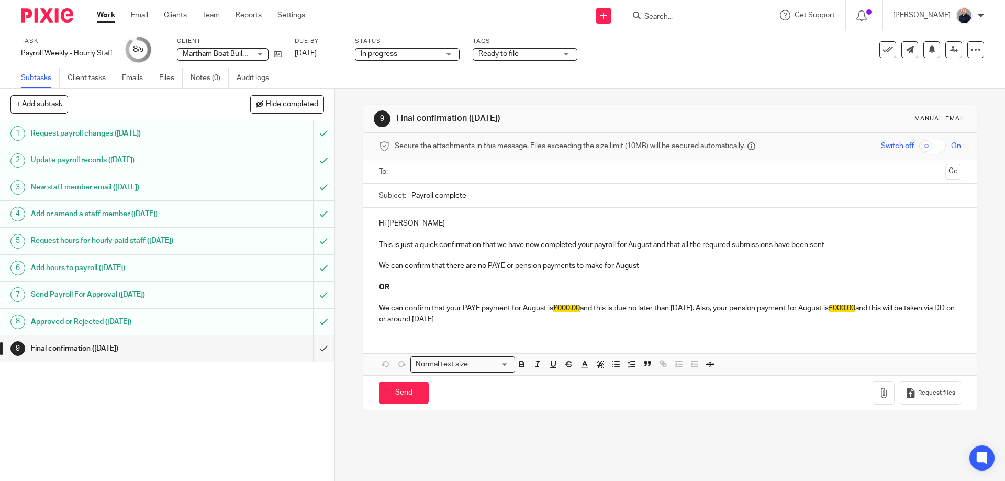
click at [249, 395] on div "1 Request payroll changes (Friday) 2 Update payroll records (Monday) 3 New staf…" at bounding box center [167, 300] width 334 height 361
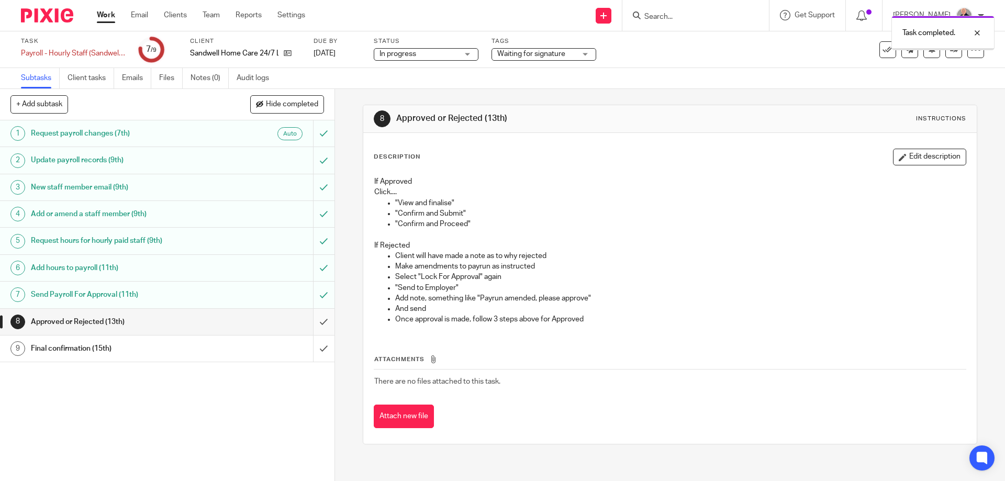
click at [311, 322] on input "submit" at bounding box center [167, 322] width 334 height 26
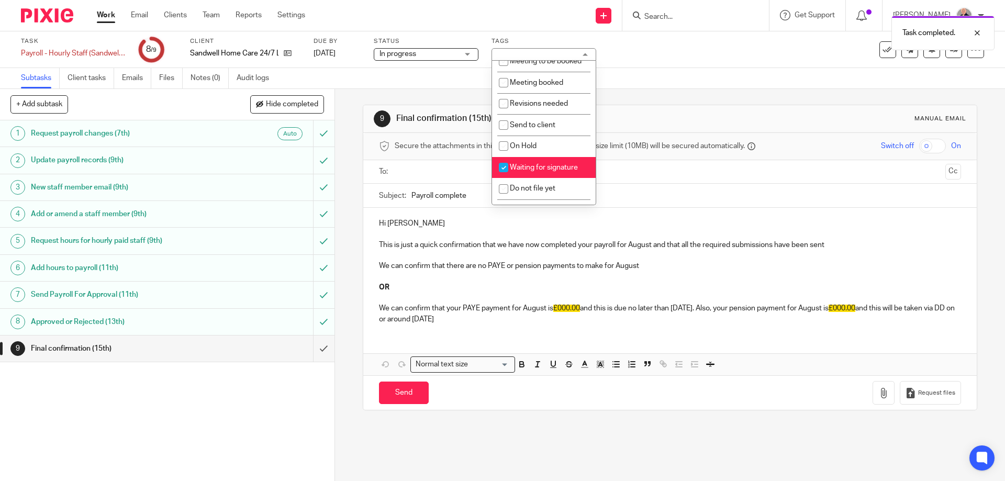
scroll to position [185, 0]
click at [527, 156] on li "Waiting for signature" at bounding box center [544, 162] width 104 height 21
checkbox input "false"
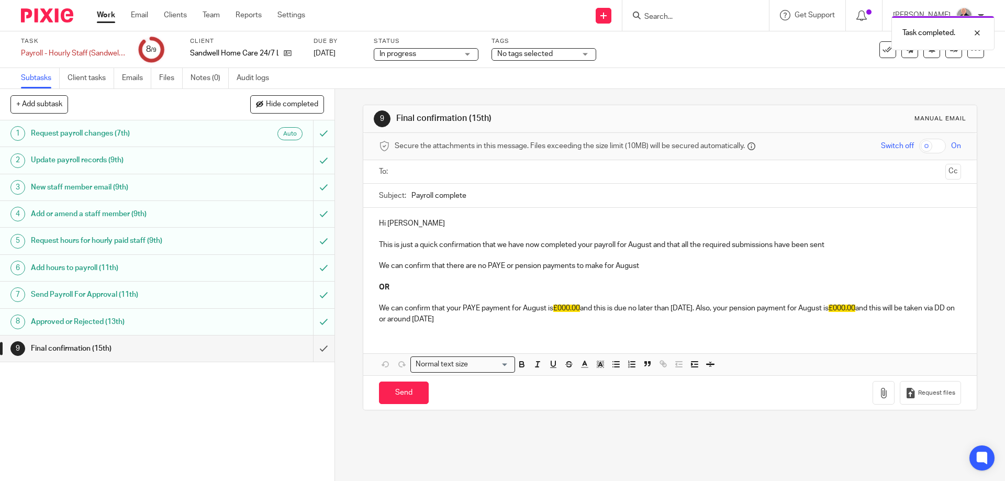
click at [419, 254] on p at bounding box center [669, 255] width 581 height 10
click at [396, 255] on p at bounding box center [669, 255] width 581 height 10
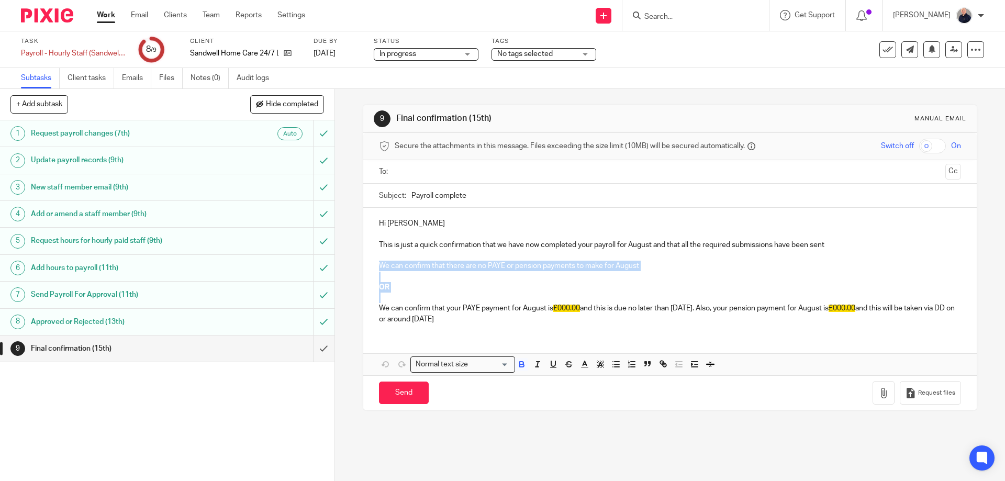
drag, startPoint x: 377, startPoint y: 263, endPoint x: 403, endPoint y: 293, distance: 40.1
click at [403, 293] on div "Hi Christopher This is just a quick confirmation that we have now completed you…" at bounding box center [669, 270] width 613 height 125
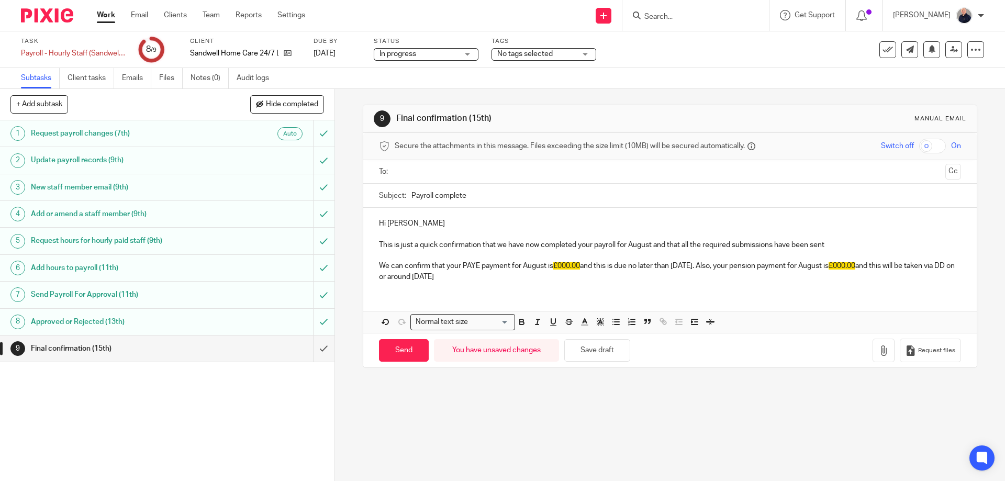
click at [550, 265] on p "We can confirm that your PAYE payment for August is £000.00 and this is due no …" at bounding box center [669, 271] width 581 height 21
click at [522, 265] on p "We can confirm that your PAYE payment for August is £000.00 and this is due no …" at bounding box center [669, 271] width 581 height 21
click at [522, 264] on p "We can confirm that your PAYE payment for August is £000.00 and this is due no …" at bounding box center [669, 271] width 581 height 21
click at [542, 264] on p "We can confirm that your PAYE payment for August is £000.00 and this is due no …" at bounding box center [669, 271] width 581 height 21
click at [542, 267] on p "We can confirm that your PAYE payment for July is £000.00 and this is due no la…" at bounding box center [669, 271] width 581 height 21
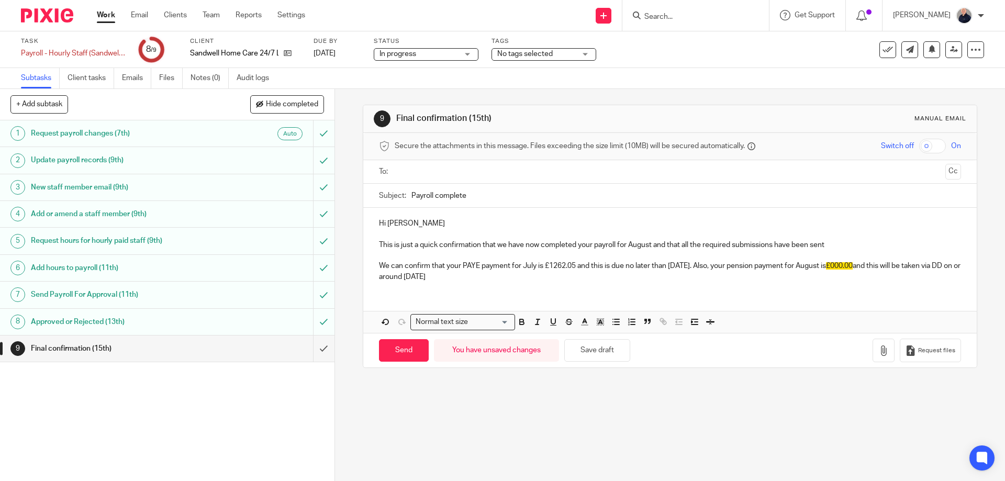
click at [695, 266] on p "We can confirm that your PAYE payment for July is £1262.05 and this is due no l…" at bounding box center [669, 271] width 581 height 21
click at [694, 266] on p "We can confirm that your PAYE payment for July is £1262.05 and this is due no l…" at bounding box center [669, 271] width 581 height 21
drag, startPoint x: 880, startPoint y: 278, endPoint x: 843, endPoint y: 272, distance: 37.2
click at [876, 278] on p "We can confirm that your PAYE payment for July is £1262.05 and this is due no l…" at bounding box center [669, 271] width 581 height 21
drag, startPoint x: 838, startPoint y: 265, endPoint x: 858, endPoint y: 266, distance: 20.4
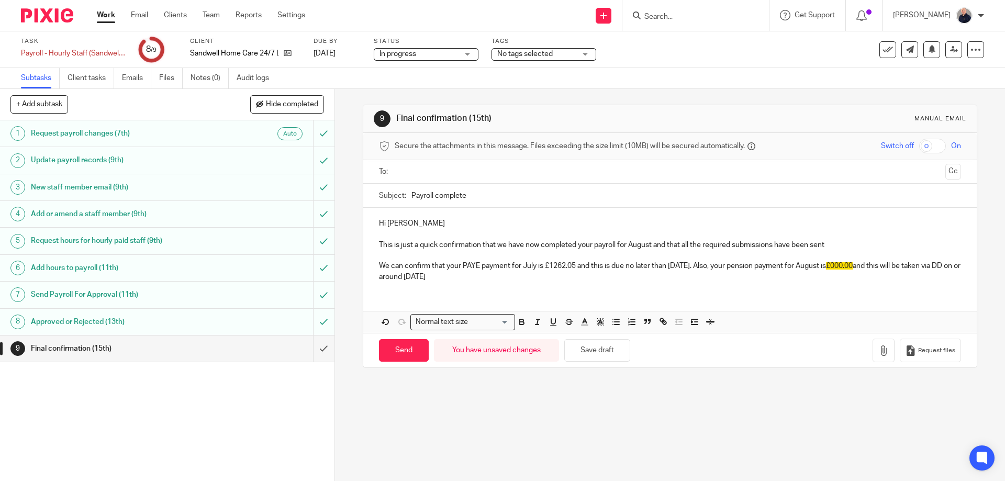
click at [858, 266] on p "We can confirm that your PAYE payment for July is £1262.05 and this is due no l…" at bounding box center [669, 271] width 581 height 21
click at [433, 174] on input "text" at bounding box center [669, 172] width 542 height 12
click at [397, 352] on input "Send" at bounding box center [404, 352] width 50 height 23
type input "Sent"
